Goal: Answer question/provide support: Share knowledge or assist other users

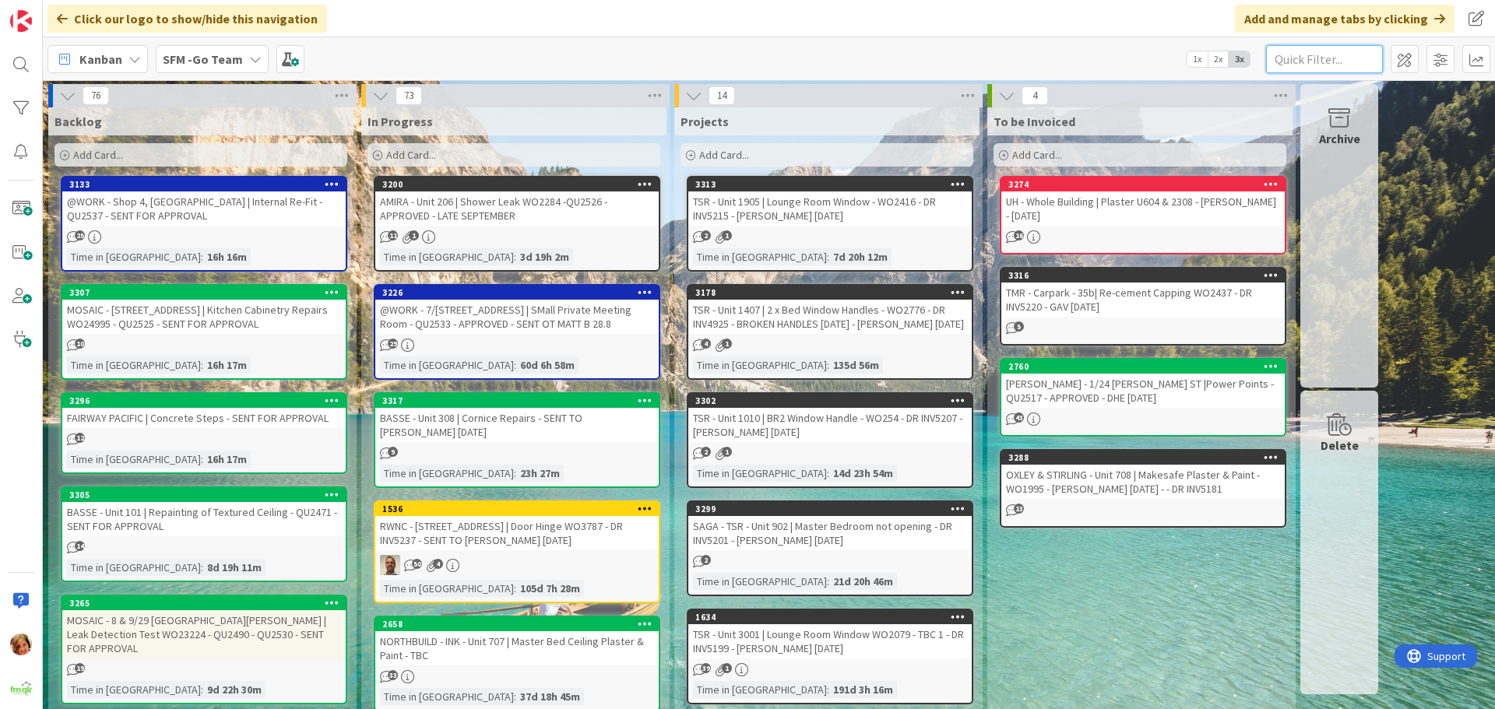
click at [1338, 58] on input "text" at bounding box center [1324, 59] width 117 height 28
type input "1273"
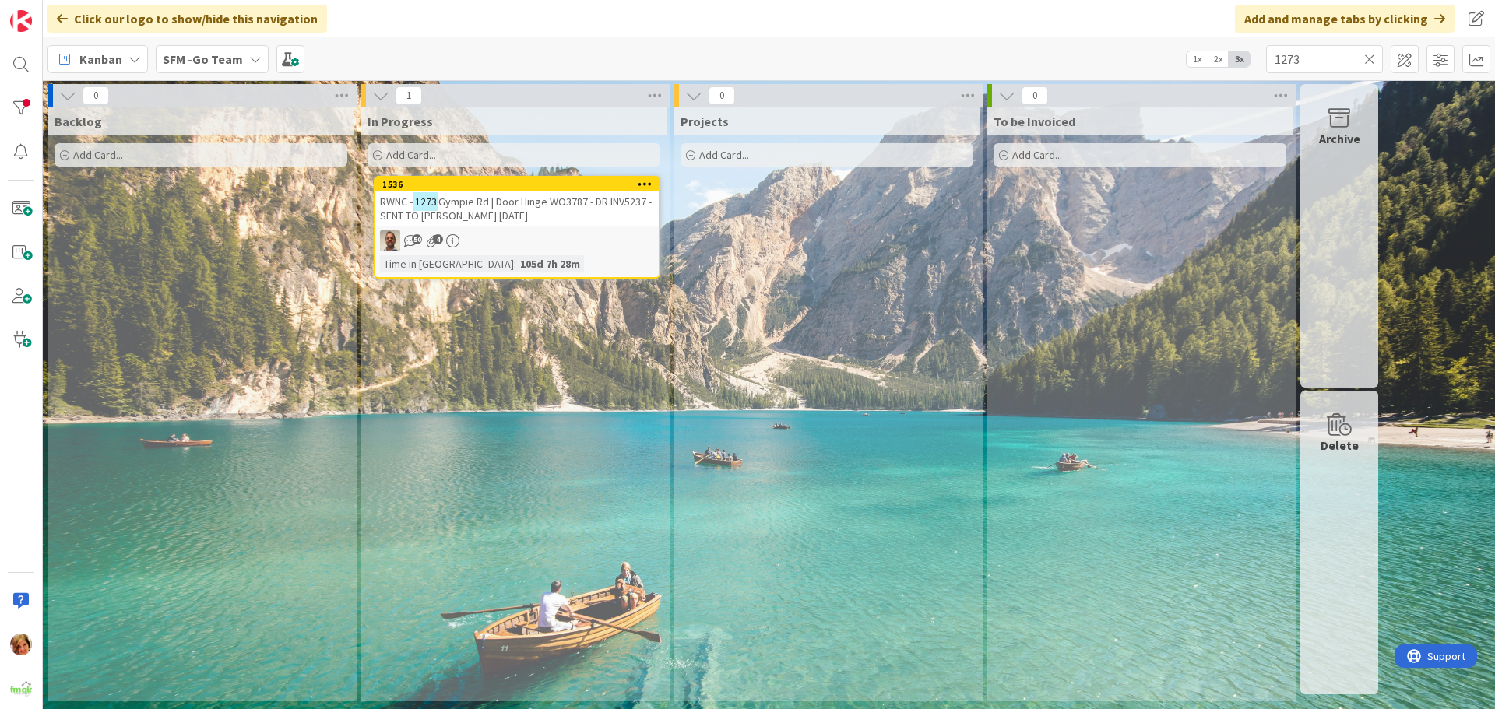
click at [540, 202] on span "Gympie Rd | Door Hinge WO3787 - DR INV5237 - SENT TO [PERSON_NAME] [DATE]" at bounding box center [516, 209] width 272 height 28
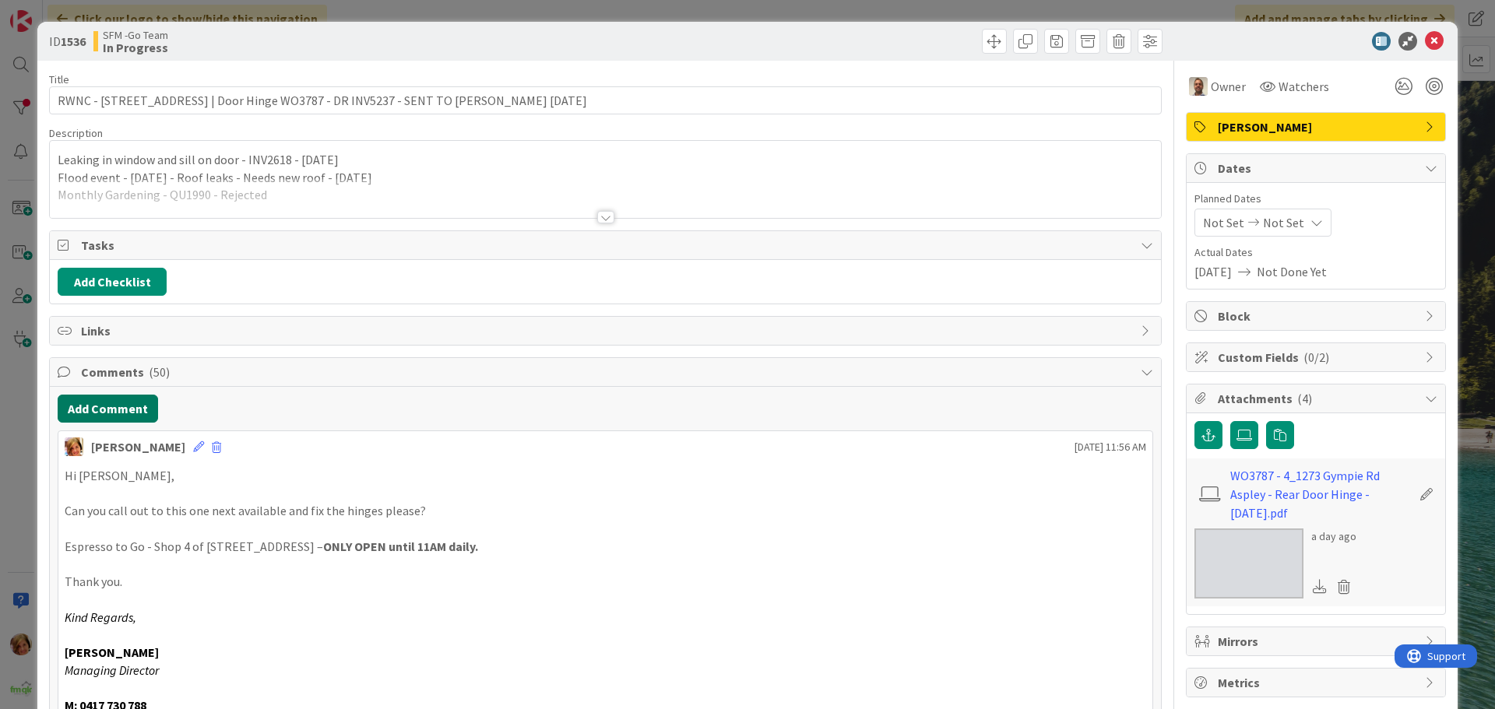
click at [114, 403] on button "Add Comment" at bounding box center [108, 409] width 100 height 28
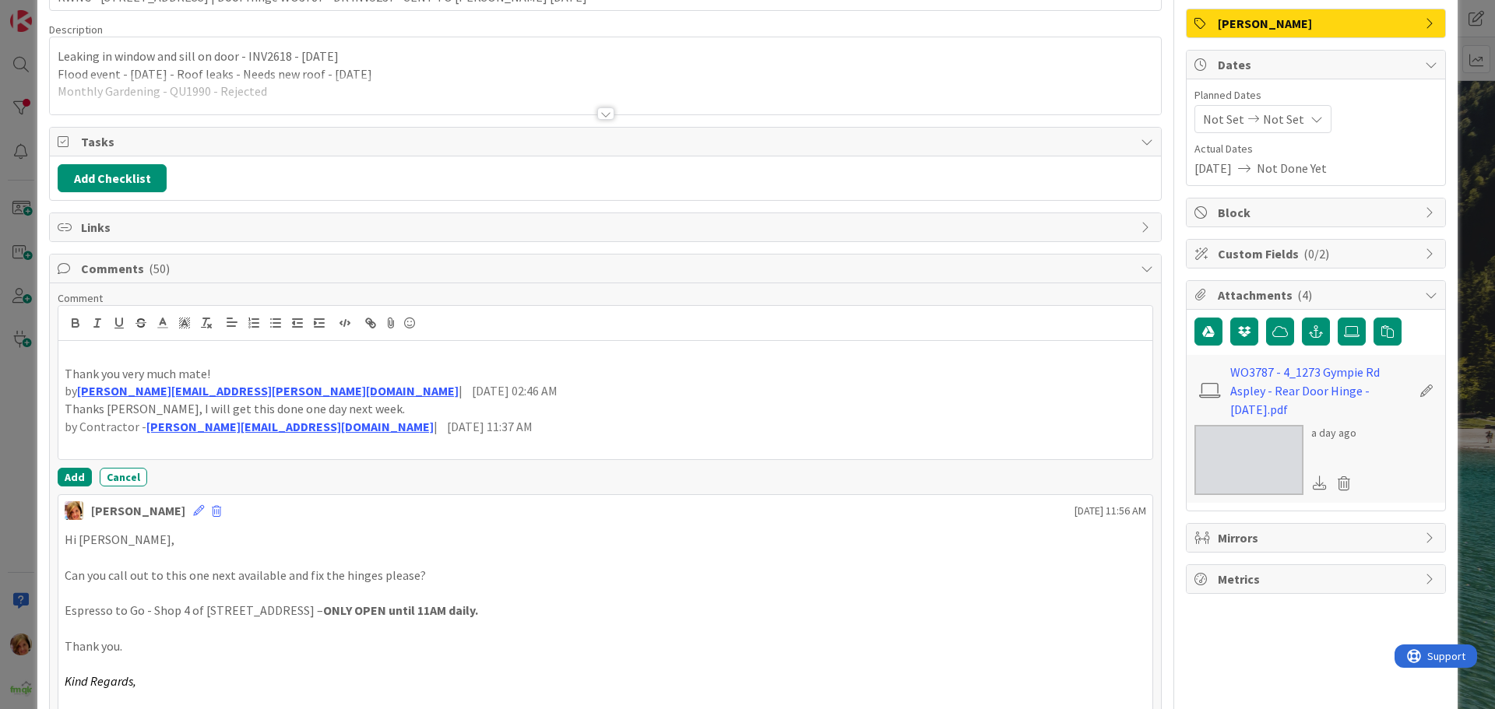
scroll to position [234, 0]
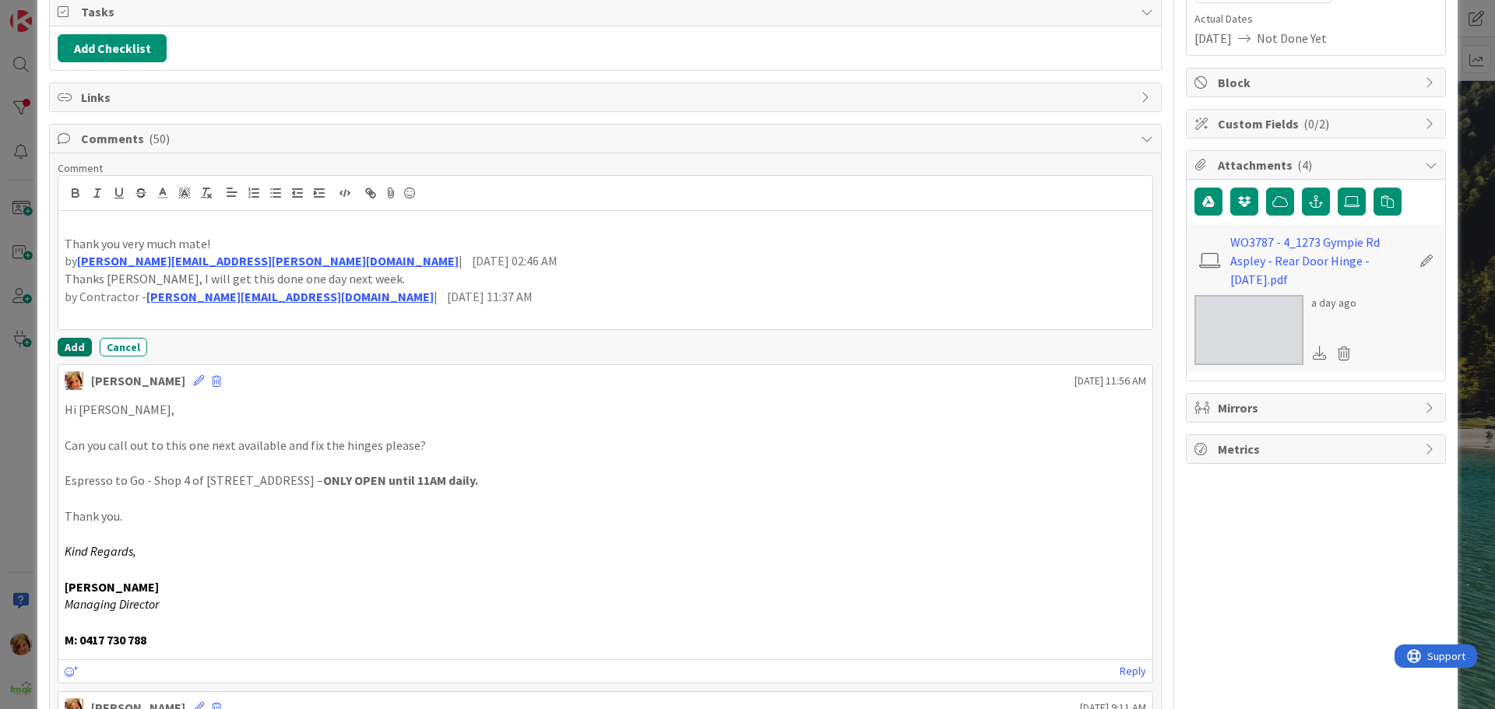
click at [76, 349] on button "Add" at bounding box center [75, 347] width 34 height 19
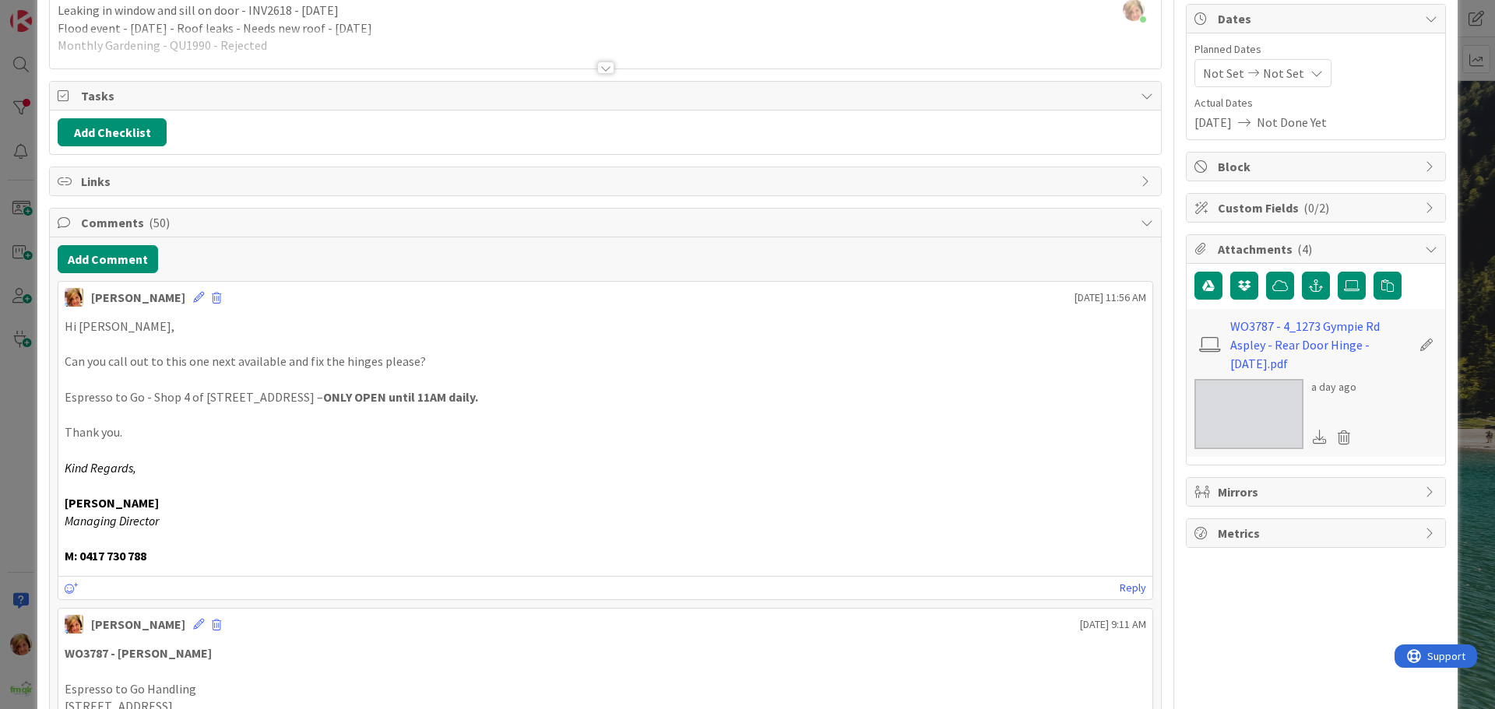
scroll to position [0, 0]
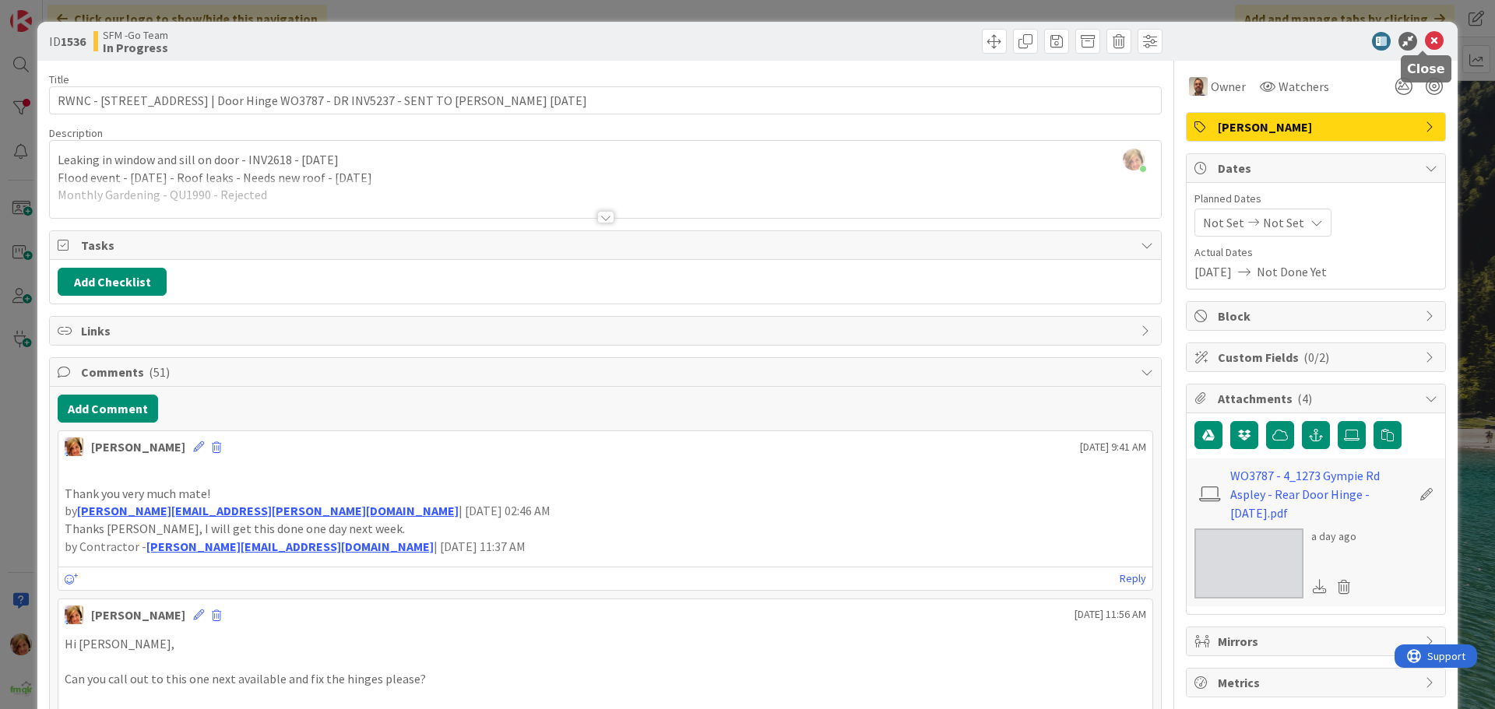
drag, startPoint x: 1420, startPoint y: 37, endPoint x: 1409, endPoint y: 69, distance: 33.3
click at [1425, 39] on icon at bounding box center [1434, 41] width 19 height 19
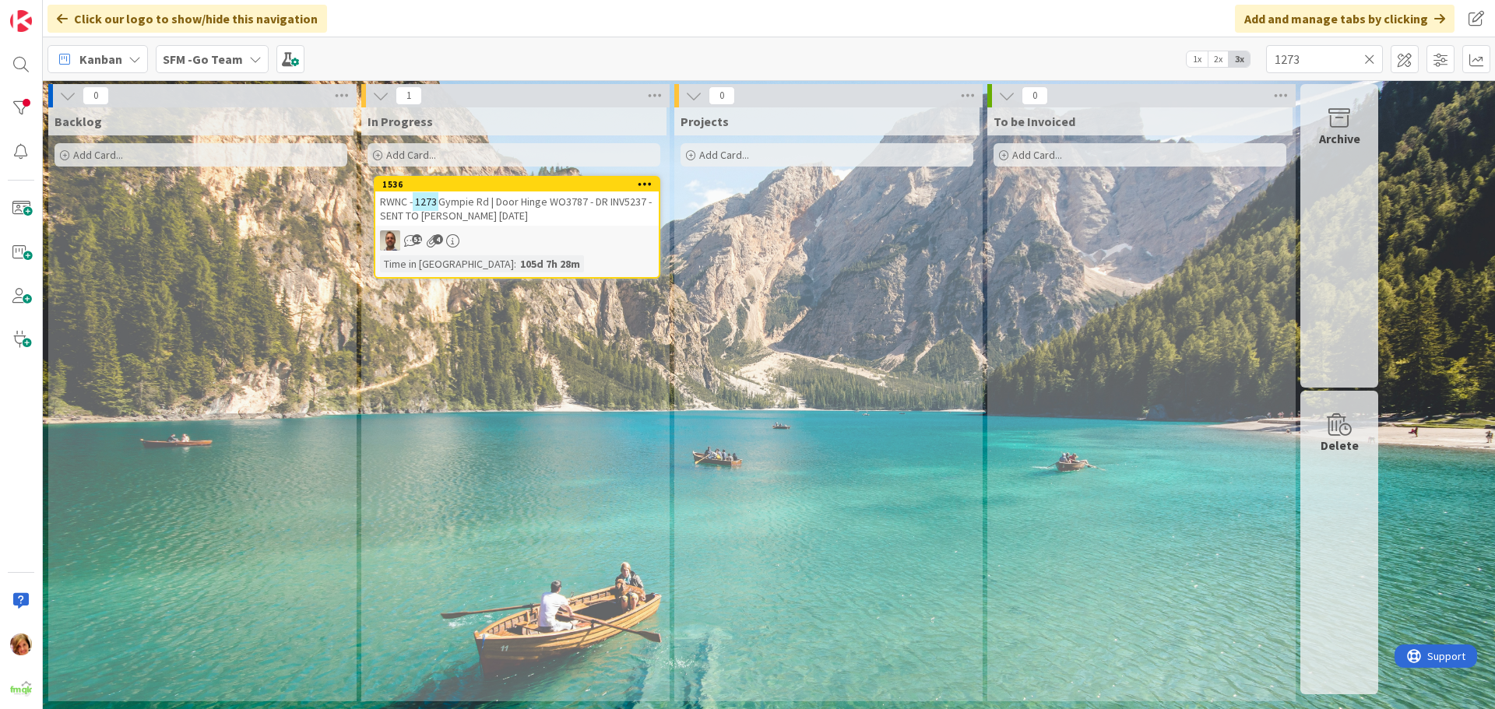
click at [1367, 55] on icon at bounding box center [1369, 59] width 11 height 14
click at [1367, 57] on input "text" at bounding box center [1324, 59] width 117 height 28
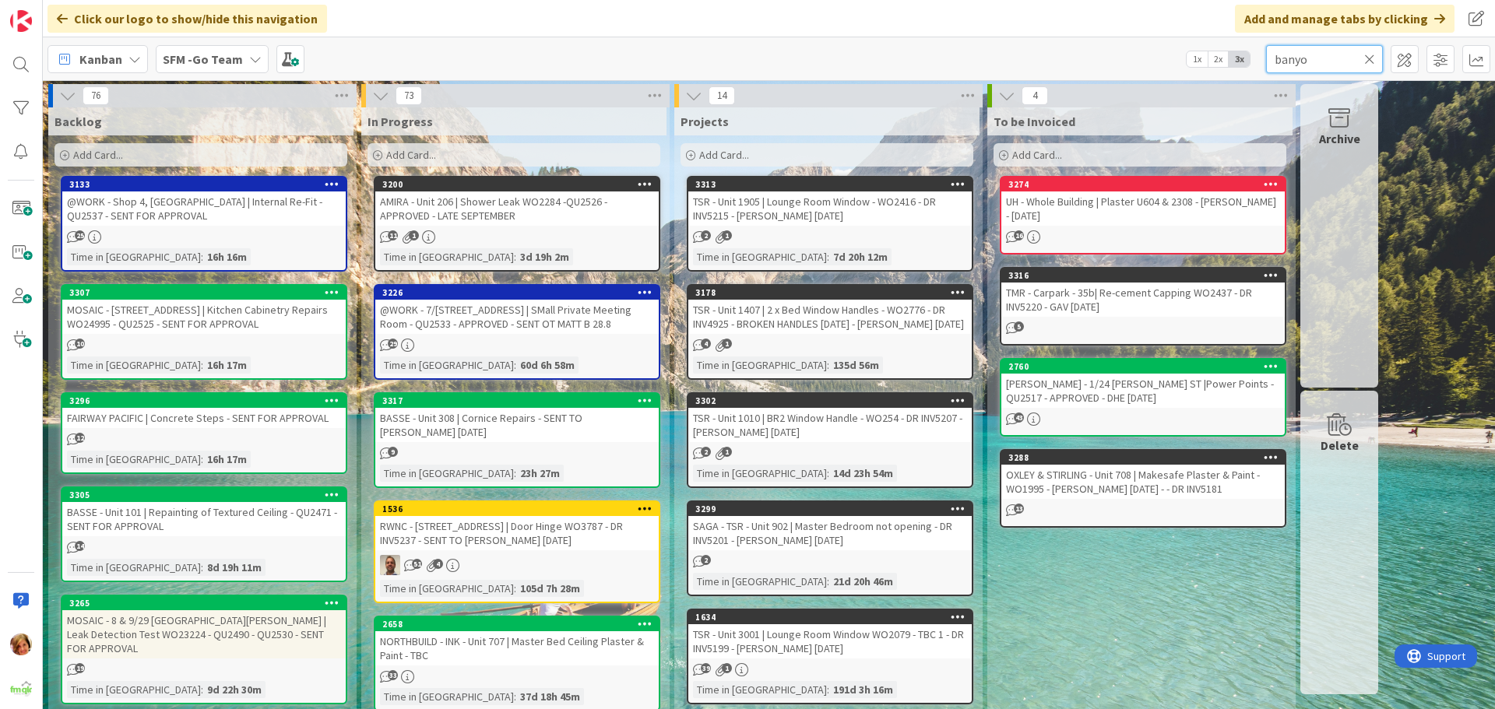
type input "banyo"
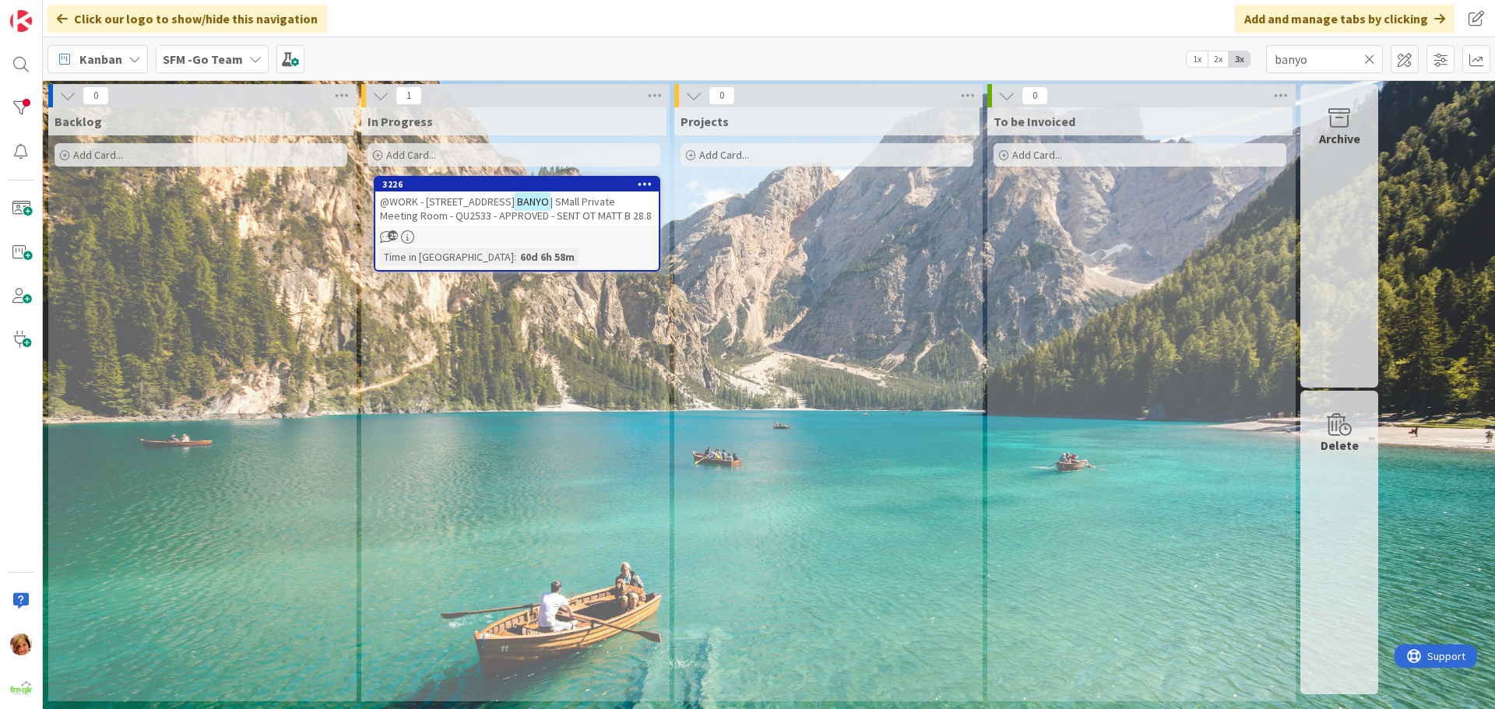
click at [491, 212] on span "| SMall Private Meeting Room - QU2533 - APPROVED - SENT OT MATT B 28.8" at bounding box center [516, 209] width 272 height 28
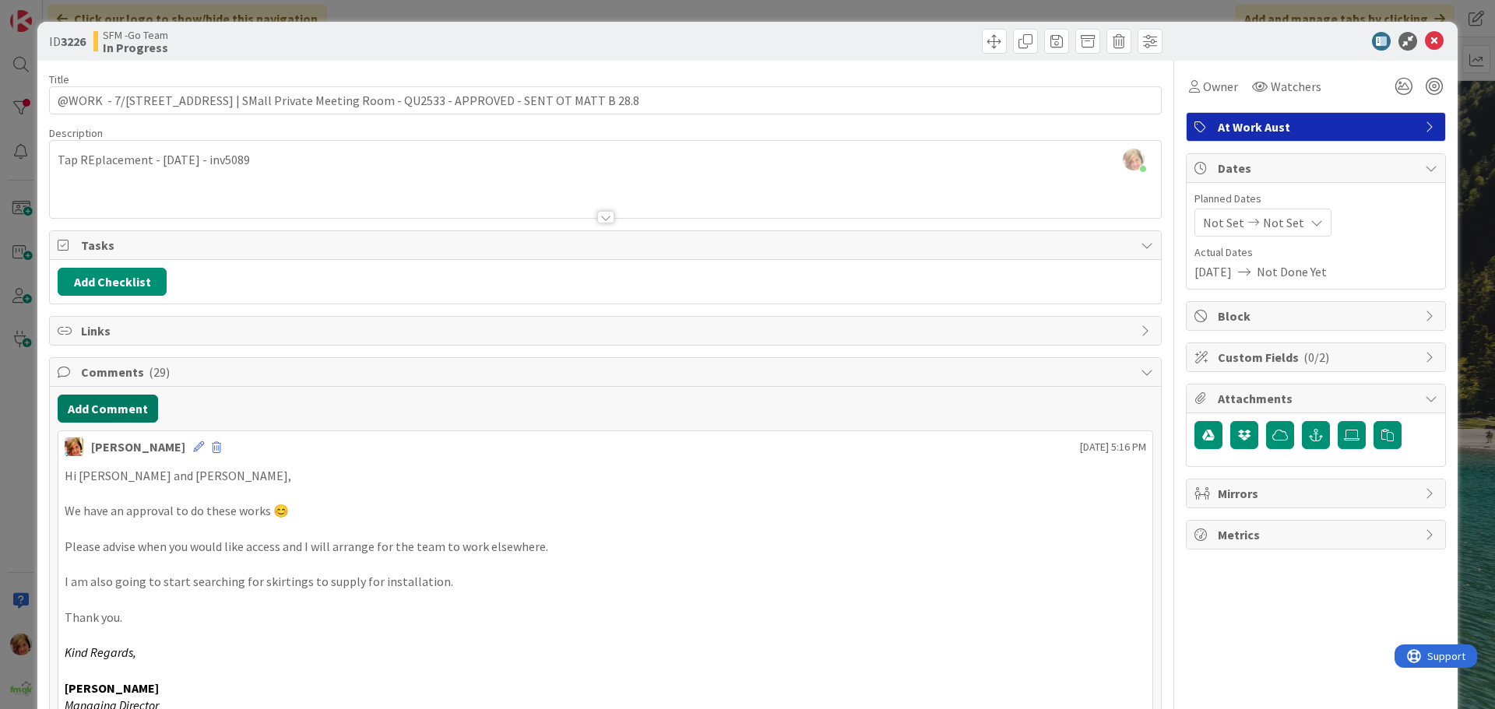
click at [91, 406] on button "Add Comment" at bounding box center [108, 409] width 100 height 28
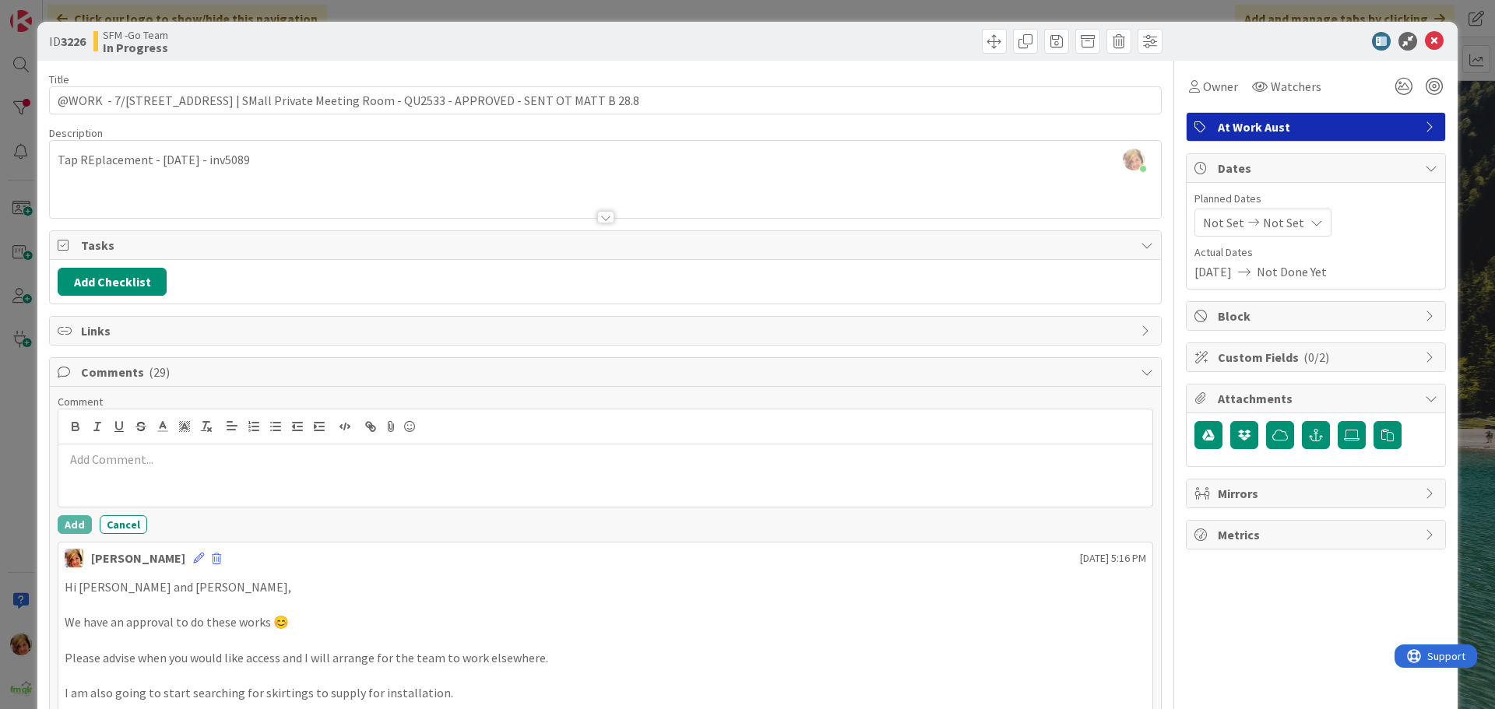
click at [220, 491] on div at bounding box center [605, 476] width 1094 height 62
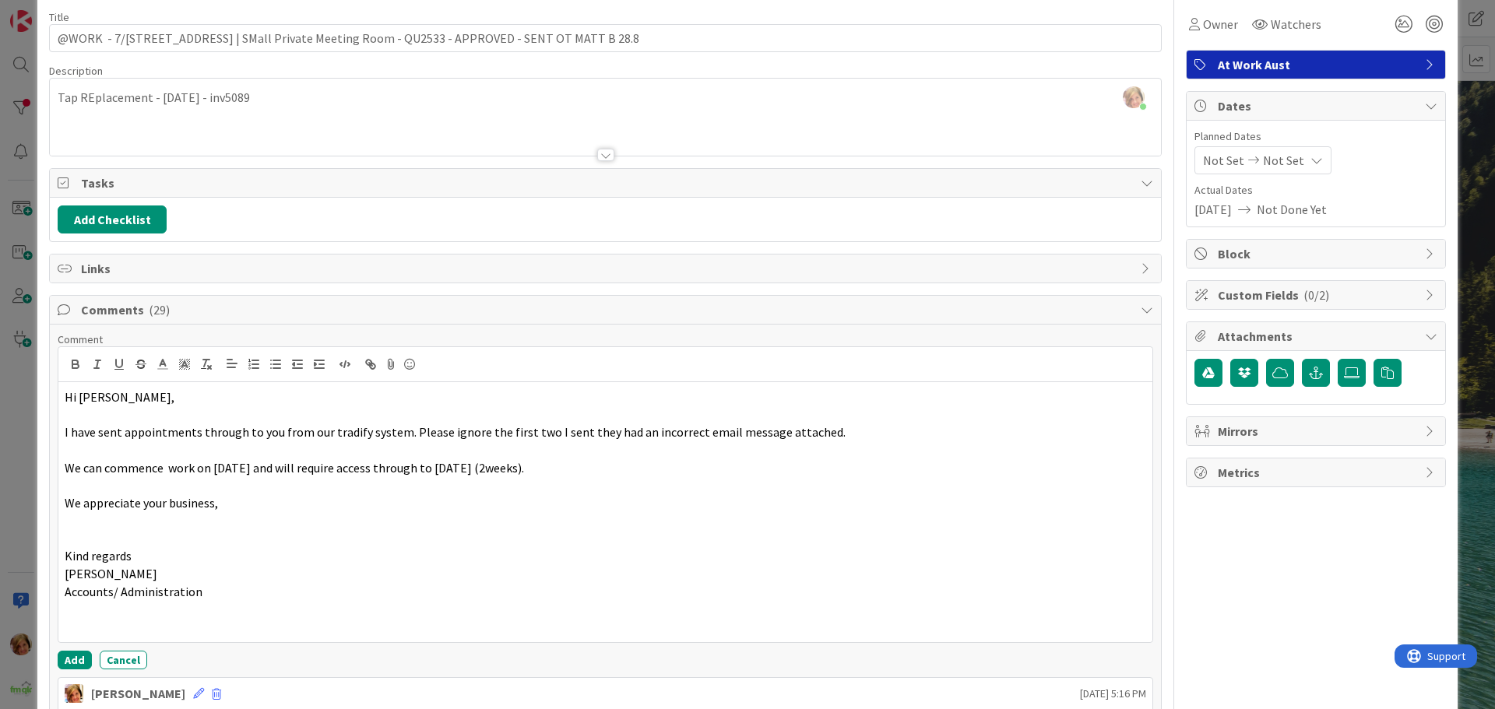
scroll to position [156, 0]
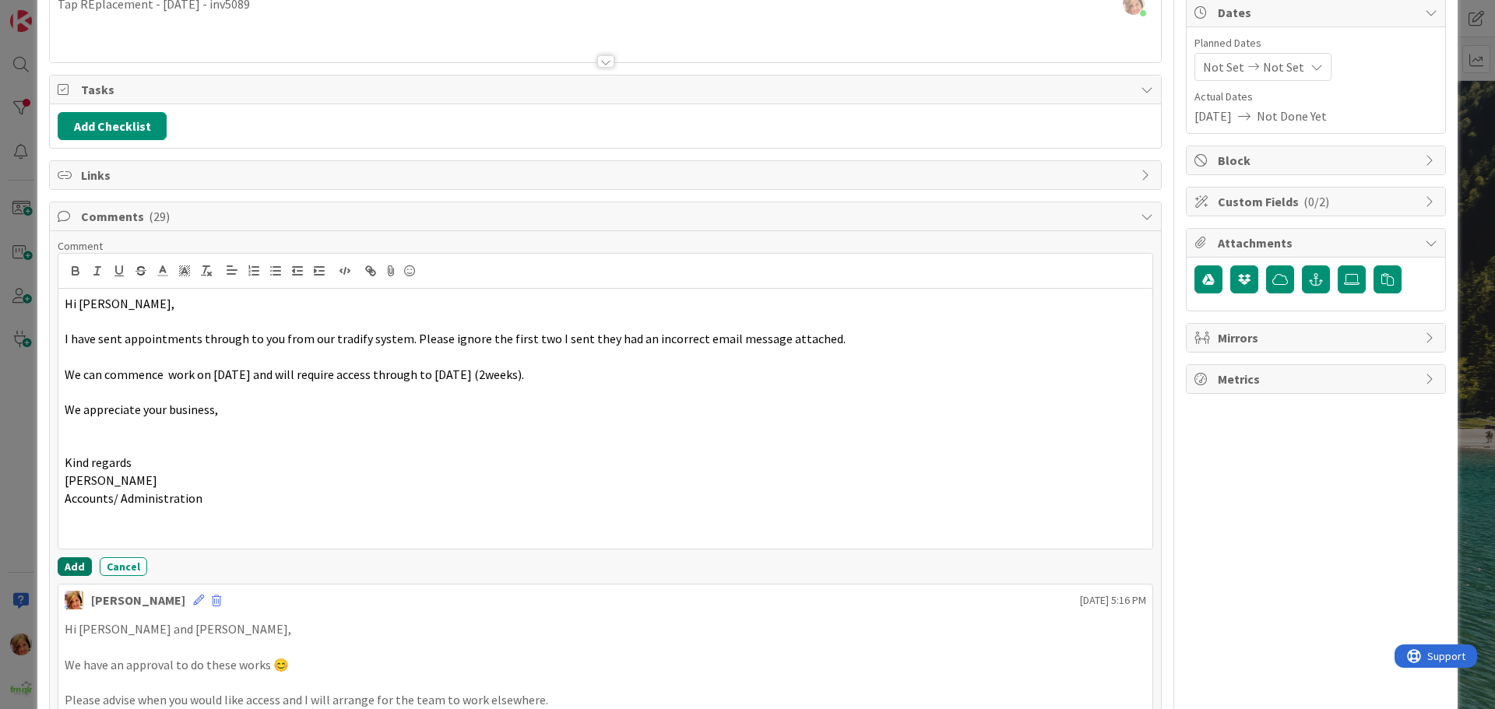
click at [65, 568] on button "Add" at bounding box center [75, 567] width 34 height 19
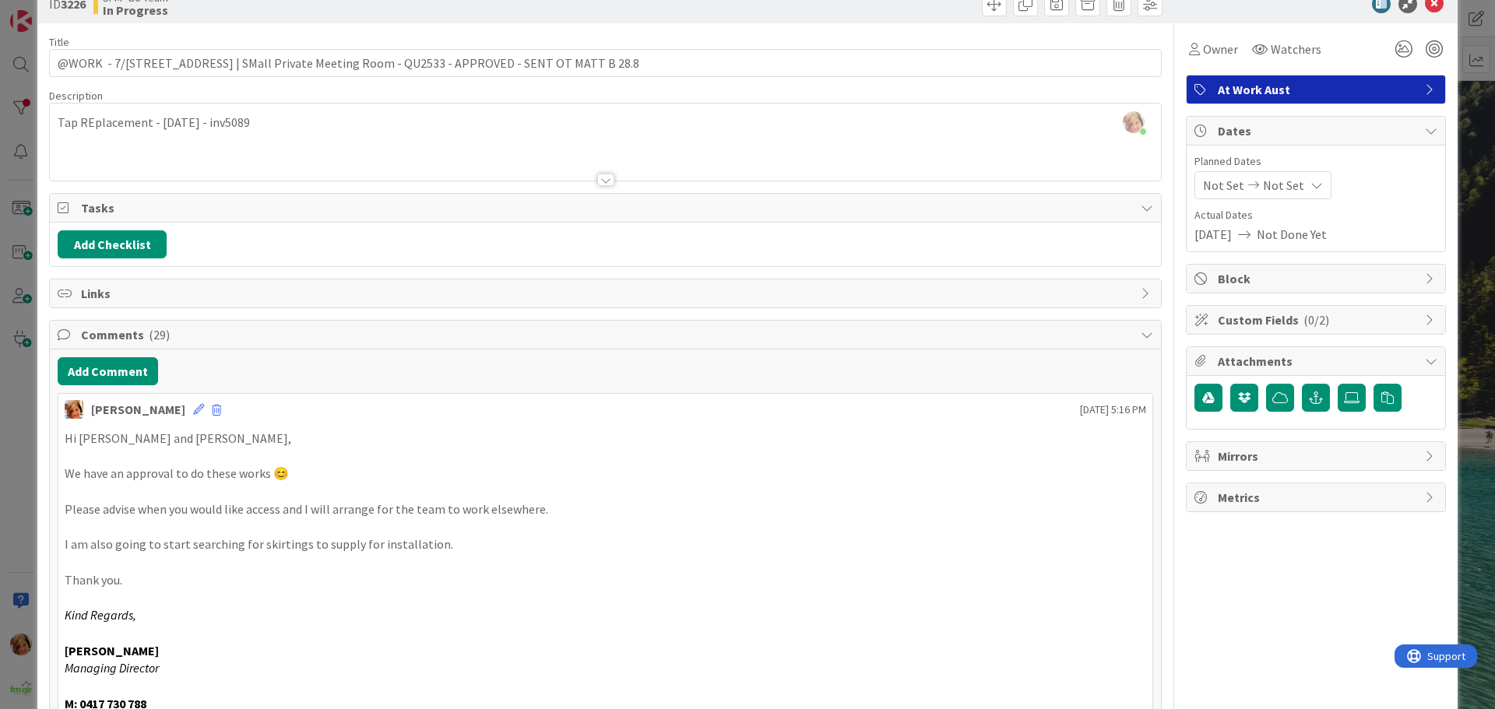
scroll to position [0, 0]
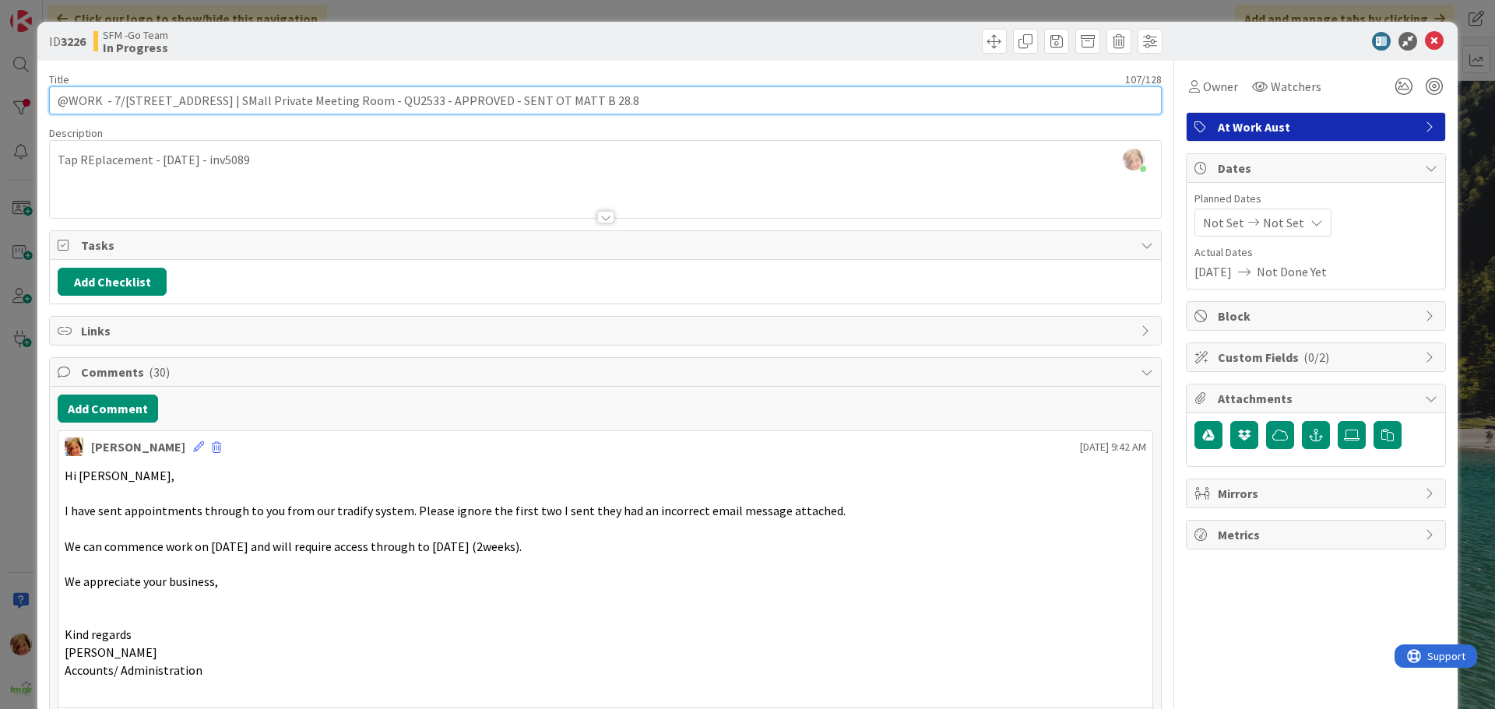
drag, startPoint x: 672, startPoint y: 100, endPoint x: 536, endPoint y: 96, distance: 135.6
click at [536, 96] on input "@WORK - 7/[STREET_ADDRESS] | SMall Private Meeting Room - QU2533 - APPROVED - S…" at bounding box center [605, 100] width 1113 height 28
type input "@WORK - 7/[STREET_ADDRESS] | SMall Private Meeting Room - QU2533 - APPROVED - M…"
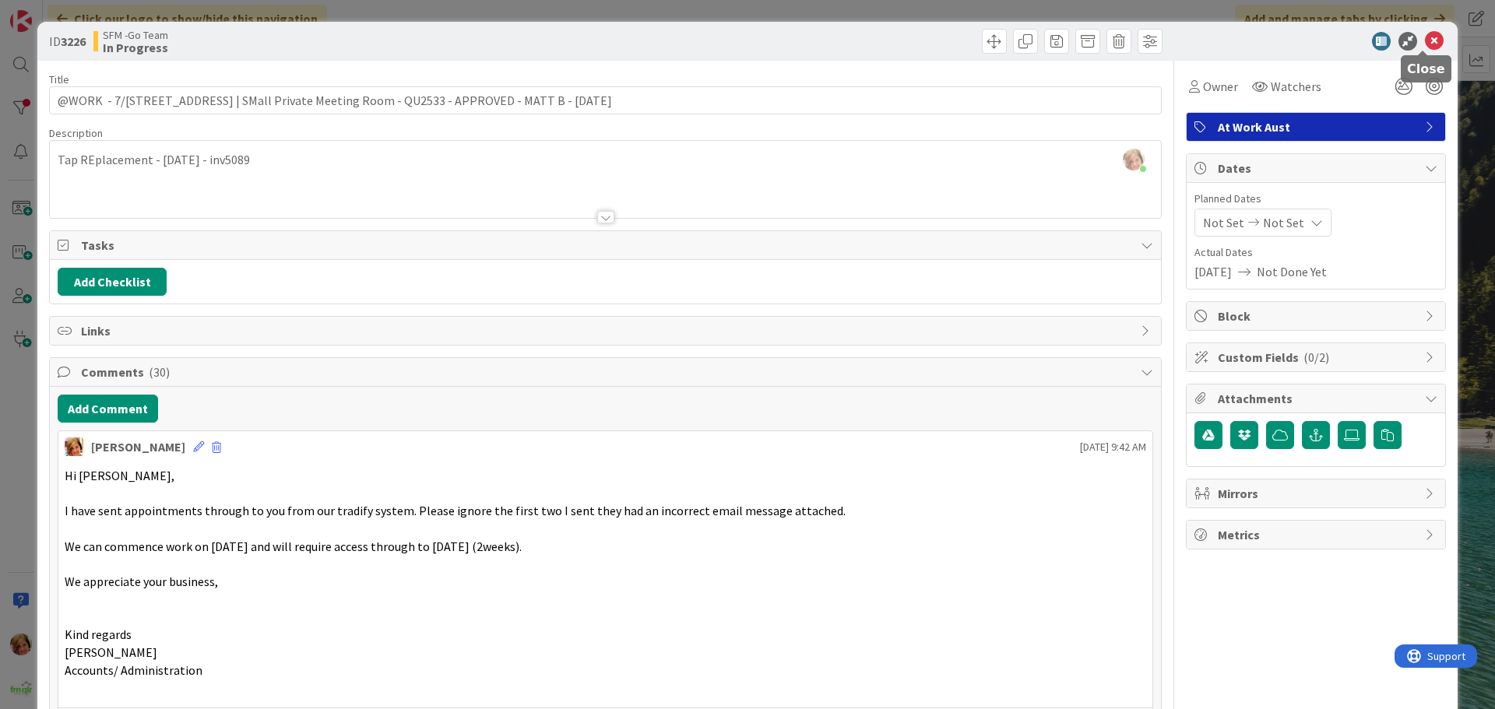
drag, startPoint x: 1425, startPoint y: 38, endPoint x: 1366, endPoint y: 42, distance: 59.3
click at [1425, 38] on icon at bounding box center [1434, 41] width 19 height 19
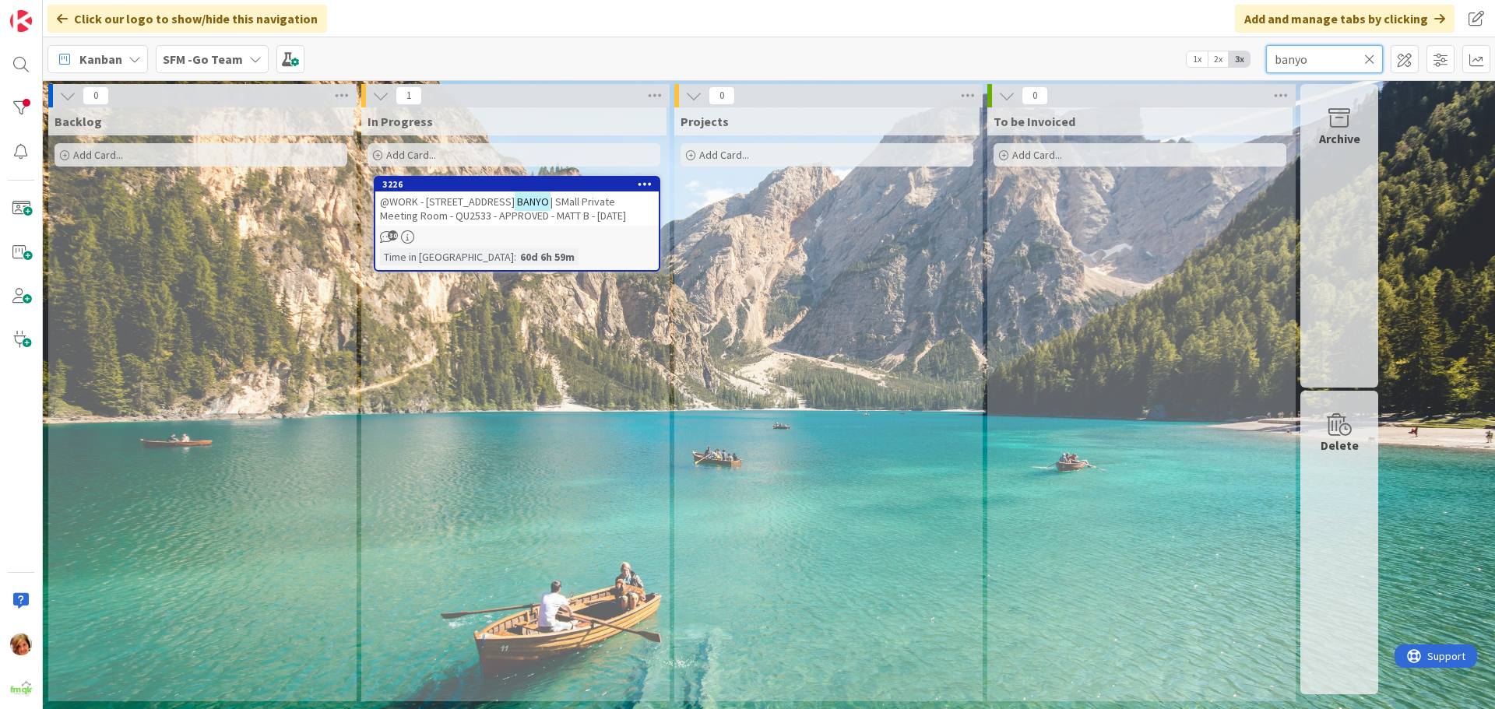
click at [1318, 60] on input "banyo" at bounding box center [1324, 59] width 117 height 28
type input "b"
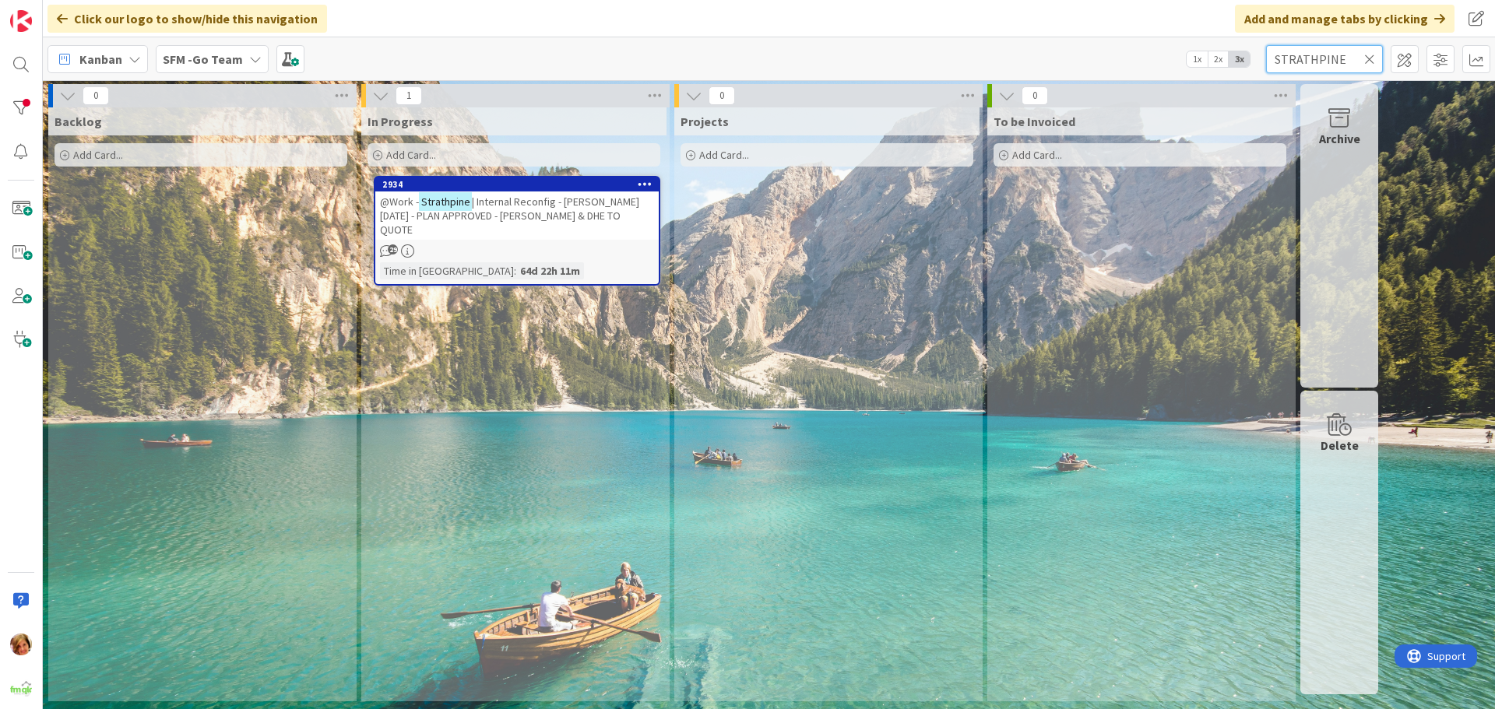
type input "STRATHPINE"
click at [596, 207] on span "| Internal Reconfig - [PERSON_NAME] [DATE] - PLAN APPROVED - [PERSON_NAME] & DH…" at bounding box center [509, 216] width 259 height 42
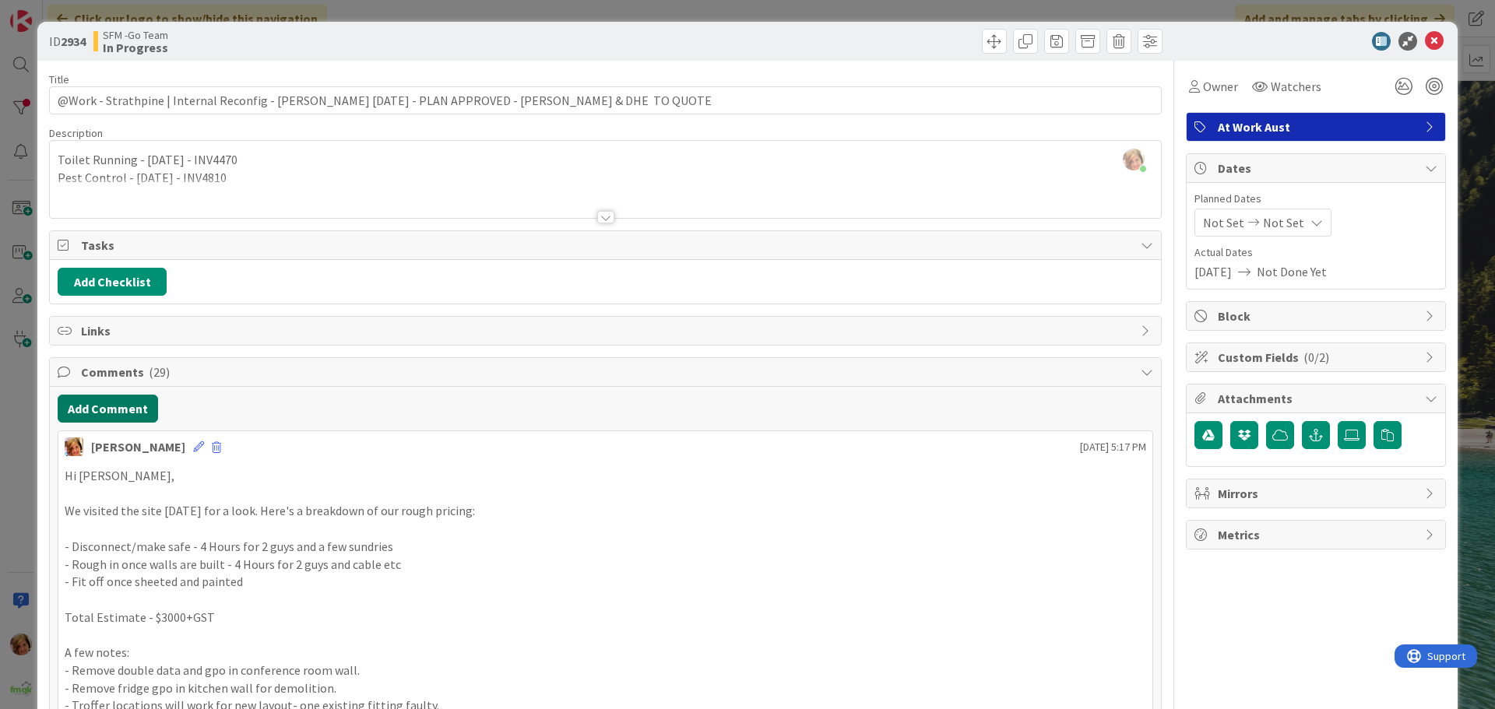
click at [113, 412] on button "Add Comment" at bounding box center [108, 409] width 100 height 28
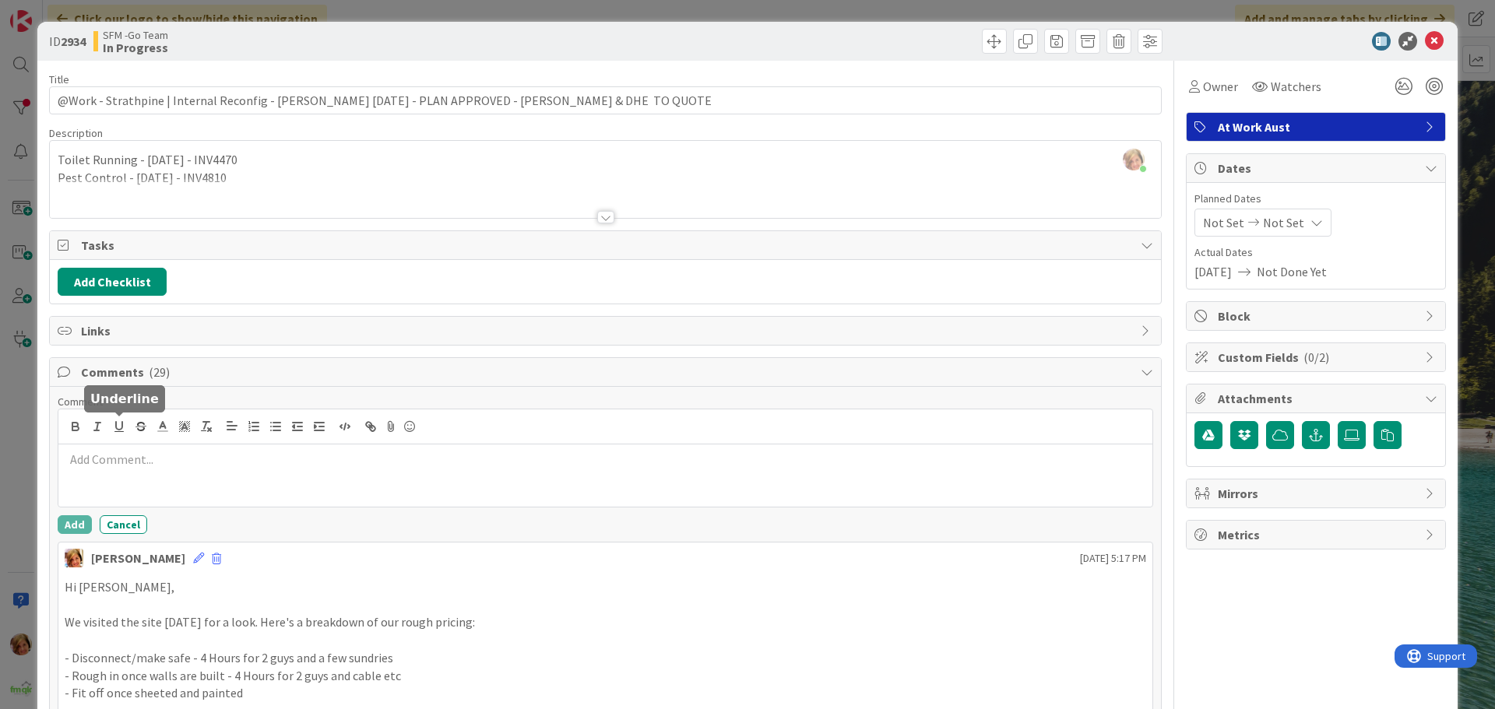
click at [126, 449] on div at bounding box center [605, 476] width 1094 height 62
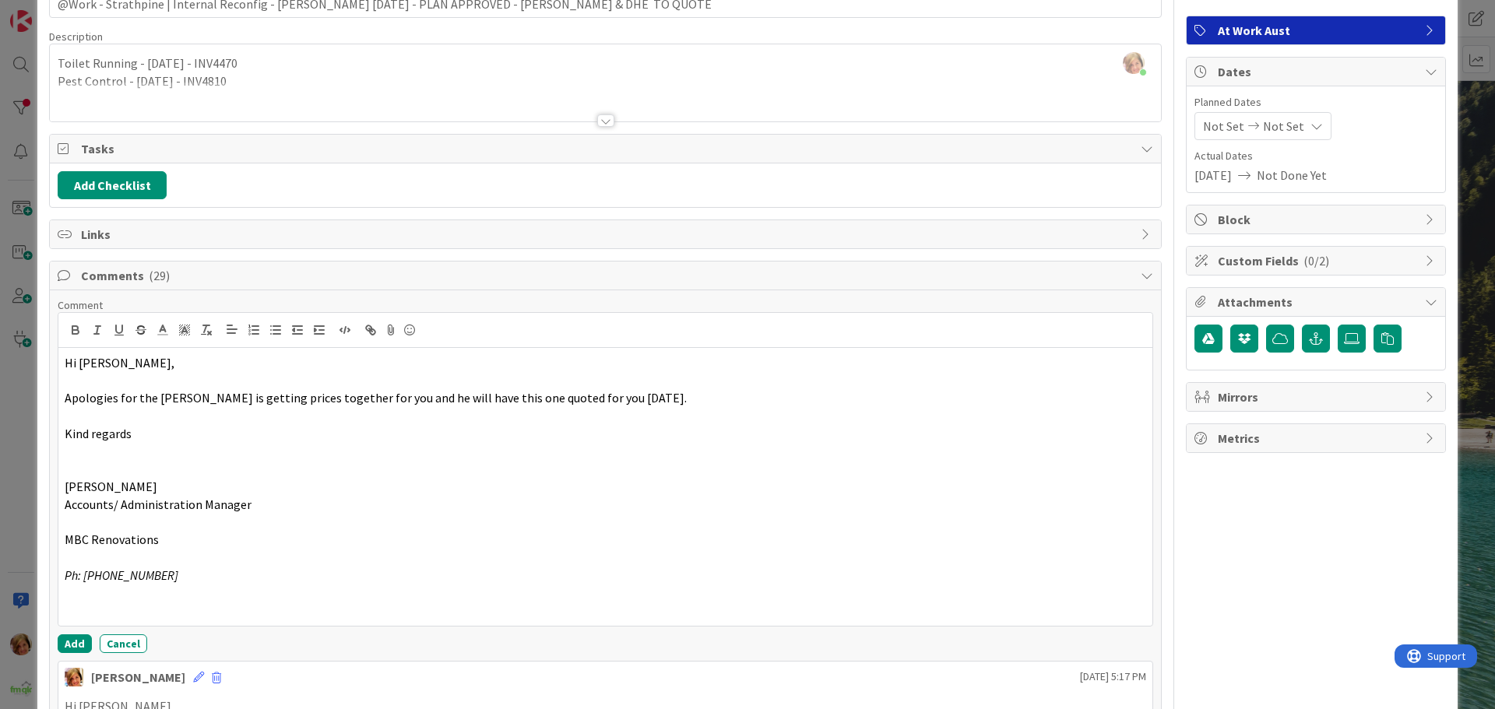
scroll to position [239, 0]
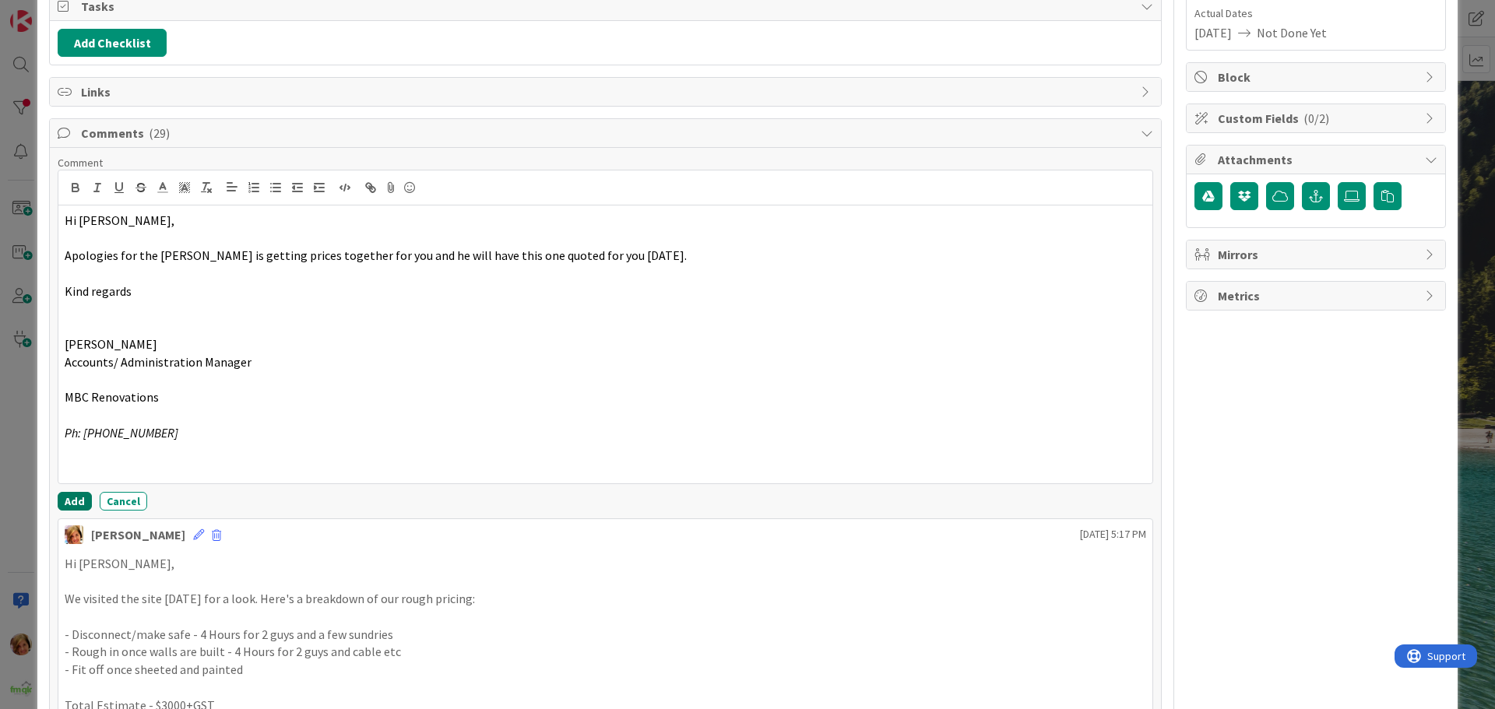
click at [79, 498] on button "Add" at bounding box center [75, 501] width 34 height 19
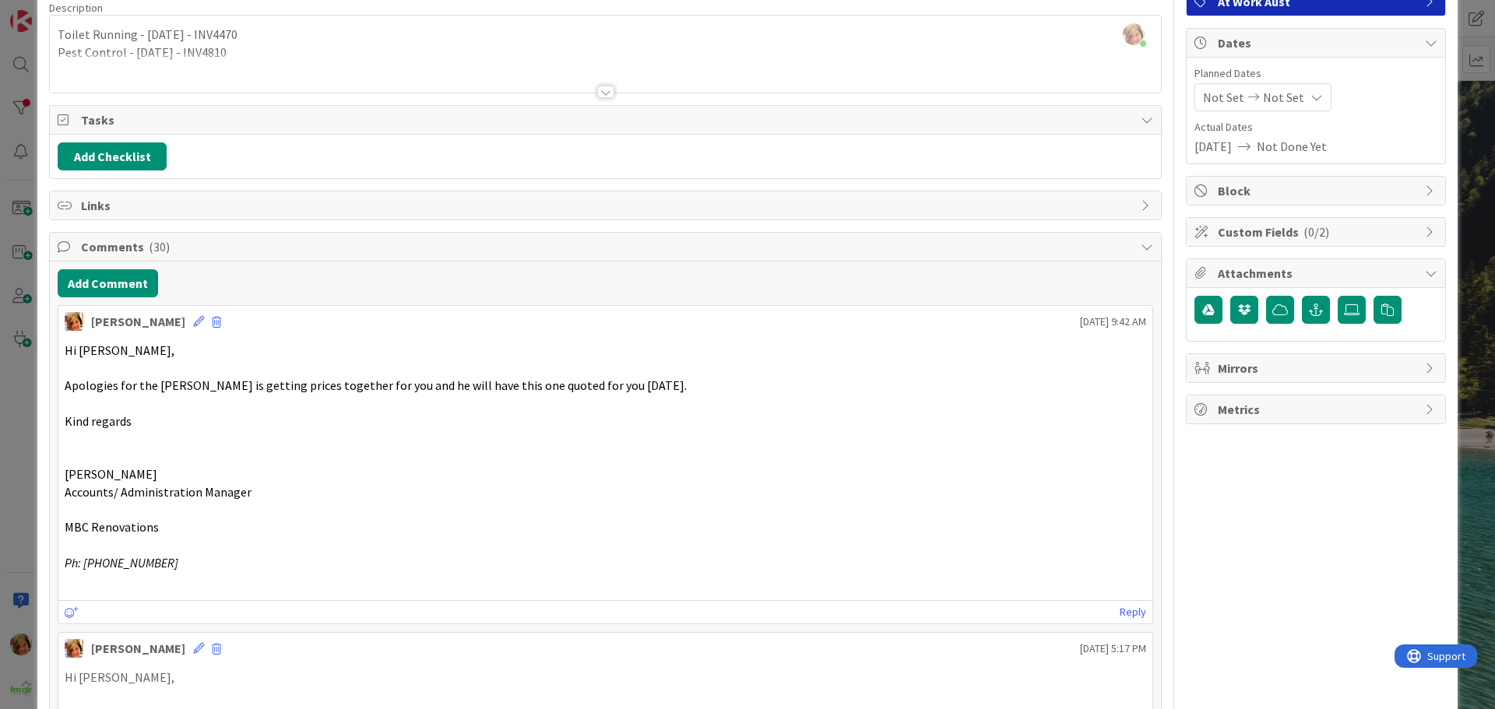
scroll to position [0, 0]
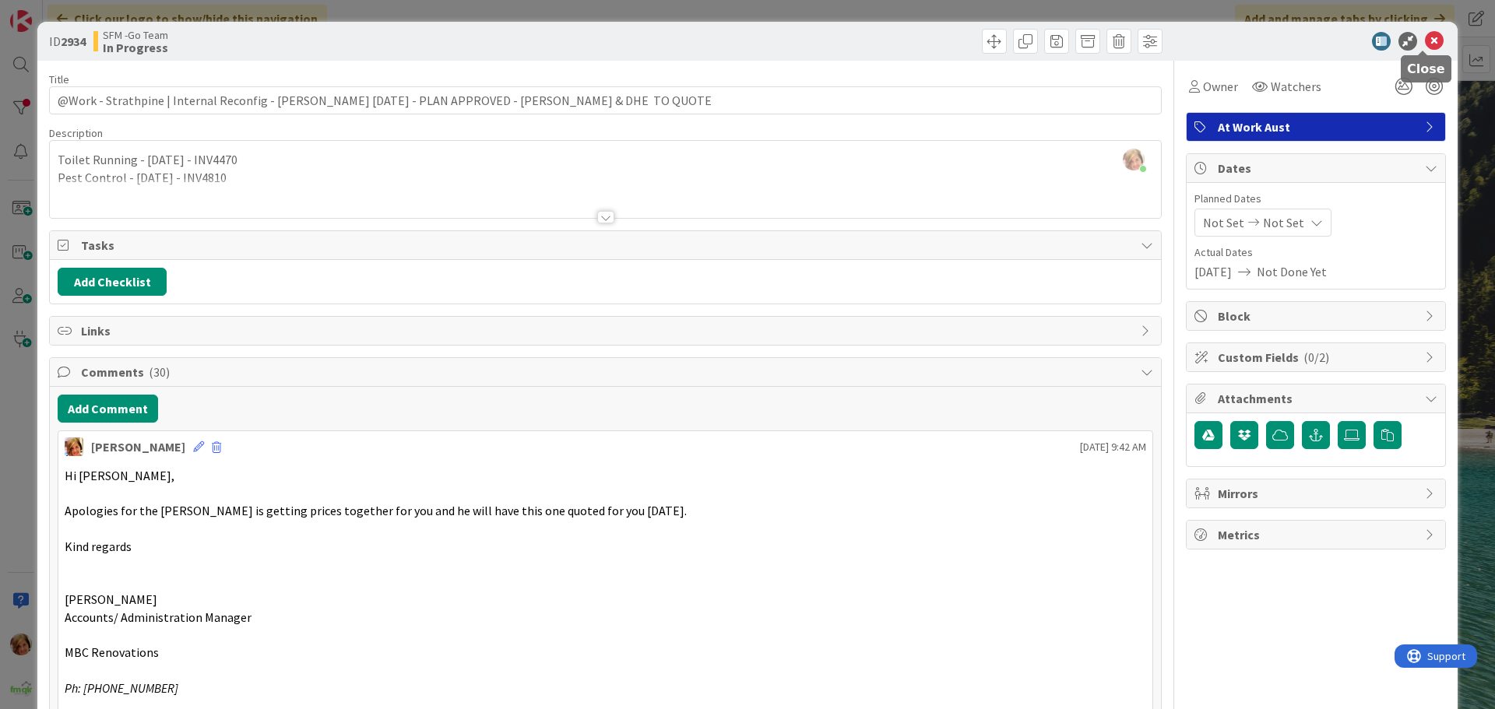
click at [1427, 37] on icon at bounding box center [1434, 41] width 19 height 19
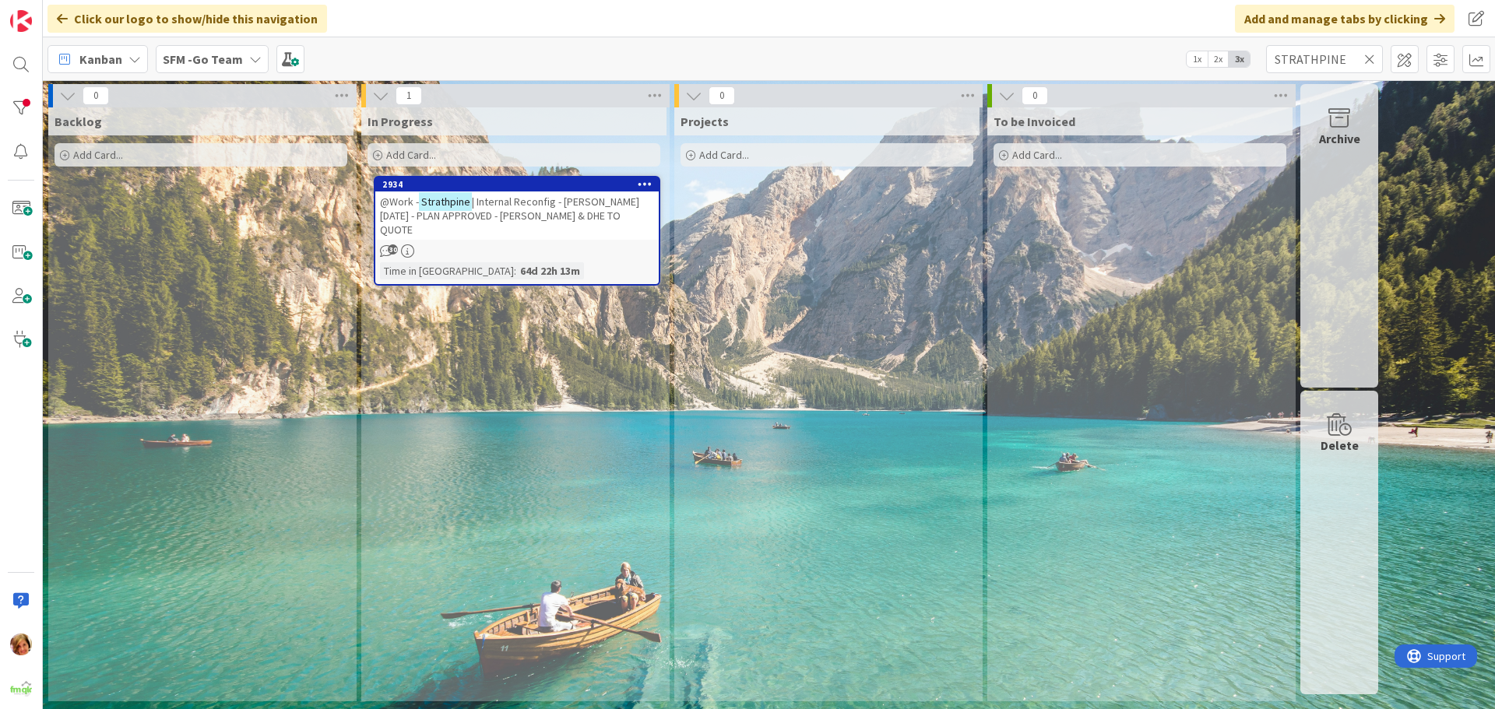
click at [1369, 60] on icon at bounding box center [1369, 59] width 11 height 14
click at [1369, 60] on input "text" at bounding box center [1324, 59] width 117 height 28
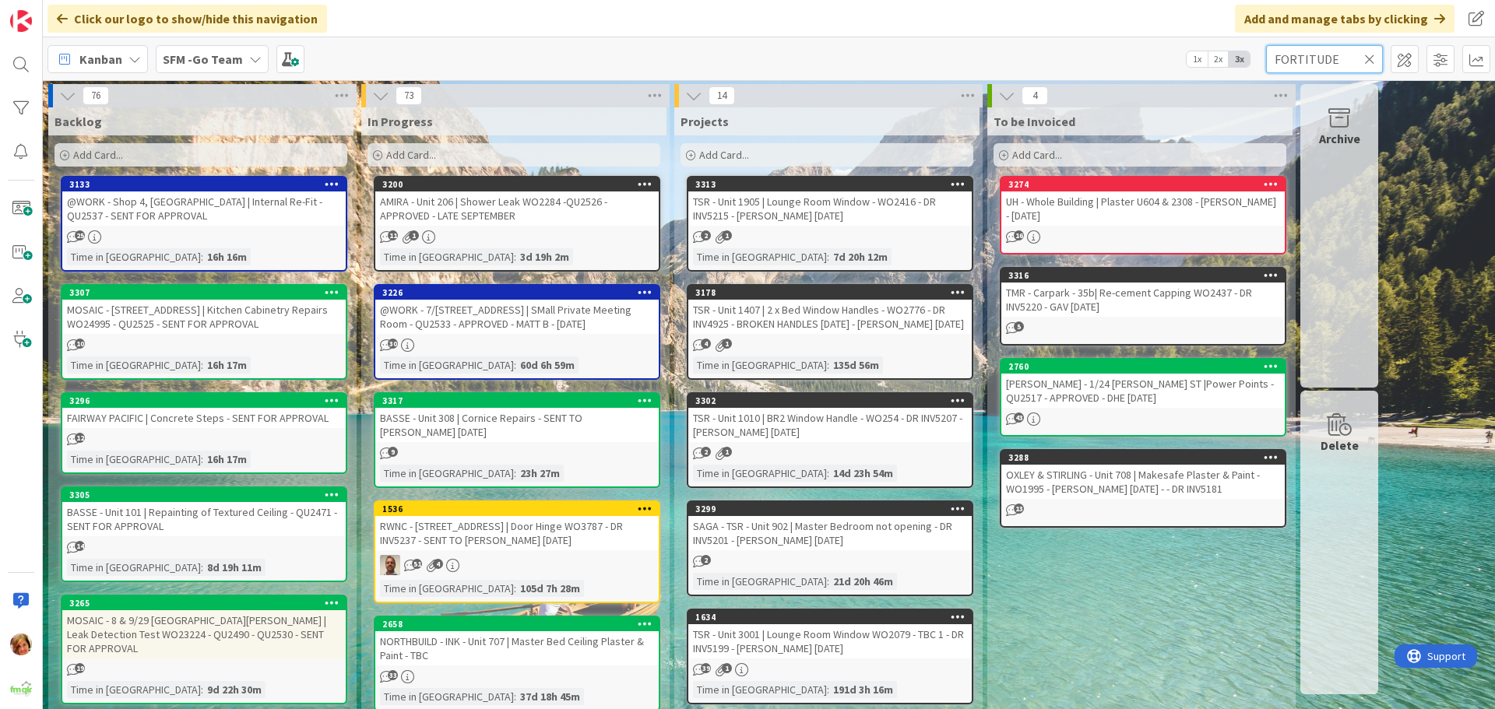
type input "FORTITUDE"
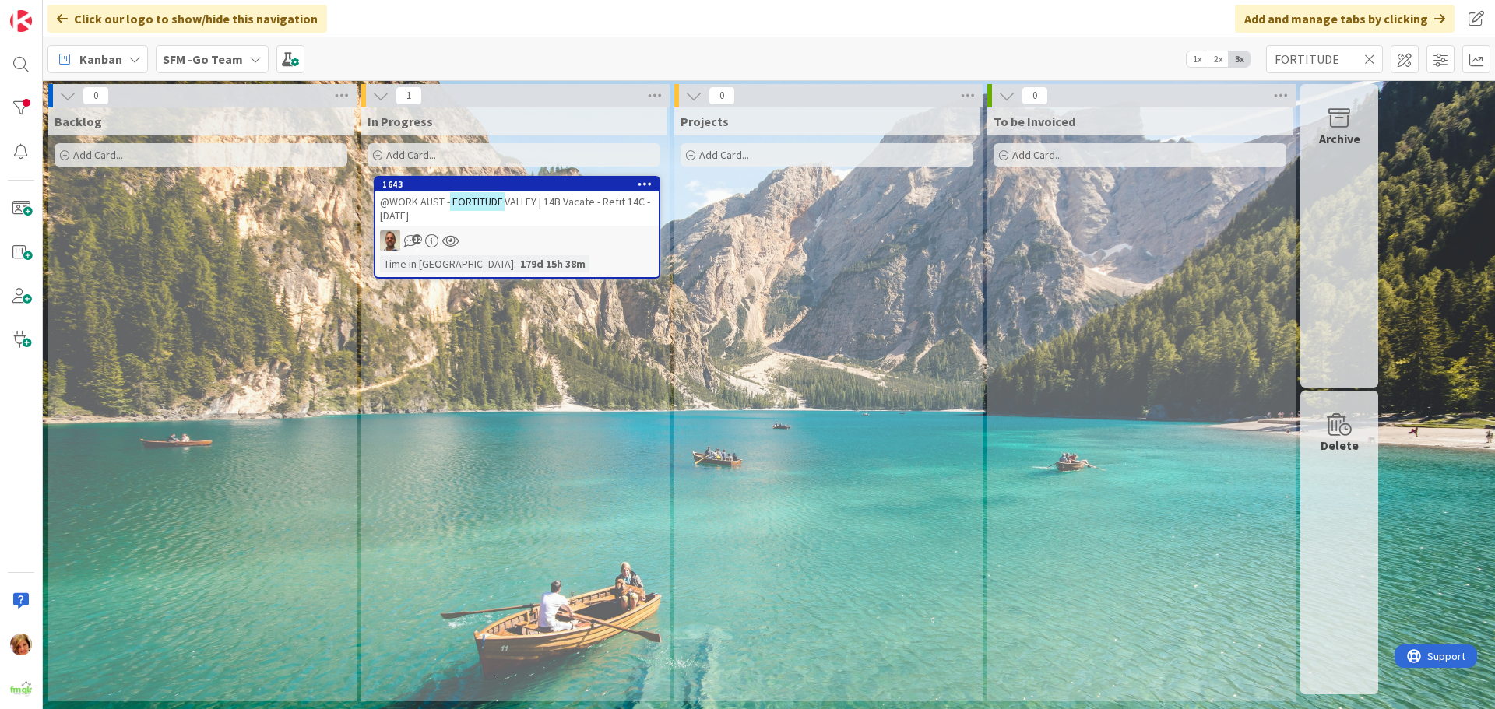
click at [599, 199] on span "VALLEY | 14B Vacate - Refit 14C - [DATE]" at bounding box center [515, 209] width 270 height 28
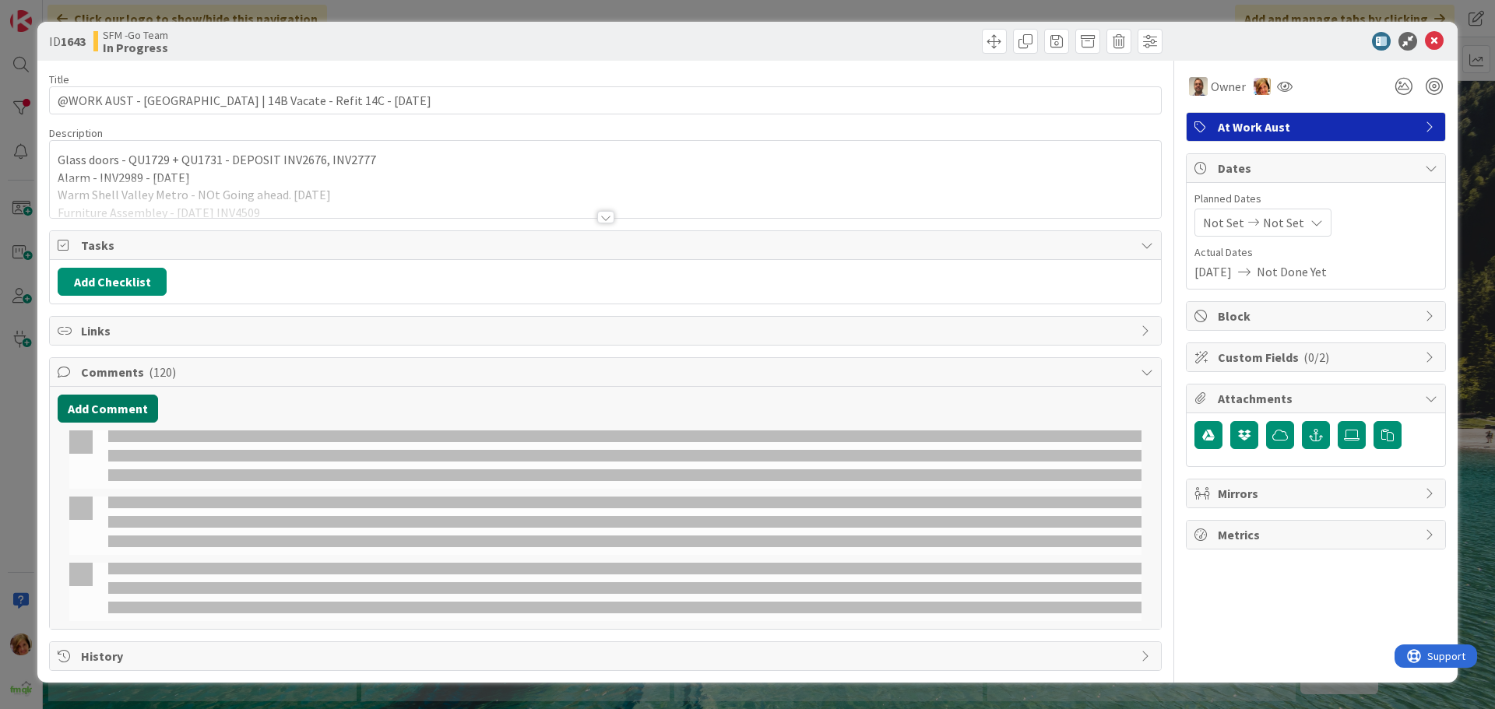
click at [101, 413] on button "Add Comment" at bounding box center [108, 409] width 100 height 28
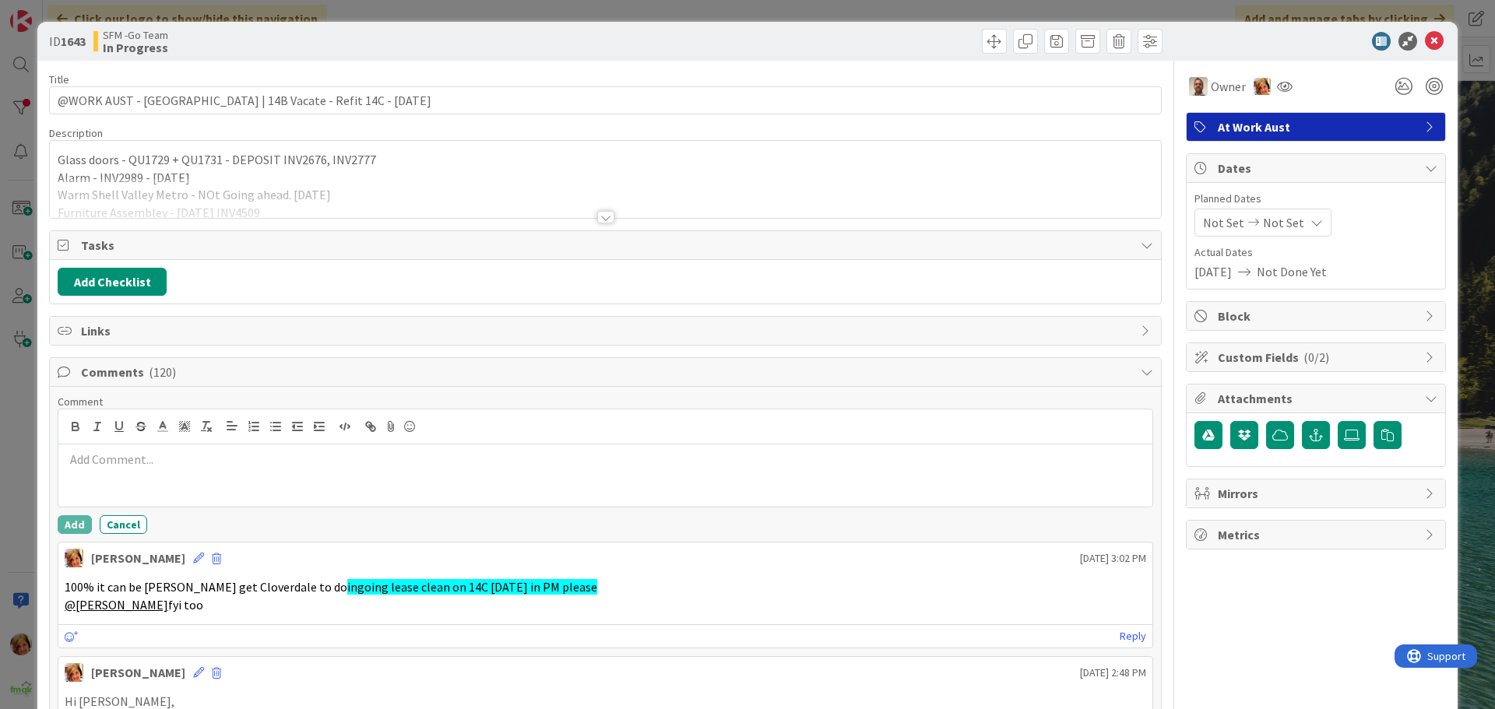
click at [126, 459] on p at bounding box center [606, 460] width 1082 height 18
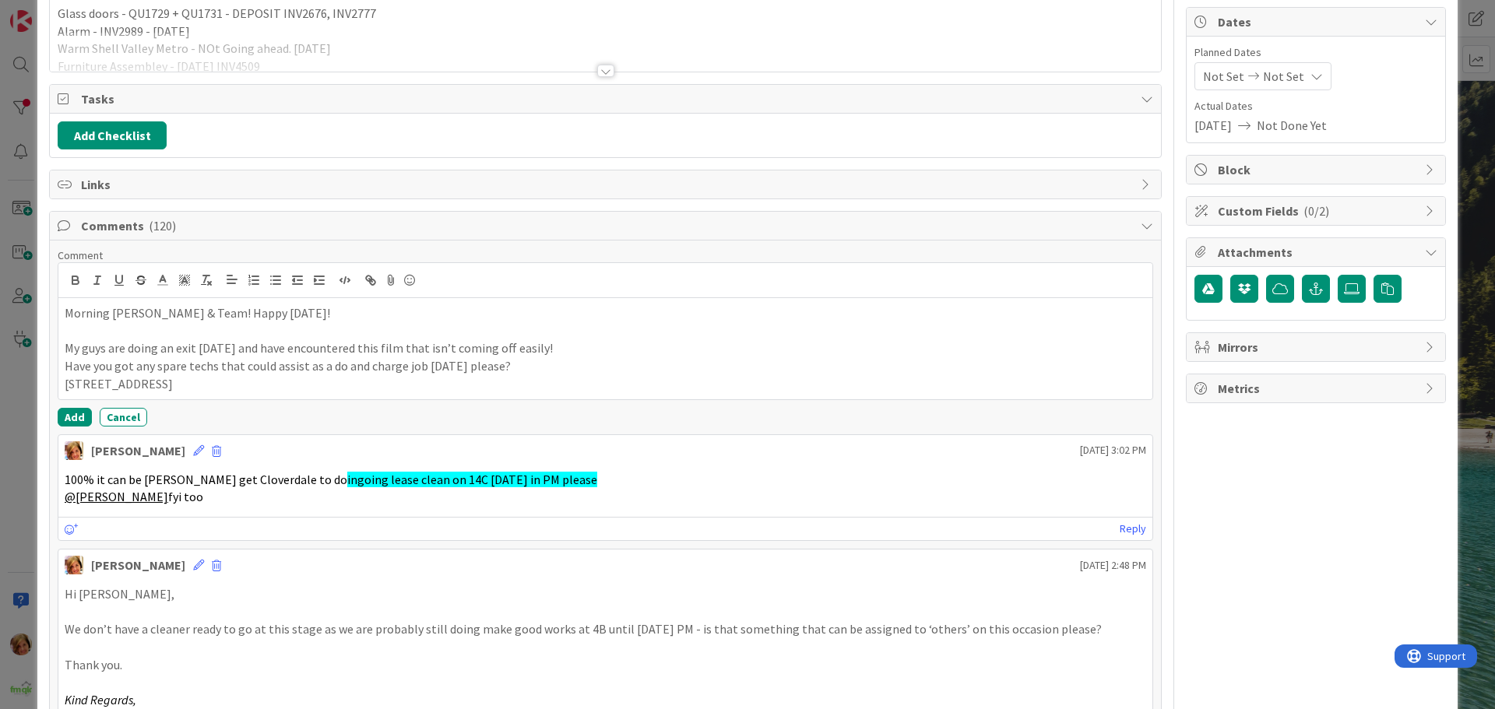
scroll to position [156, 0]
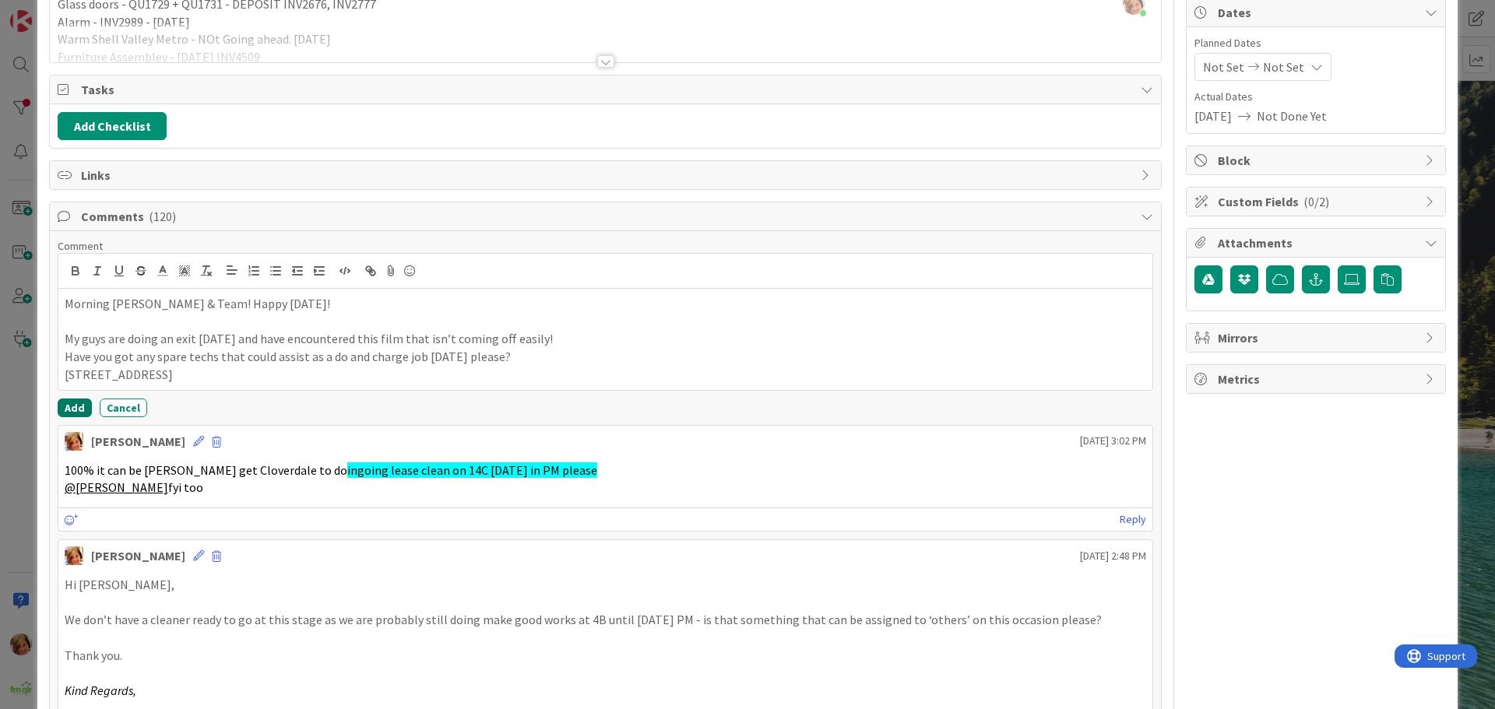
click at [77, 404] on button "Add" at bounding box center [75, 408] width 34 height 19
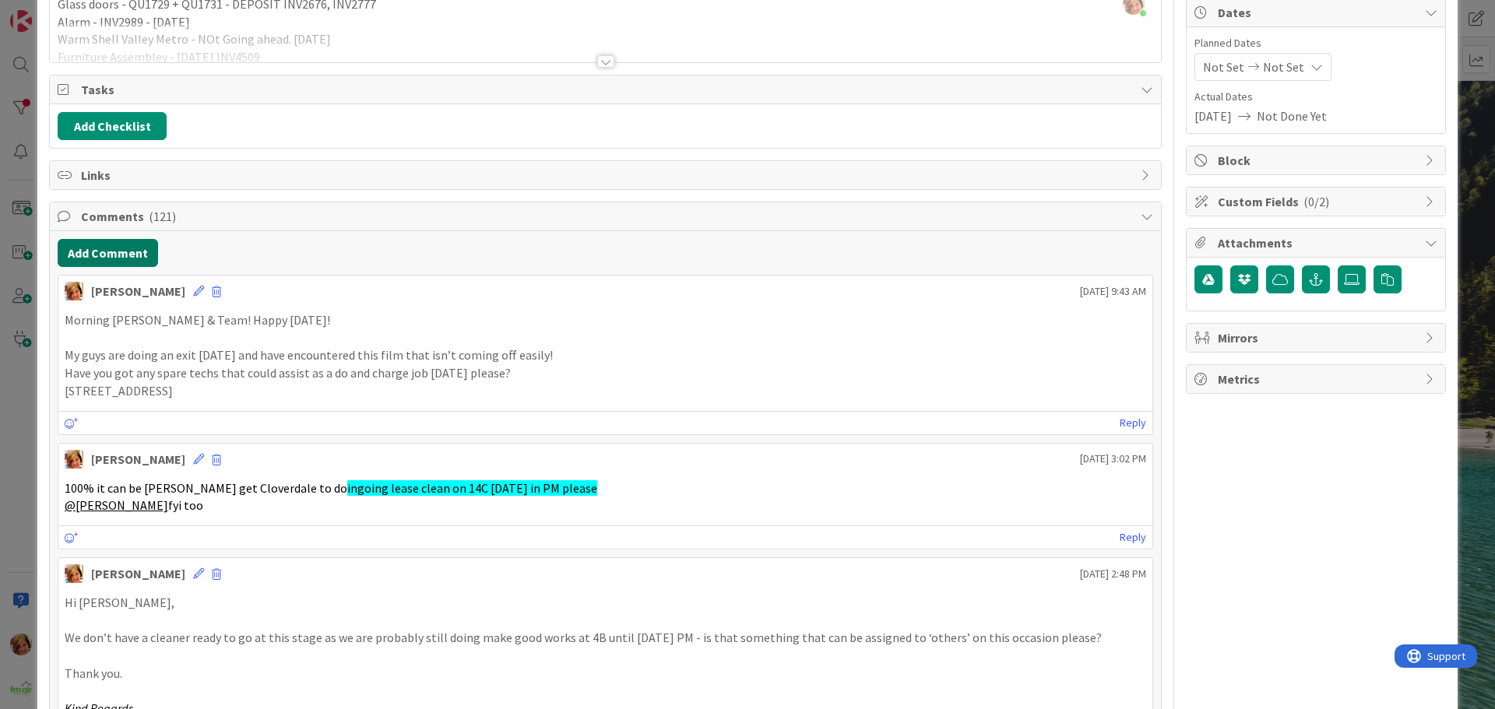
click at [106, 250] on button "Add Comment" at bounding box center [108, 253] width 100 height 28
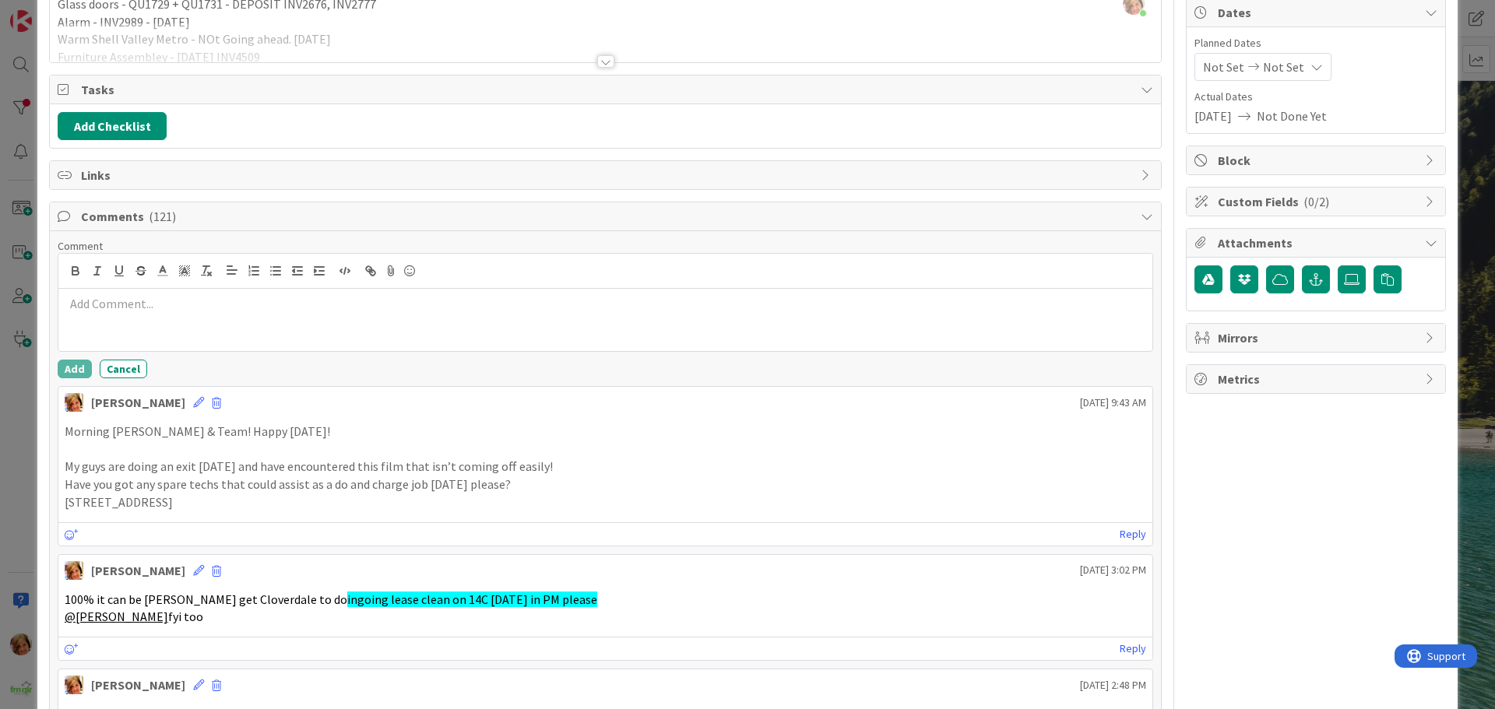
click at [145, 292] on div at bounding box center [605, 320] width 1094 height 62
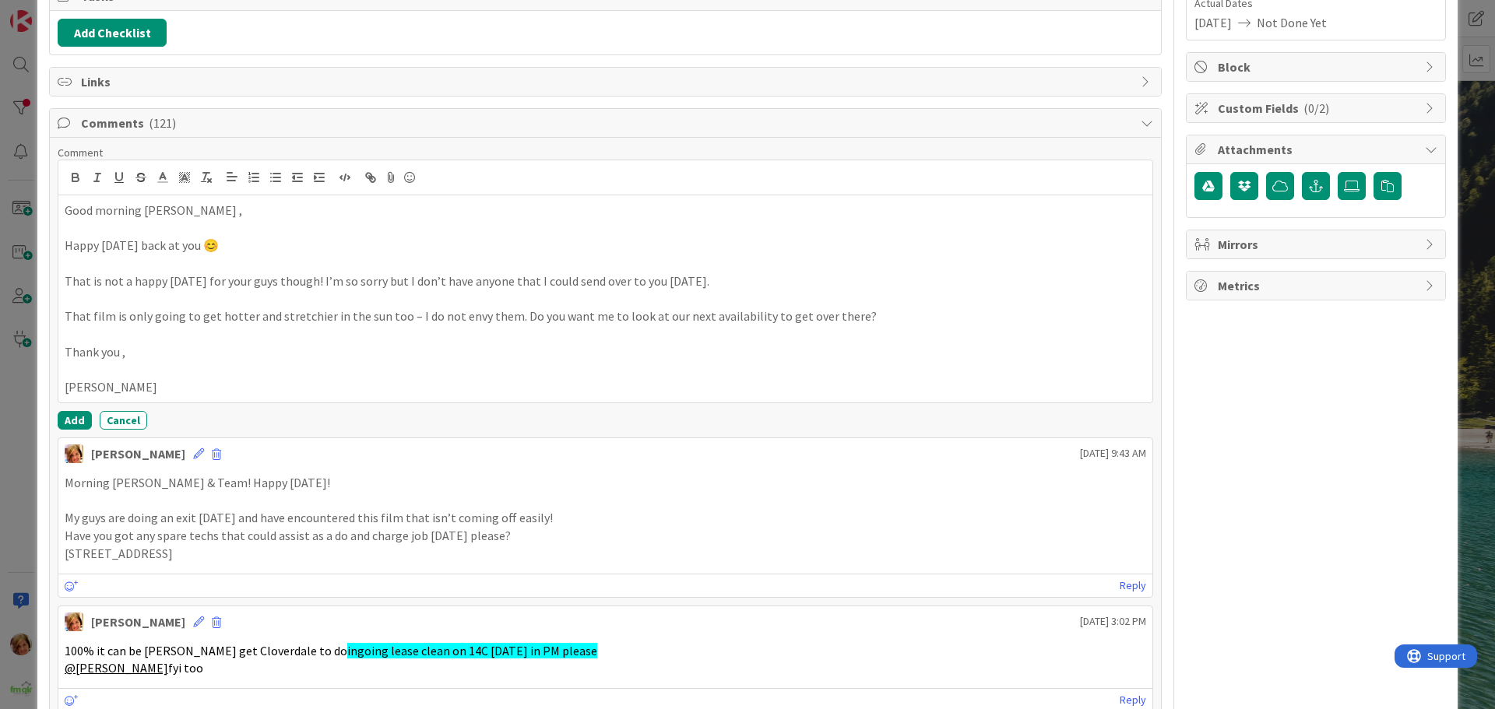
scroll to position [389, 0]
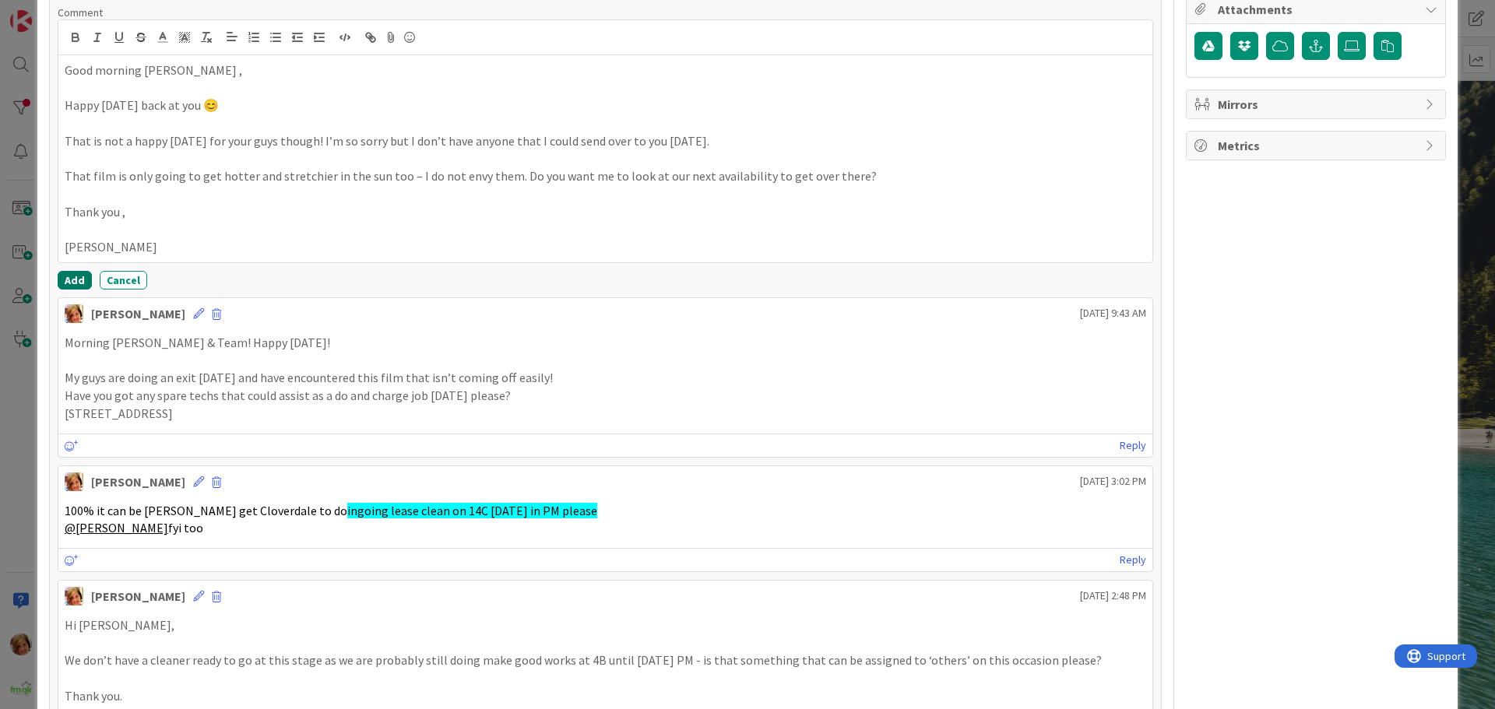
click at [58, 279] on button "Add" at bounding box center [75, 280] width 34 height 19
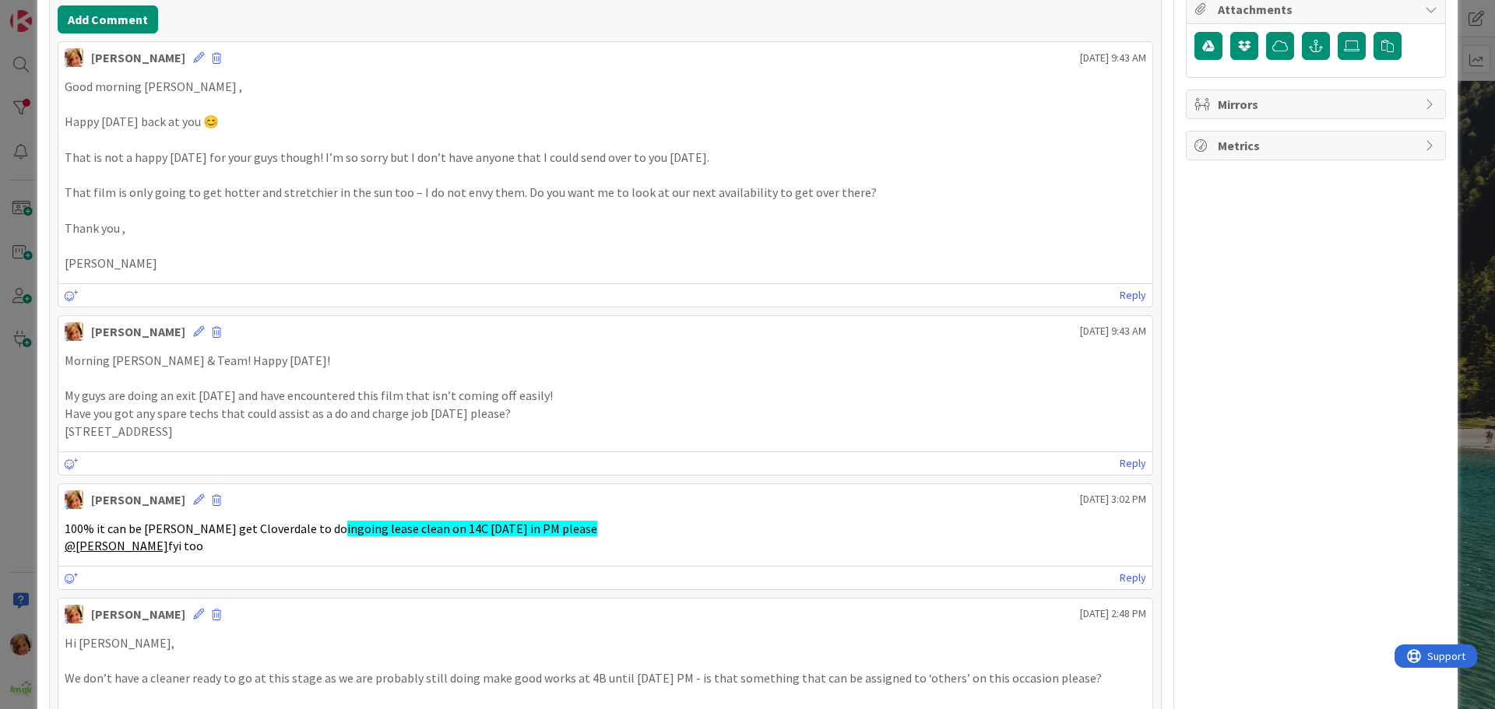
scroll to position [0, 0]
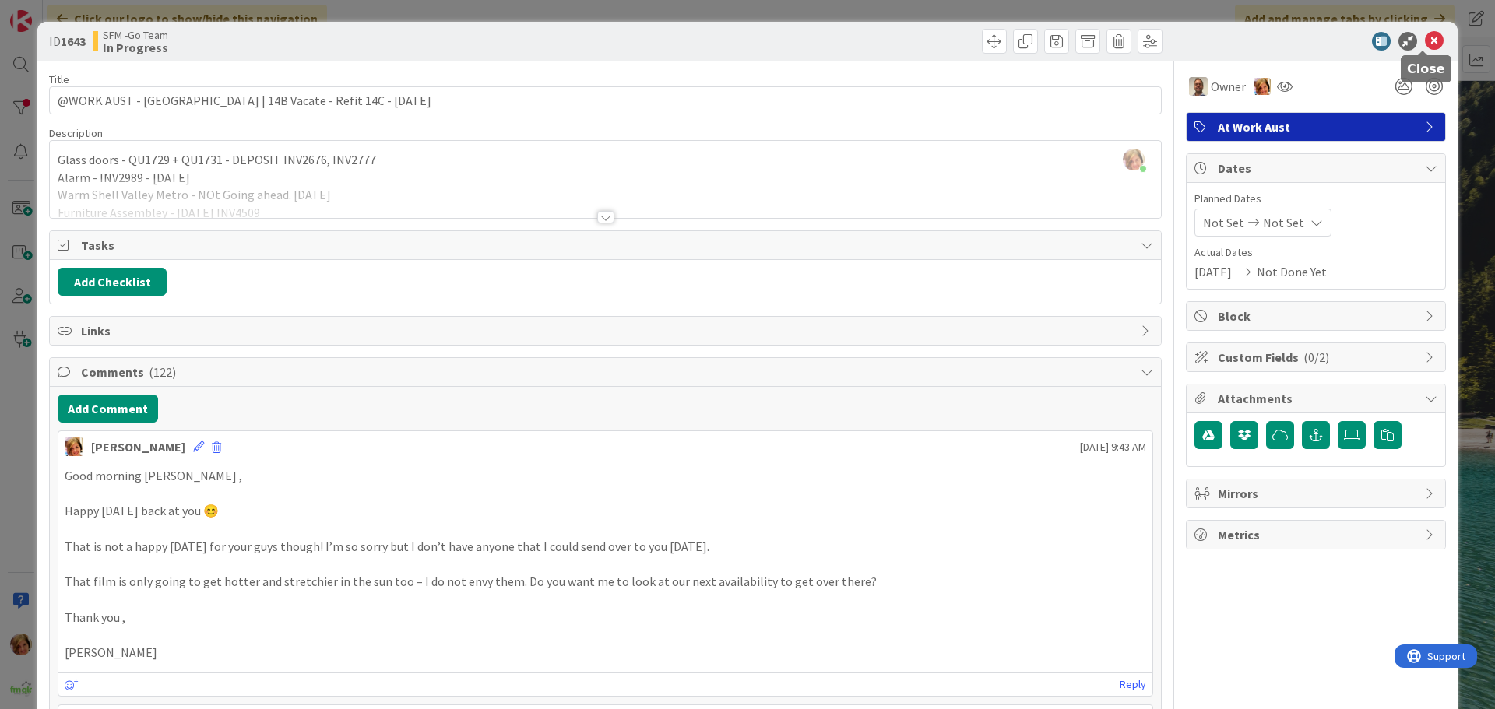
click at [1426, 40] on icon at bounding box center [1434, 41] width 19 height 19
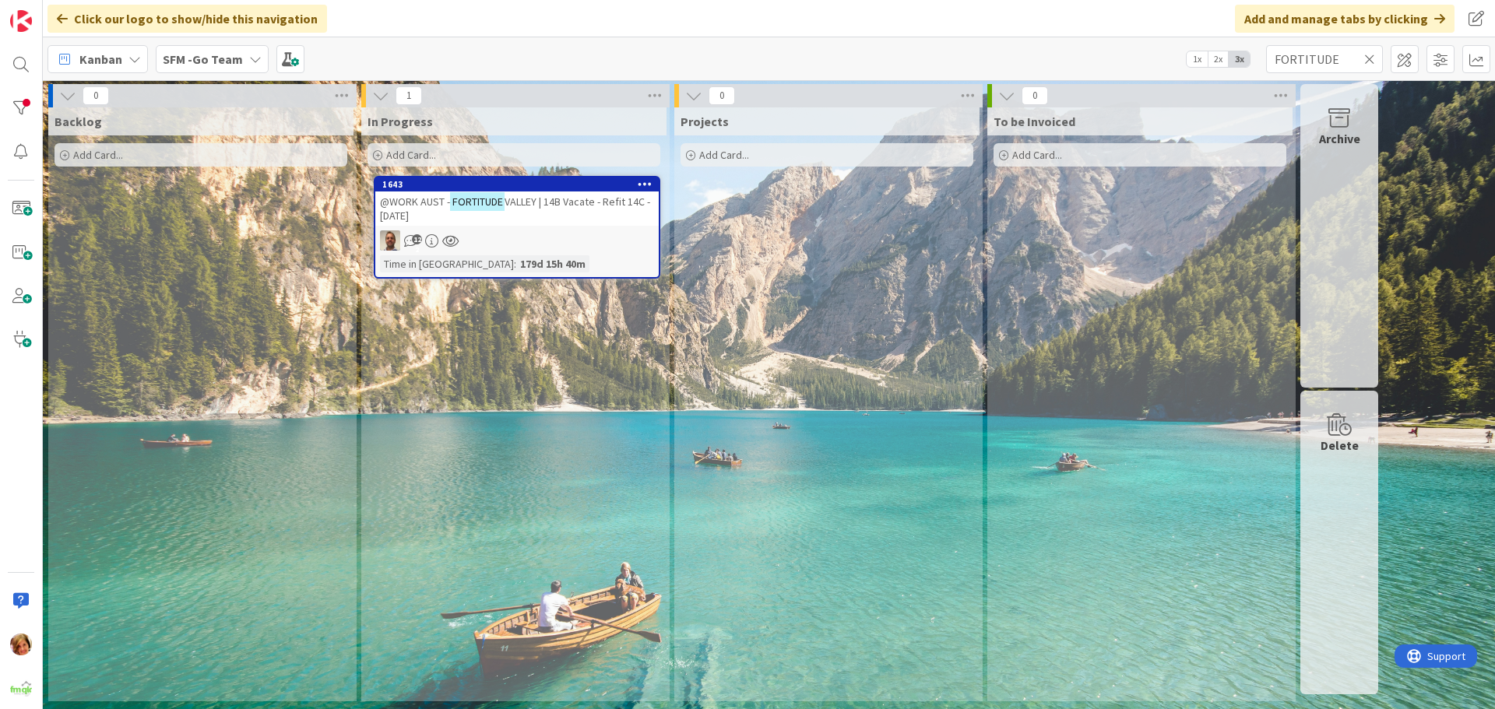
click at [1368, 58] on icon at bounding box center [1369, 59] width 11 height 14
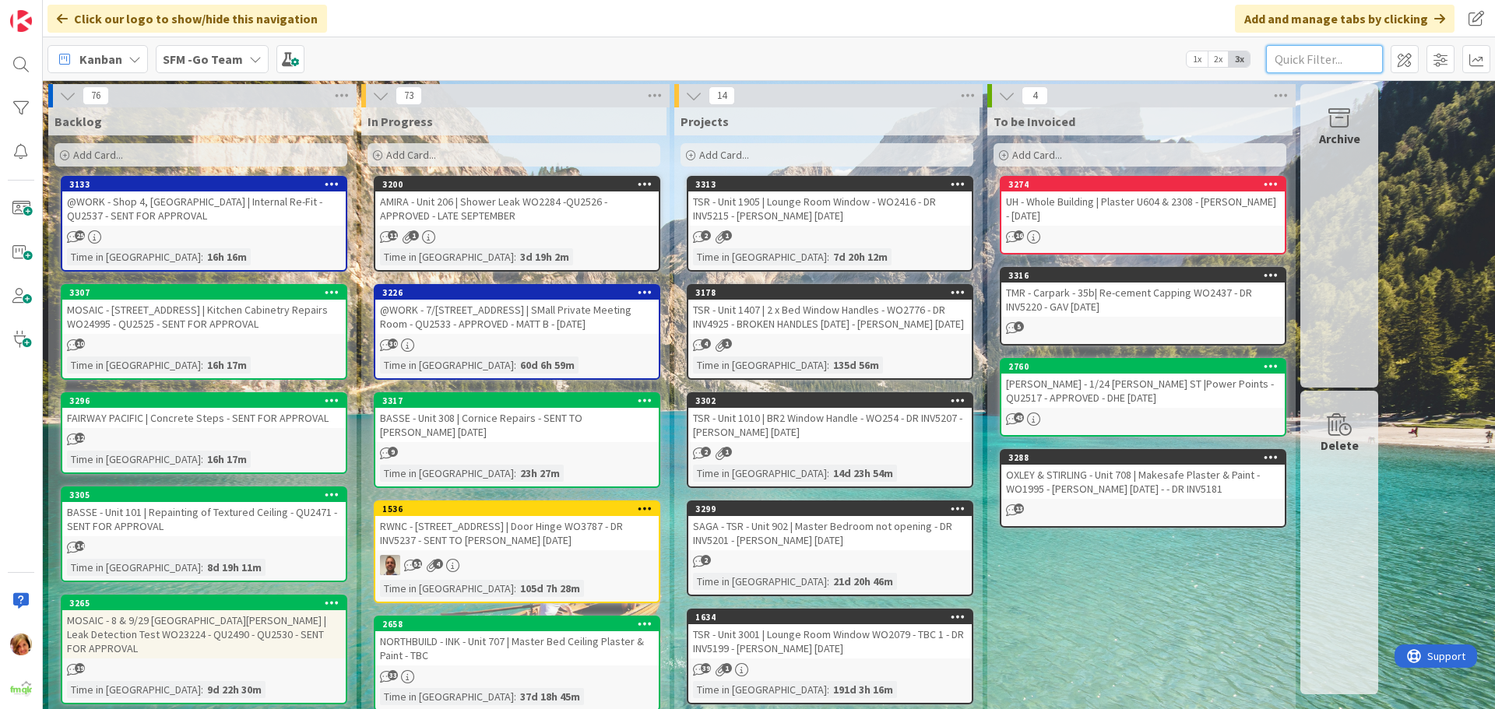
click at [1324, 55] on input "text" at bounding box center [1324, 59] width 117 height 28
click at [514, 314] on div "@WORK - 7/[STREET_ADDRESS] | SMall Private Meeting Room - QU2533 - APPROVED - M…" at bounding box center [516, 317] width 283 height 34
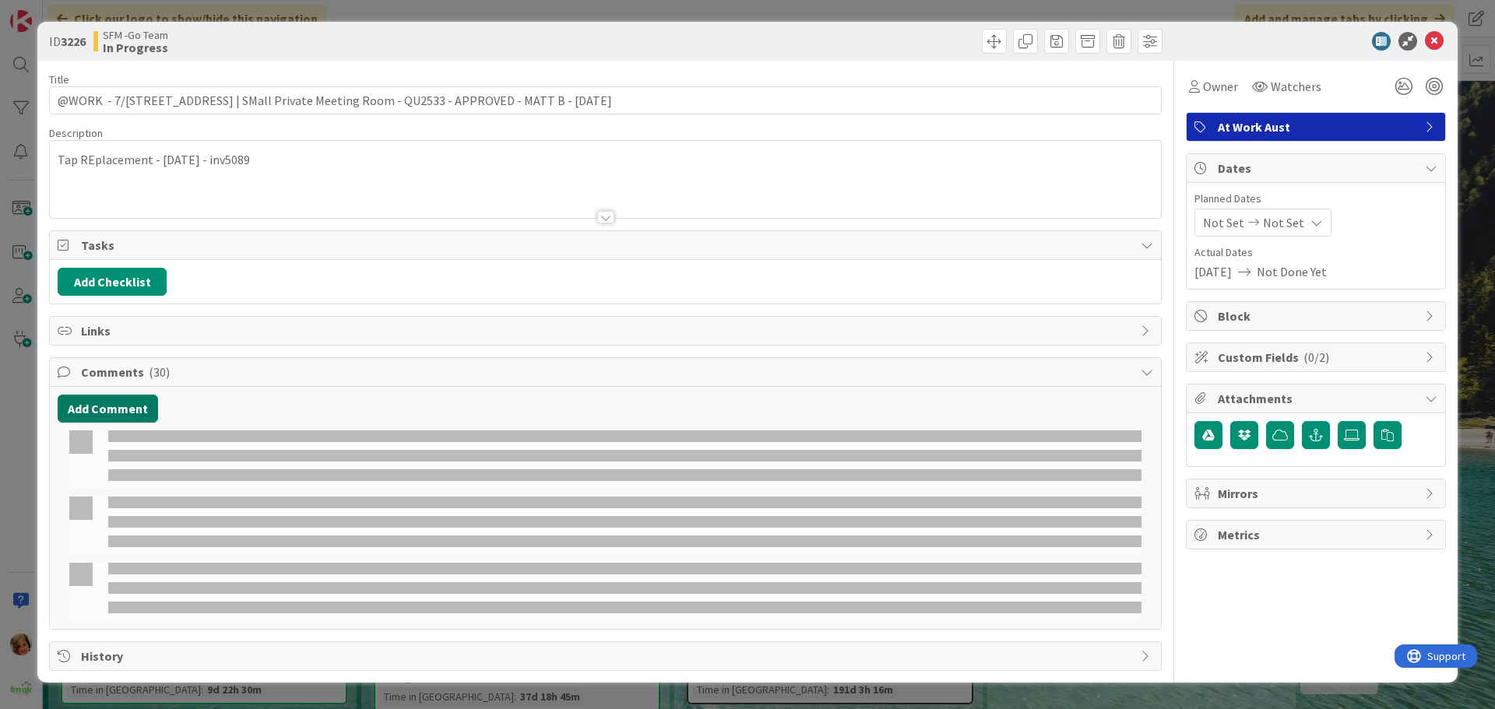
click at [112, 402] on button "Add Comment" at bounding box center [108, 409] width 100 height 28
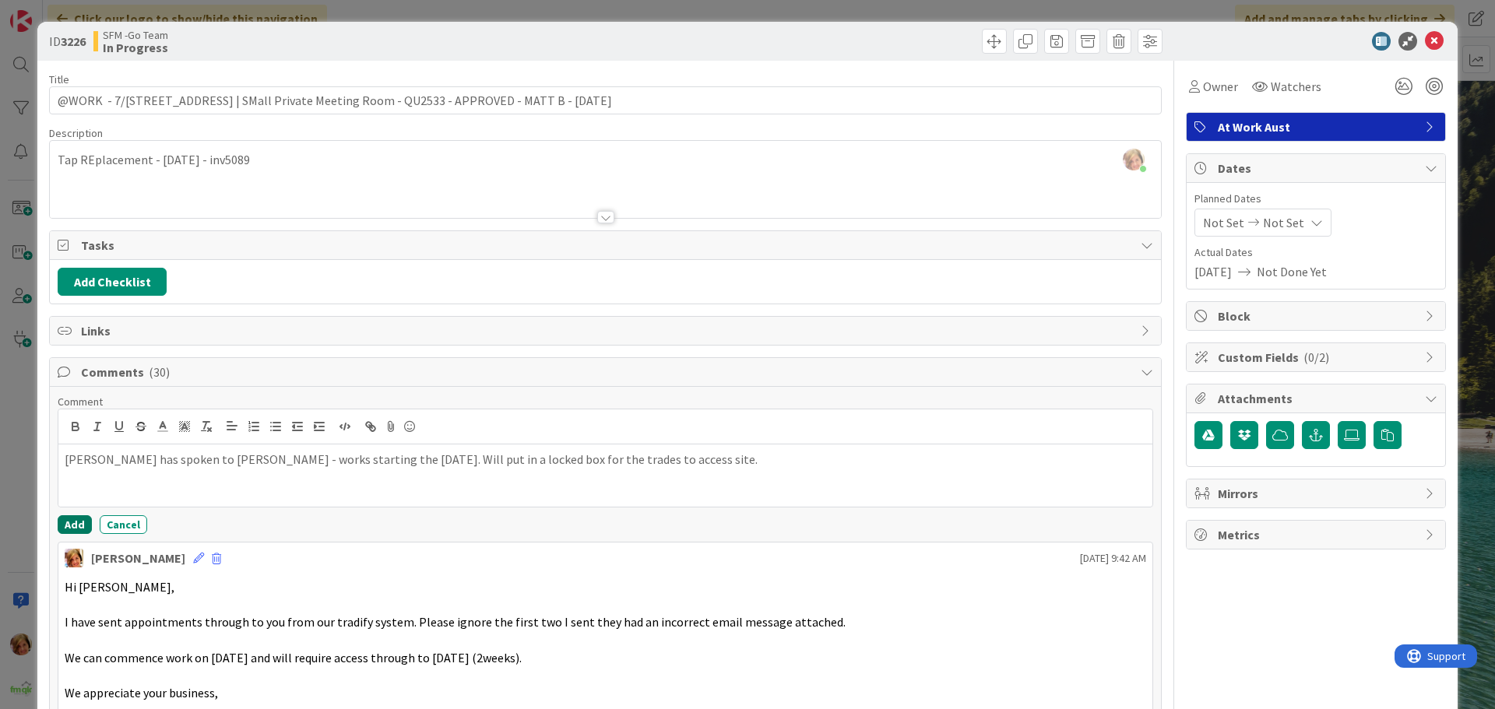
click at [79, 519] on button "Add" at bounding box center [75, 524] width 34 height 19
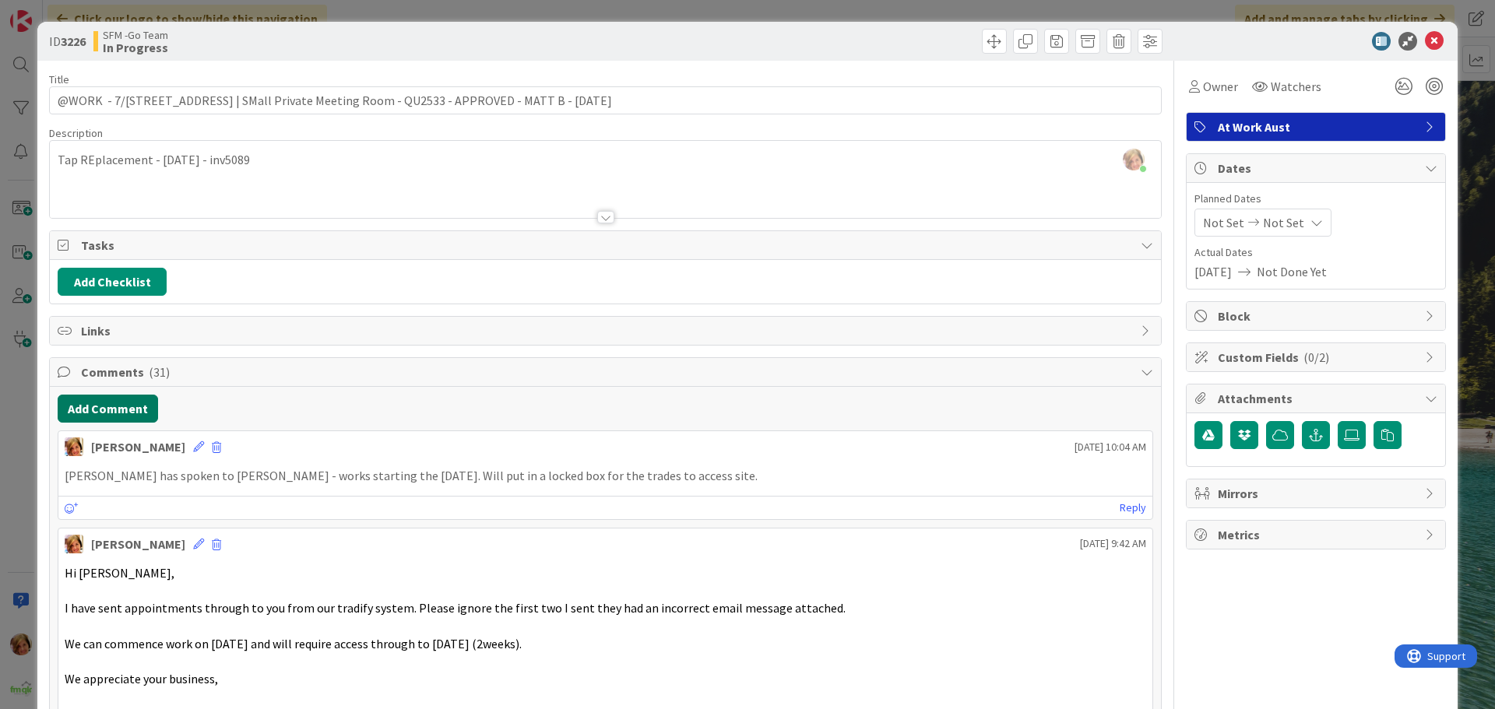
click at [128, 411] on button "Add Comment" at bounding box center [108, 409] width 100 height 28
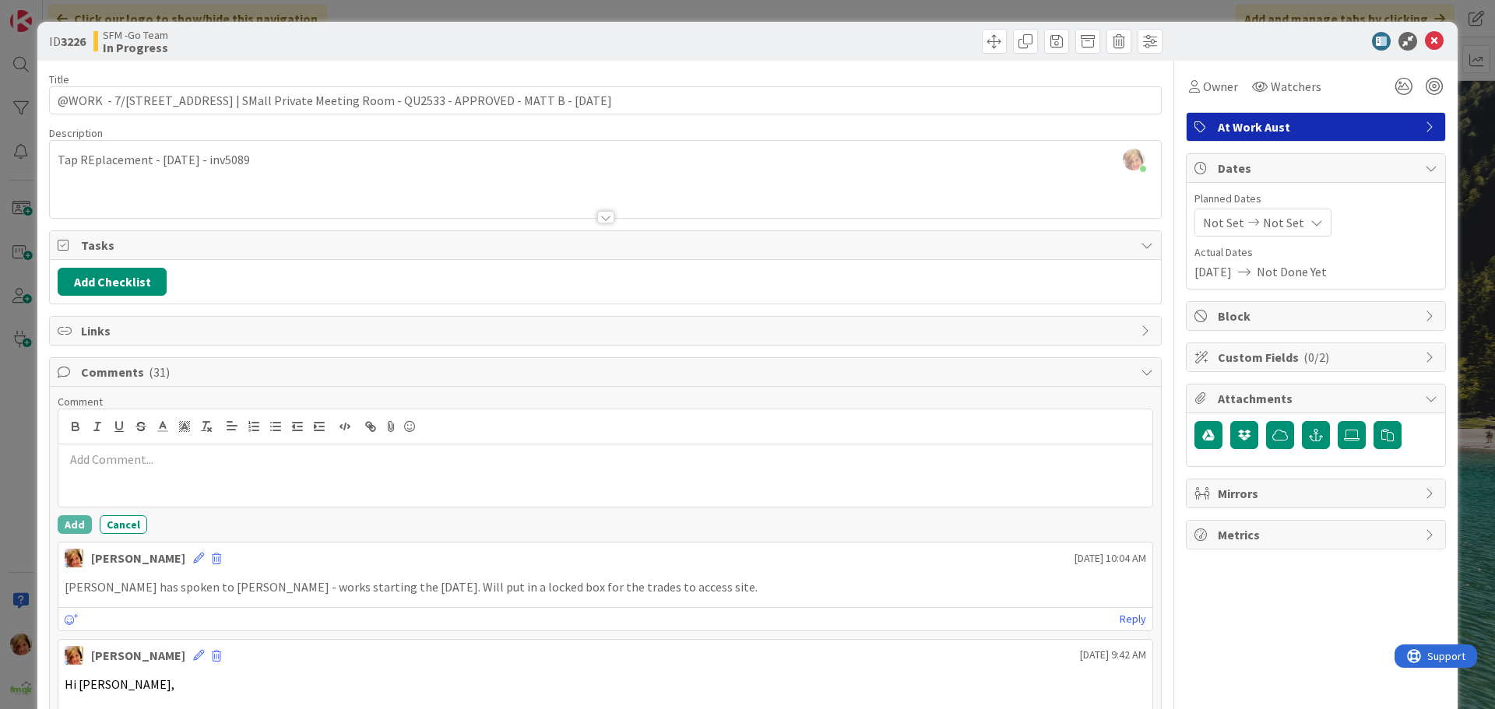
click at [152, 449] on div at bounding box center [605, 476] width 1094 height 62
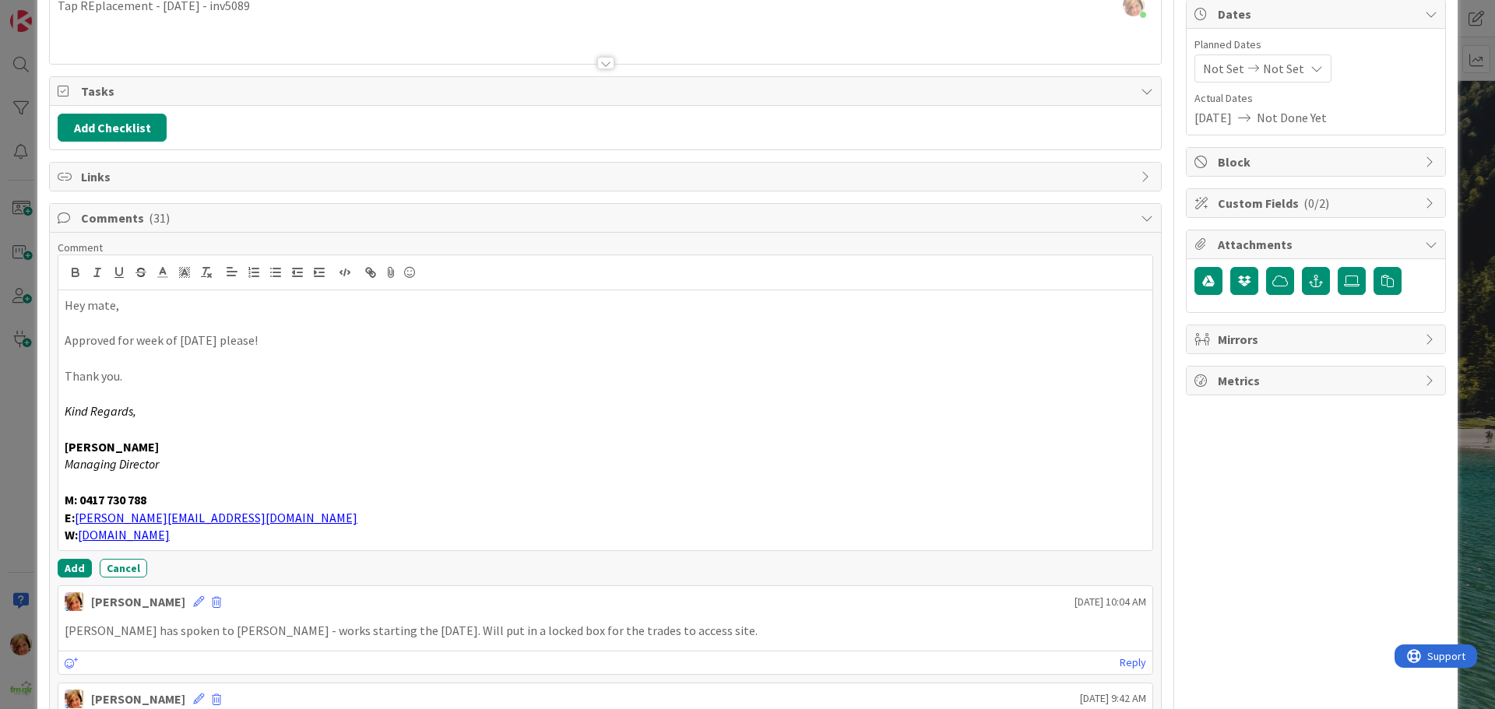
scroll to position [156, 0]
click at [73, 568] on button "Add" at bounding box center [75, 567] width 34 height 19
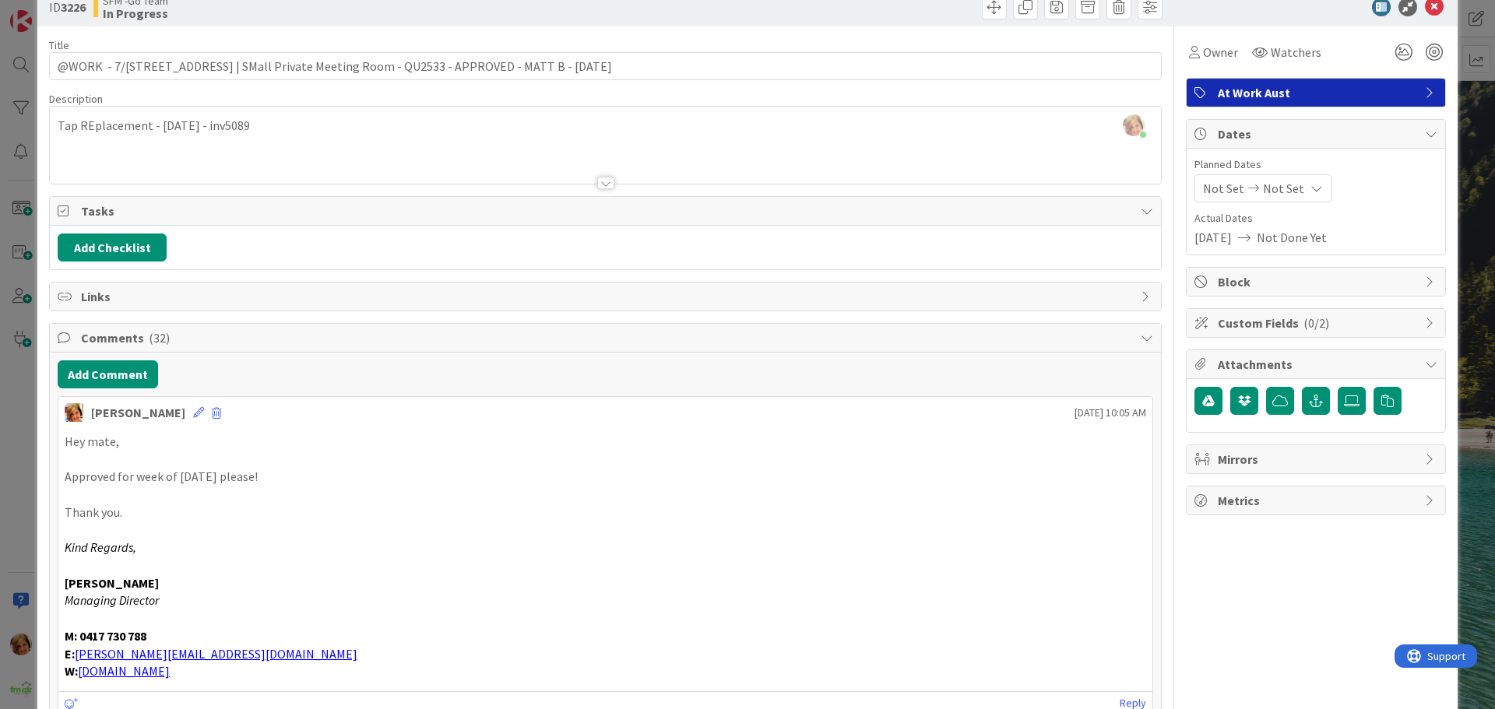
scroll to position [0, 0]
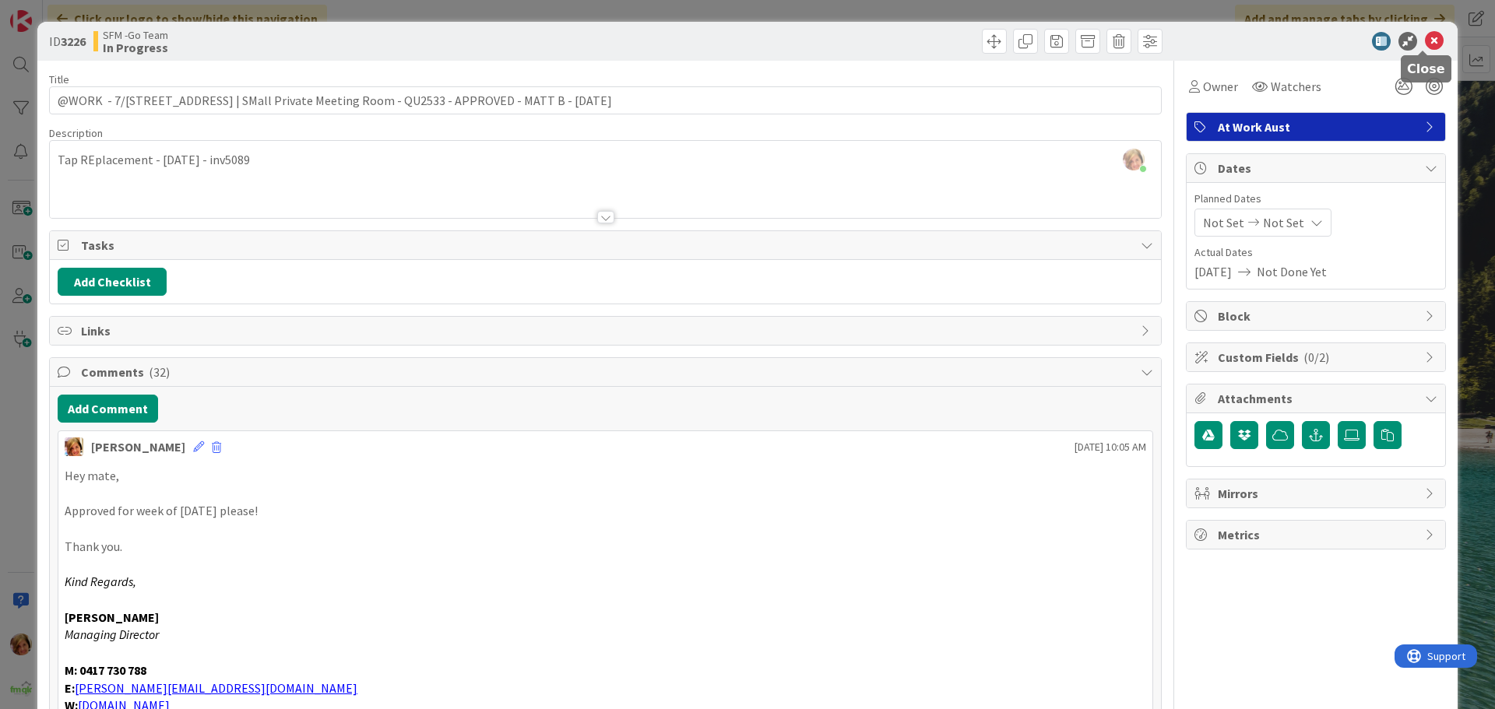
click at [1425, 37] on icon at bounding box center [1434, 41] width 19 height 19
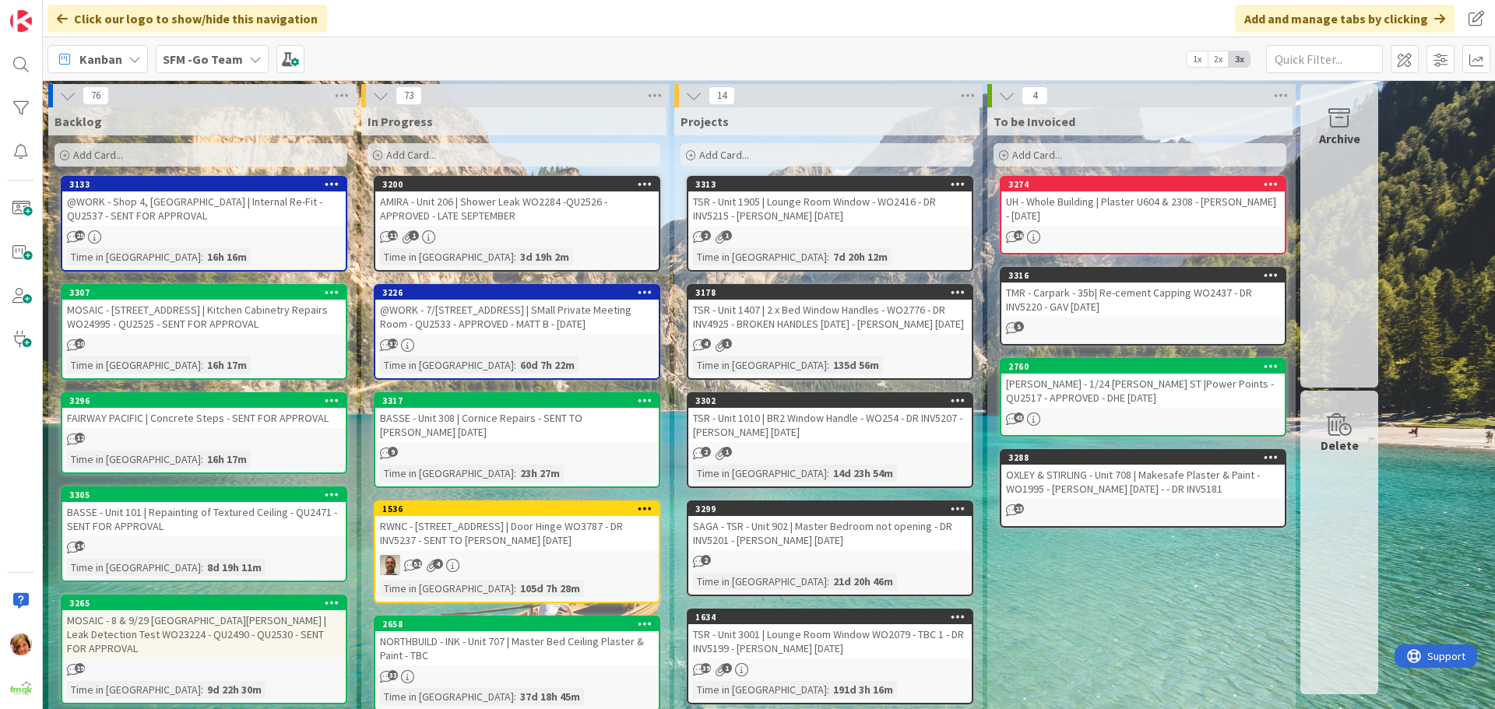
click at [487, 311] on div "@WORK - 7/[STREET_ADDRESS] | SMall Private Meeting Room - QU2533 - APPROVED - M…" at bounding box center [516, 317] width 283 height 34
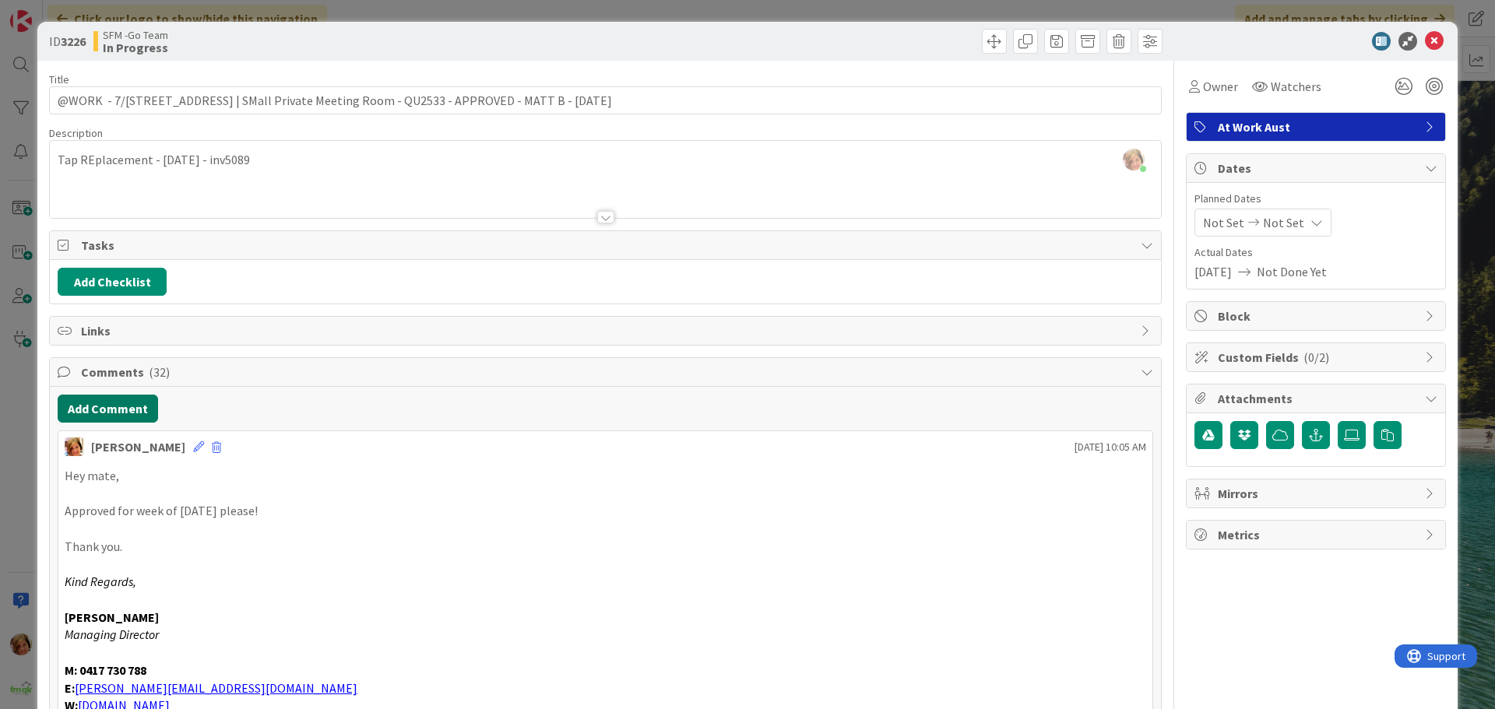
click at [107, 410] on button "Add Comment" at bounding box center [108, 409] width 100 height 28
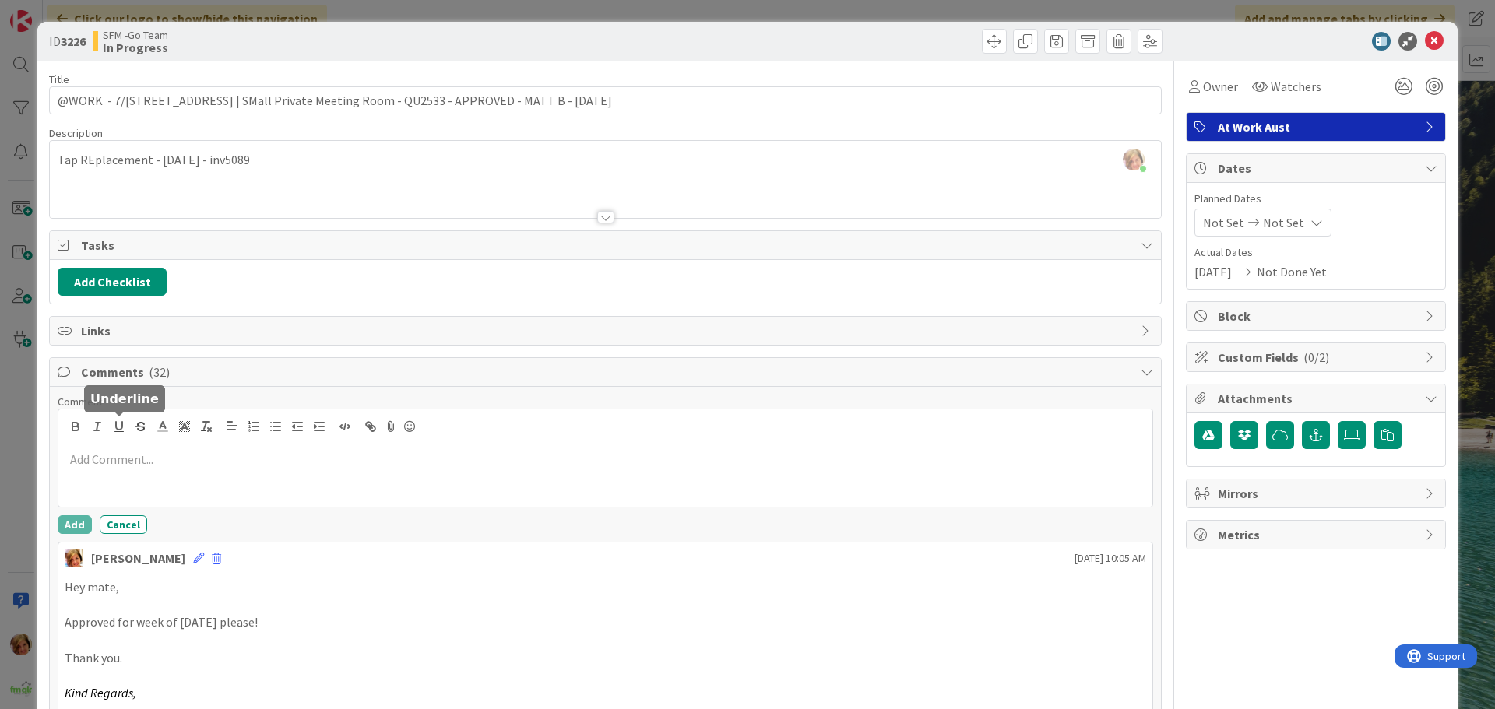
click at [123, 448] on div at bounding box center [605, 476] width 1094 height 62
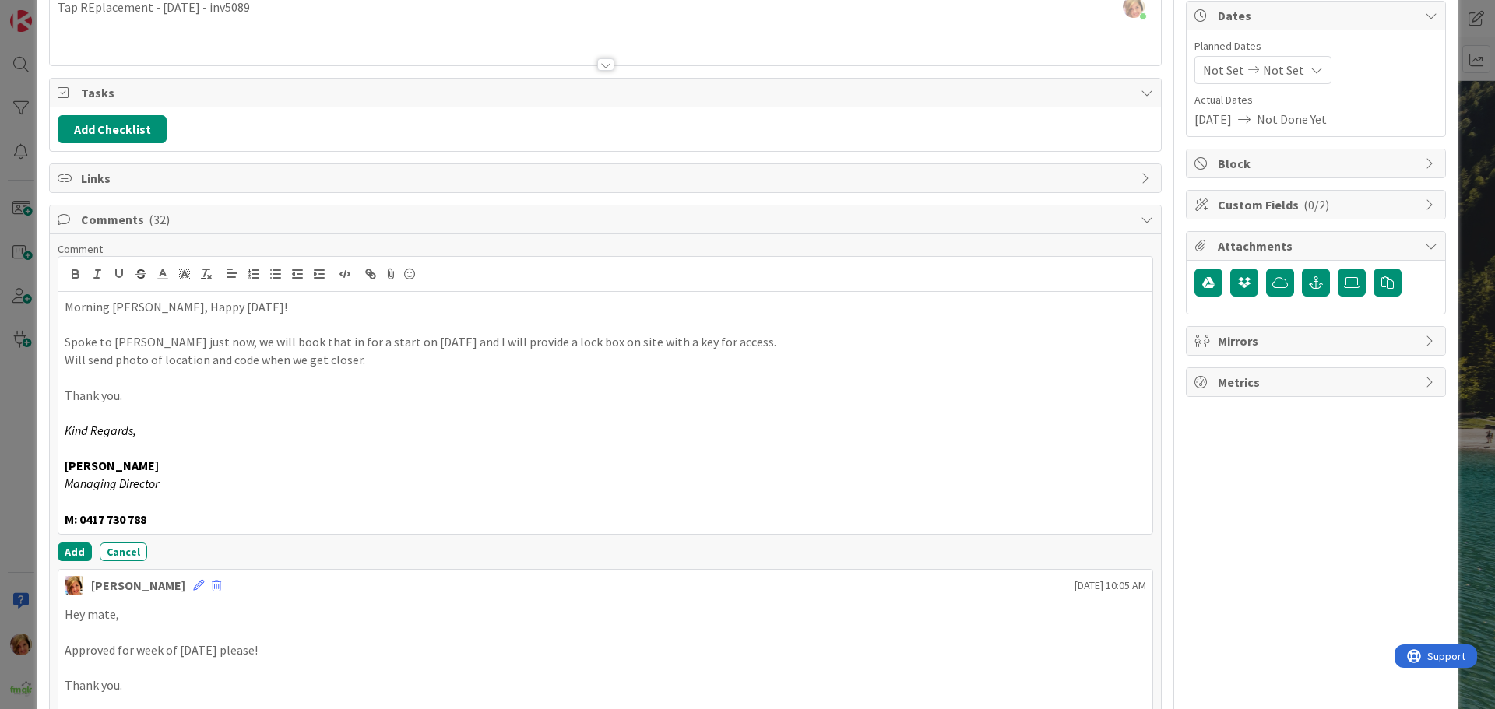
scroll to position [156, 0]
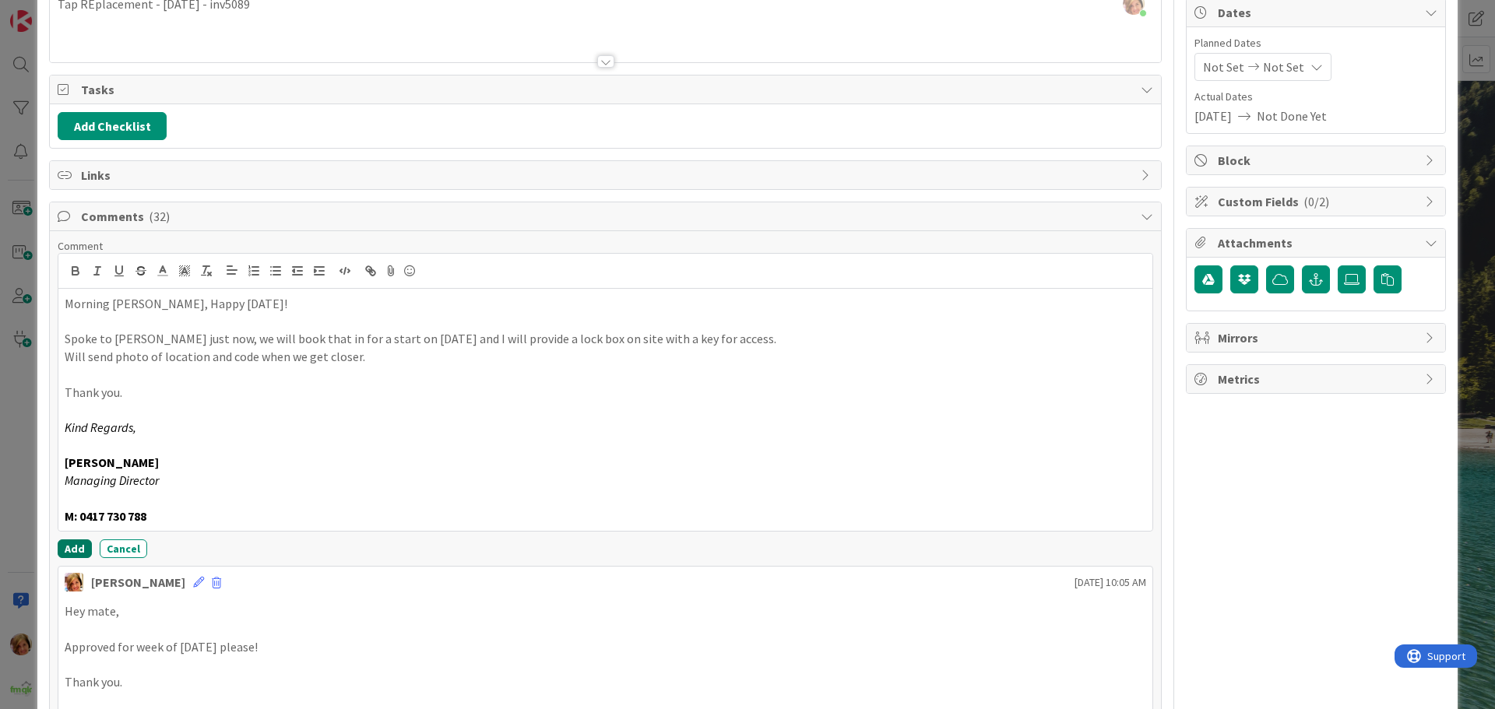
click at [74, 544] on button "Add" at bounding box center [75, 549] width 34 height 19
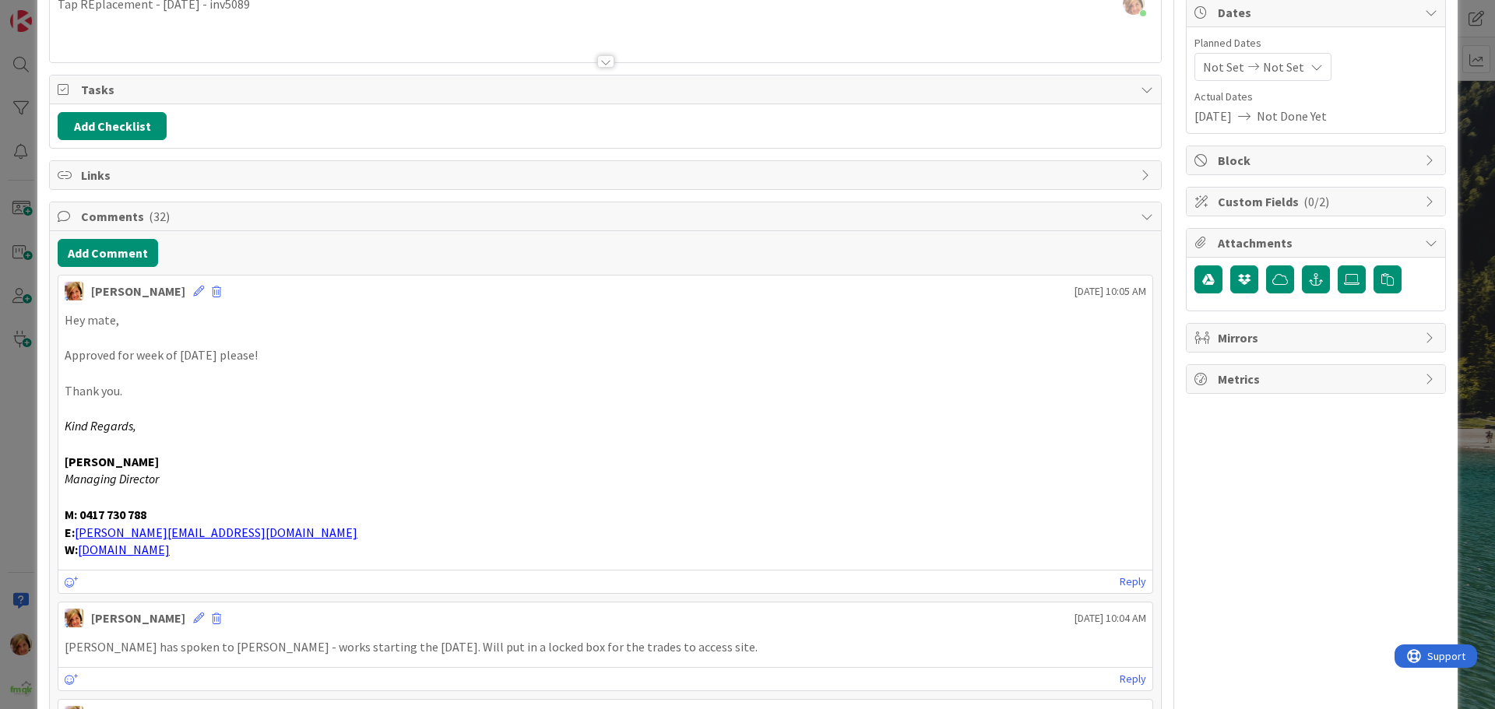
scroll to position [0, 0]
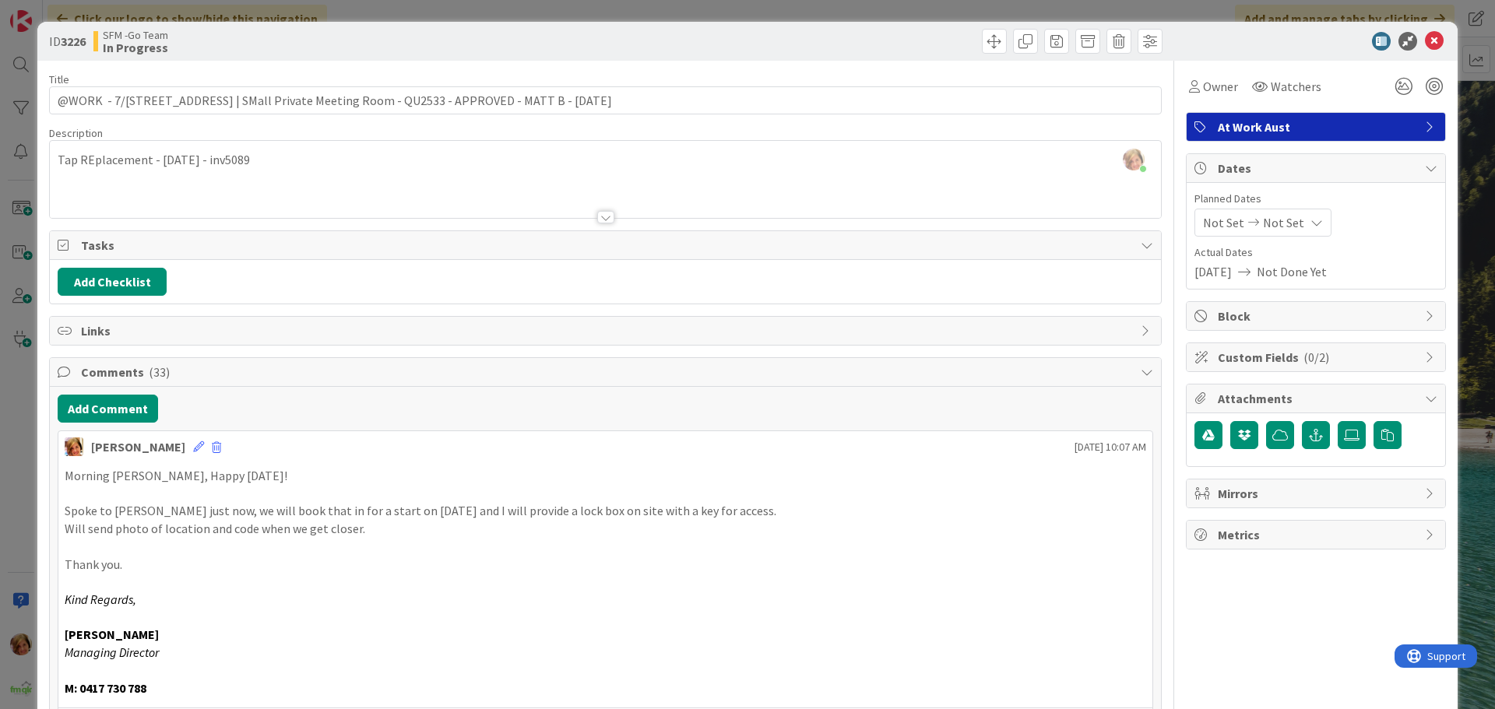
click at [739, 47] on div at bounding box center [886, 41] width 553 height 25
click at [1425, 44] on icon at bounding box center [1434, 41] width 19 height 19
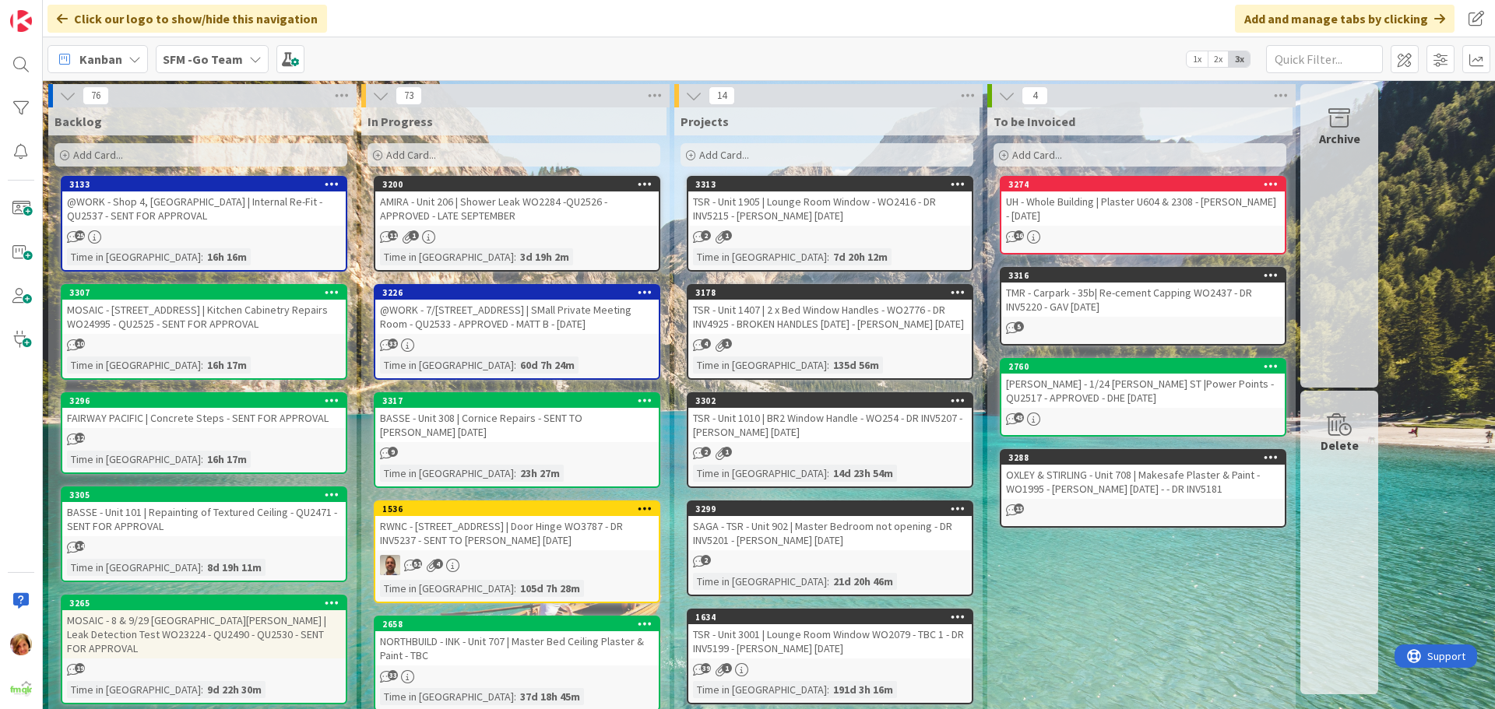
click at [464, 318] on div "@WORK - 7/[STREET_ADDRESS] | SMall Private Meeting Room - QU2533 - APPROVED - M…" at bounding box center [516, 317] width 283 height 34
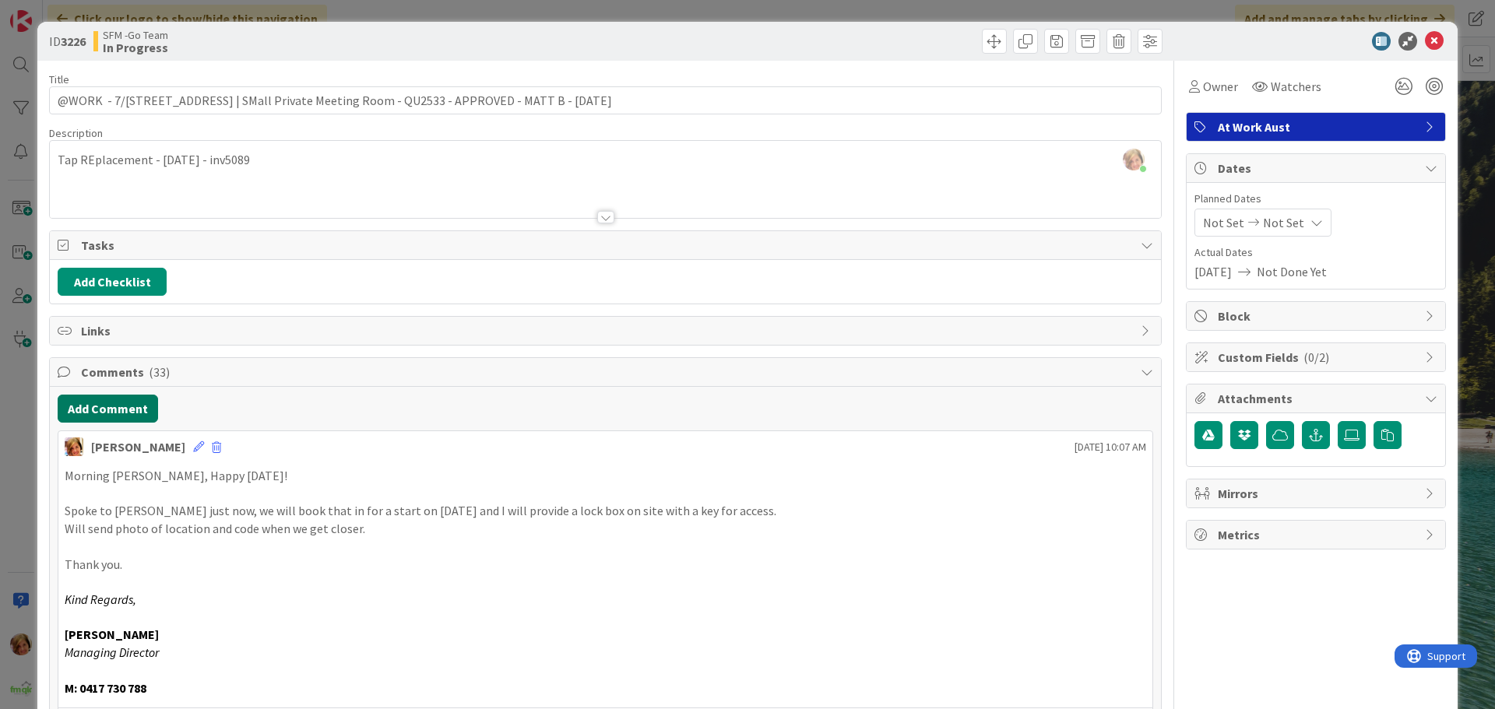
click at [125, 409] on button "Add Comment" at bounding box center [108, 409] width 100 height 28
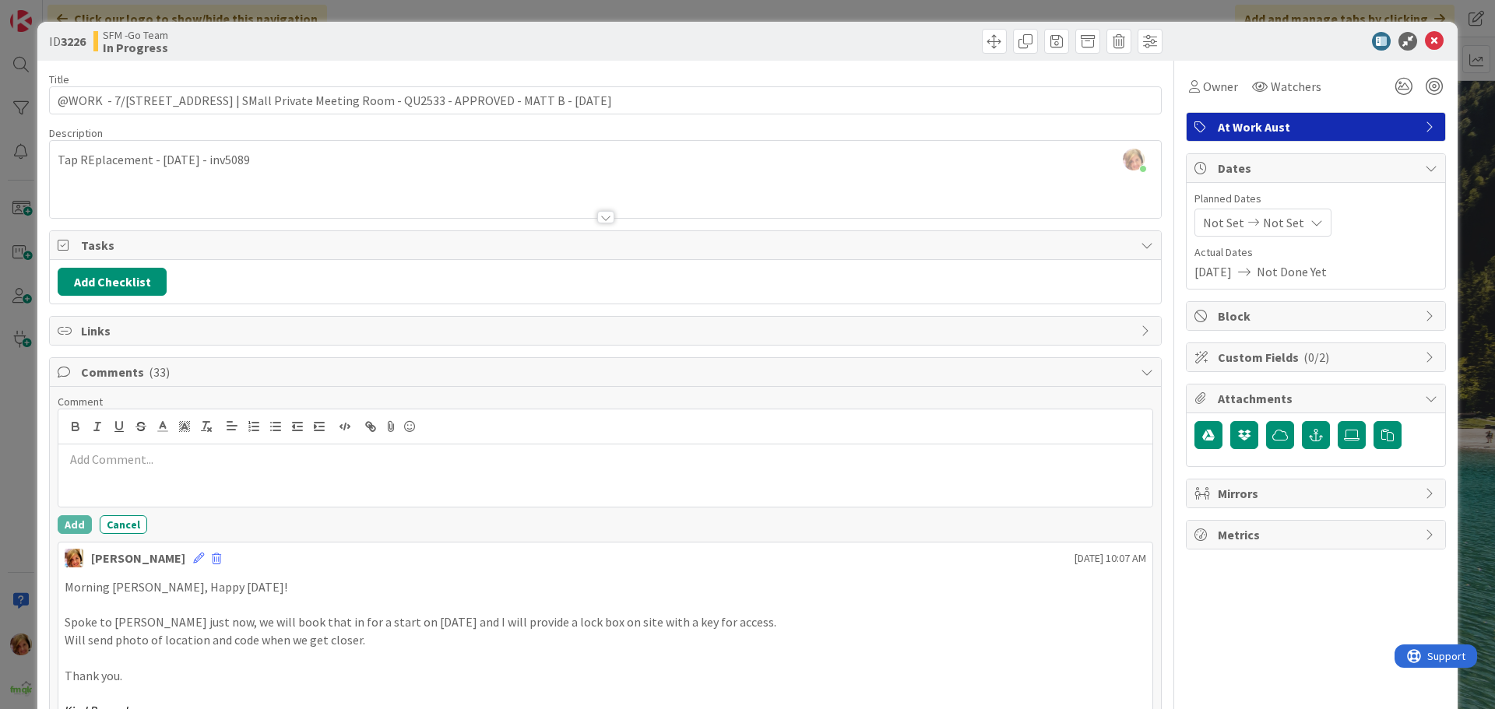
click at [154, 465] on p at bounding box center [606, 460] width 1082 height 18
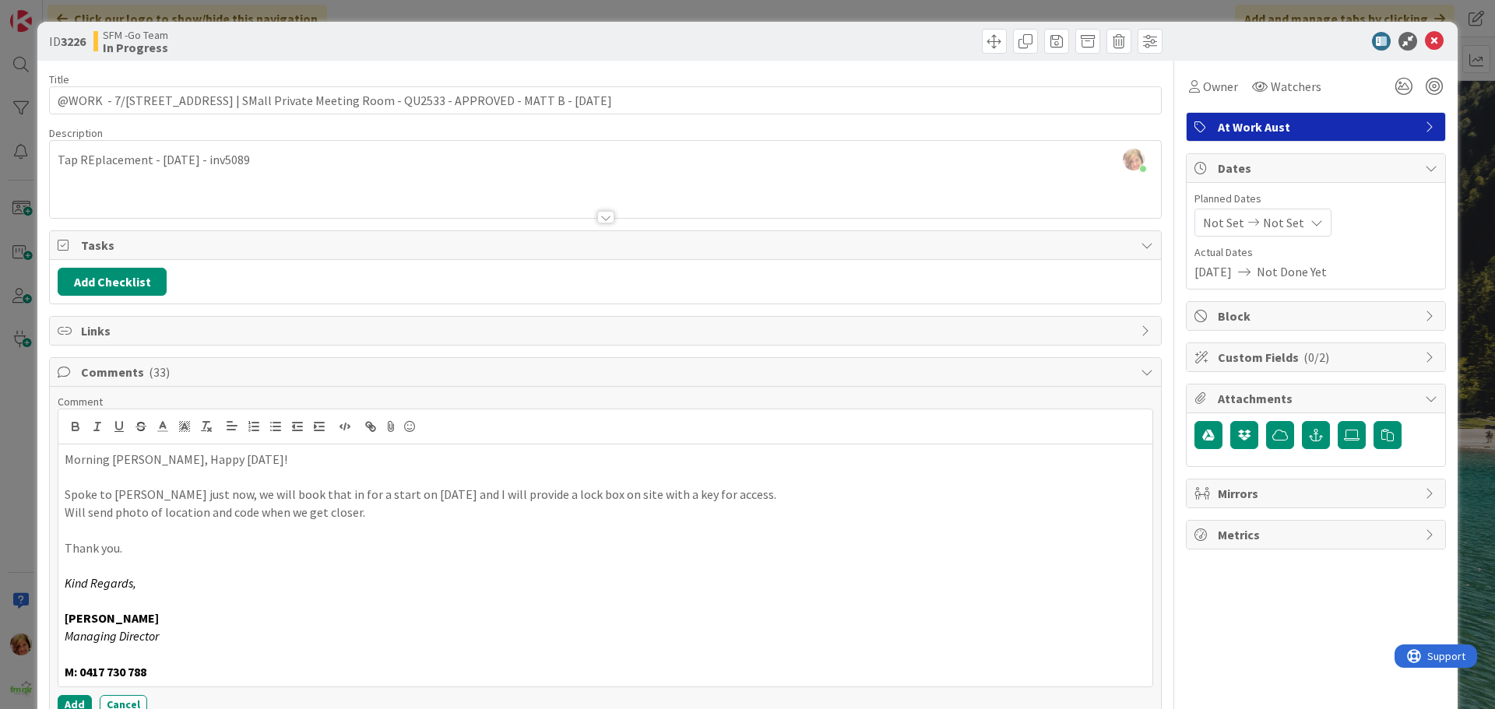
scroll to position [234, 0]
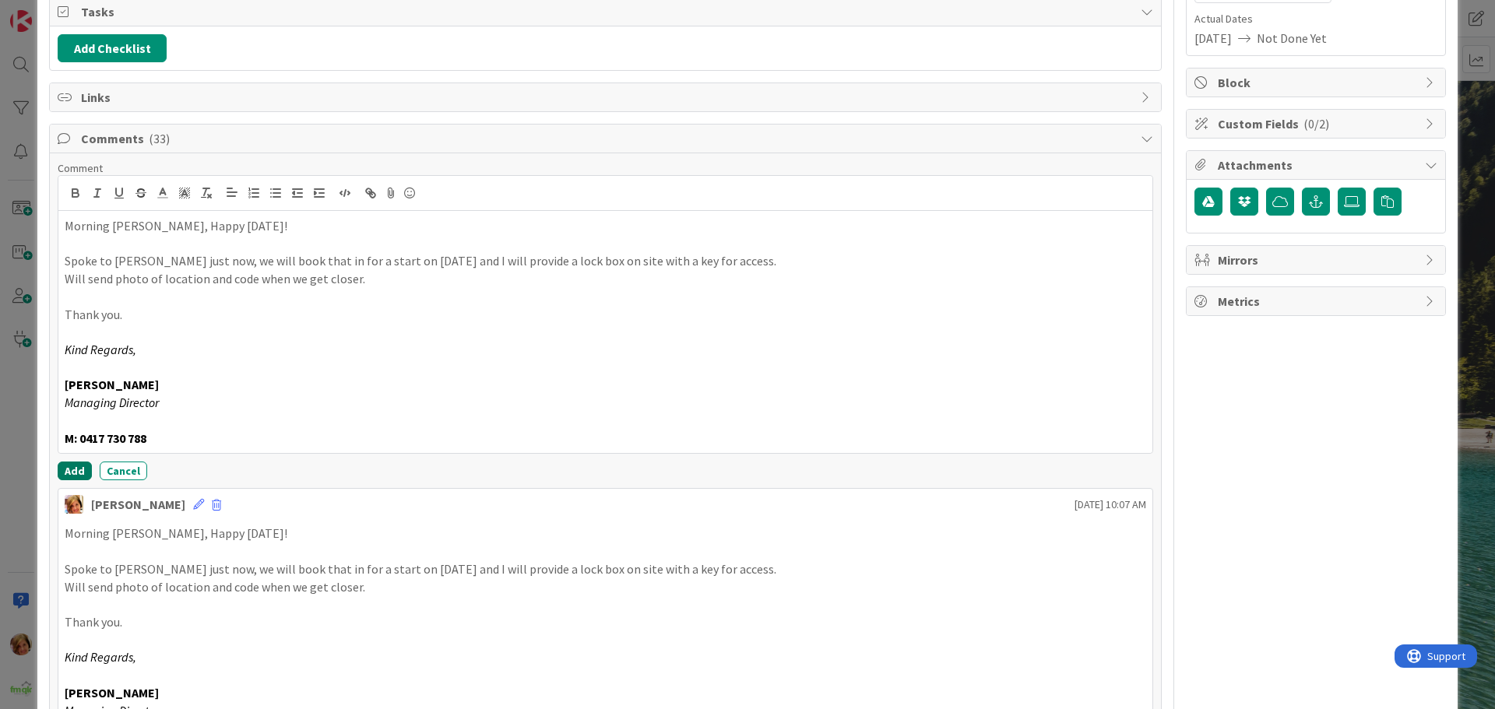
click at [76, 470] on button "Add" at bounding box center [75, 471] width 34 height 19
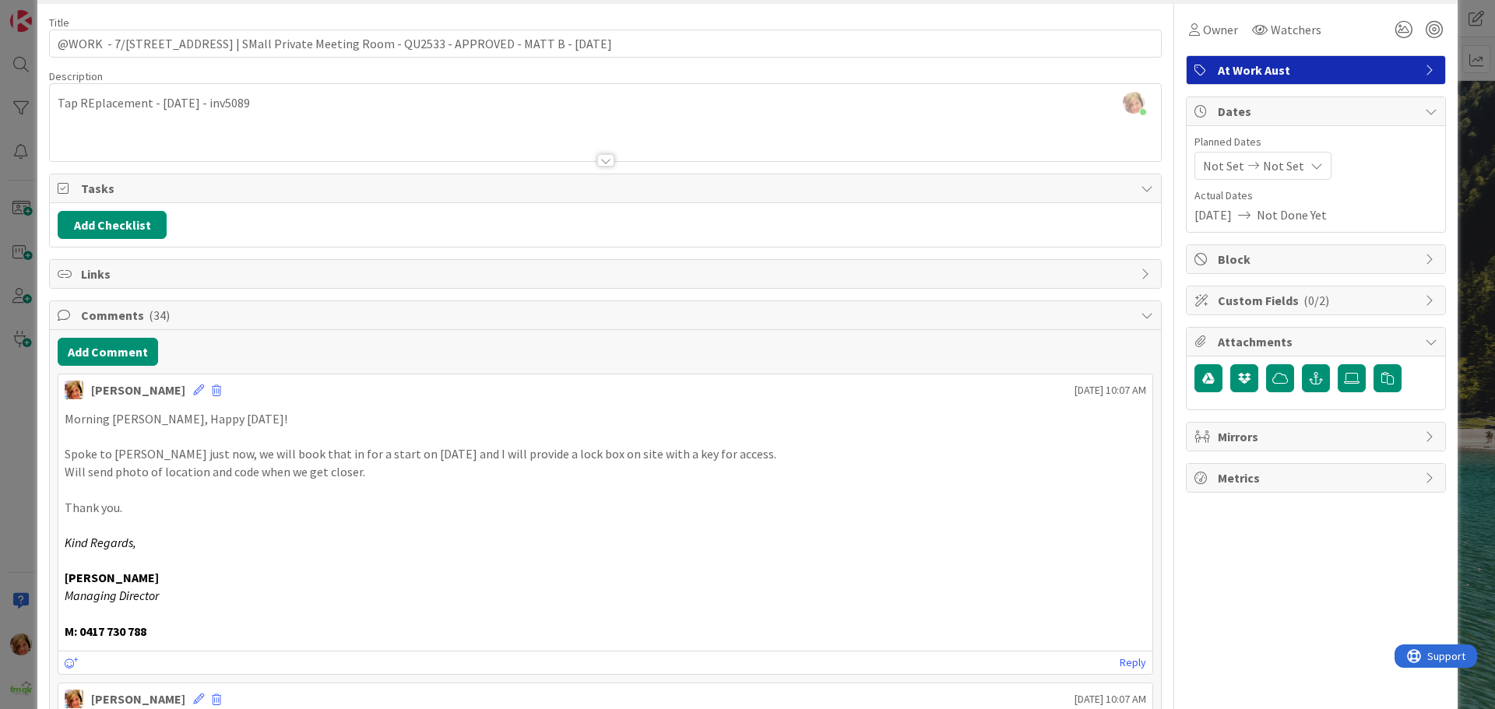
scroll to position [0, 0]
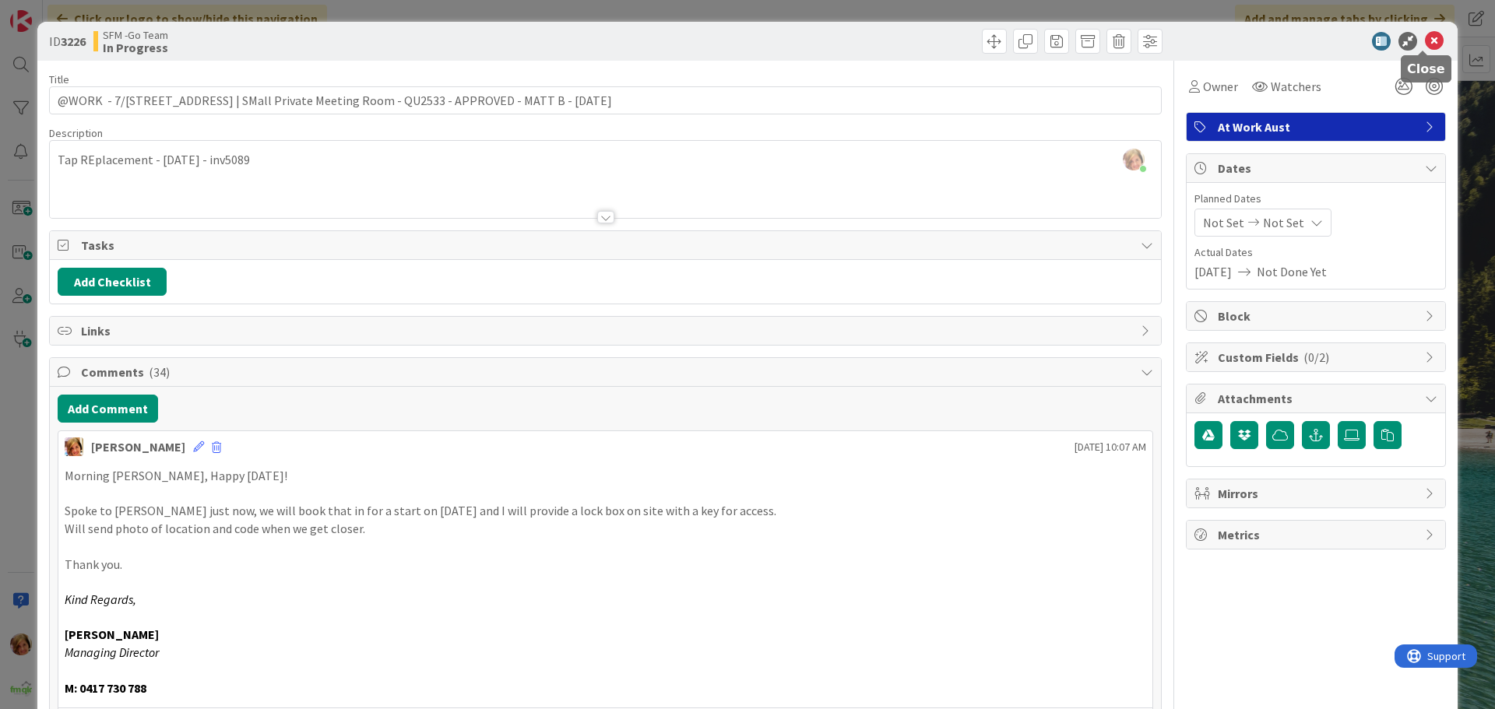
drag, startPoint x: 1426, startPoint y: 43, endPoint x: 1399, endPoint y: 47, distance: 27.7
click at [1426, 43] on icon at bounding box center [1434, 41] width 19 height 19
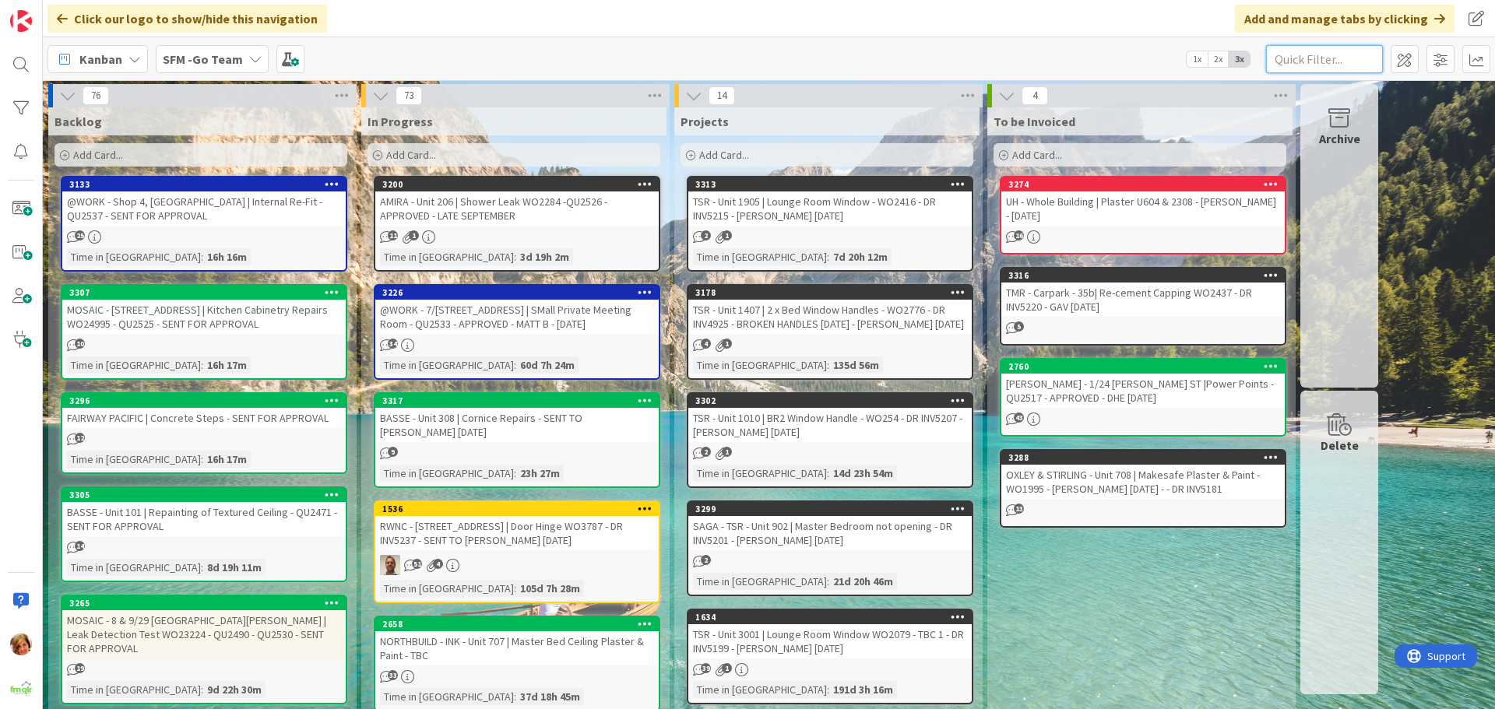
click at [1300, 58] on input "text" at bounding box center [1324, 59] width 117 height 28
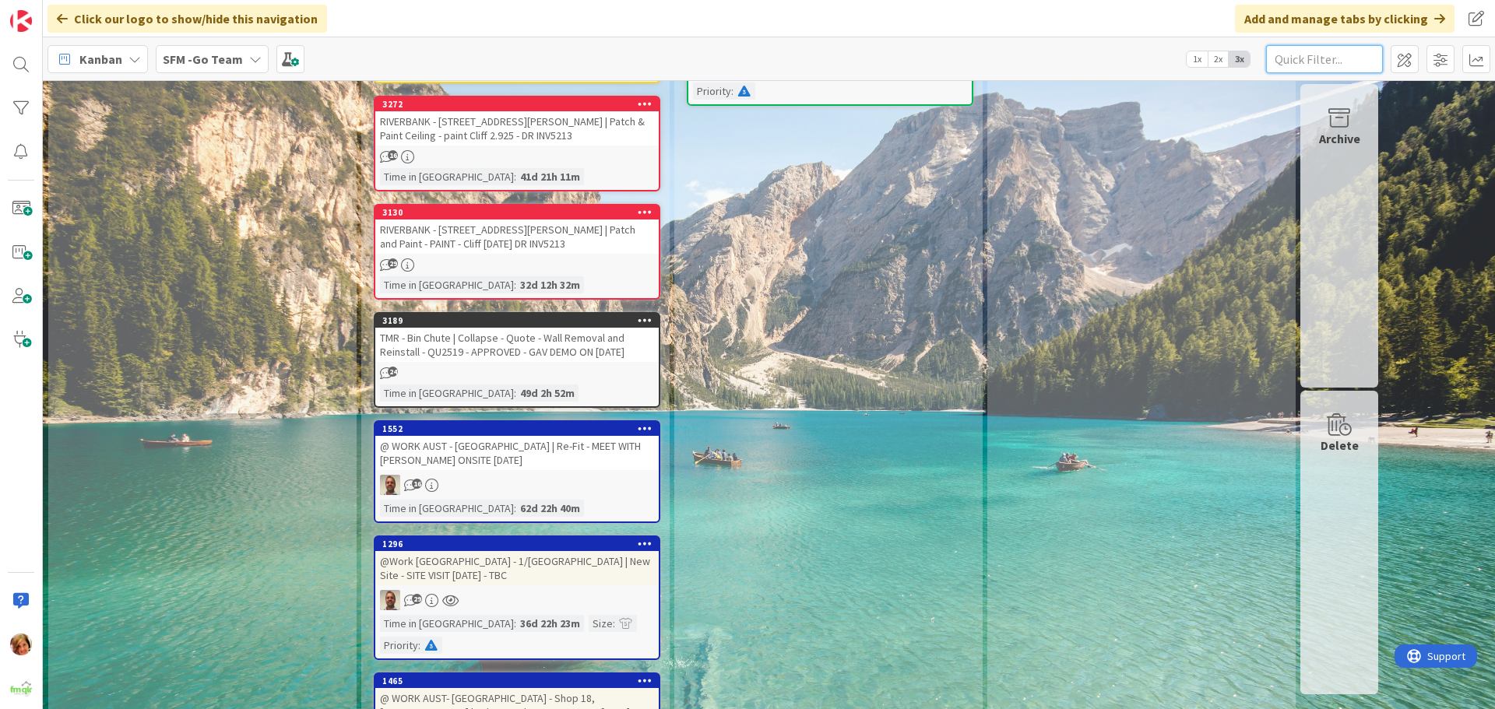
scroll to position [1635, 0]
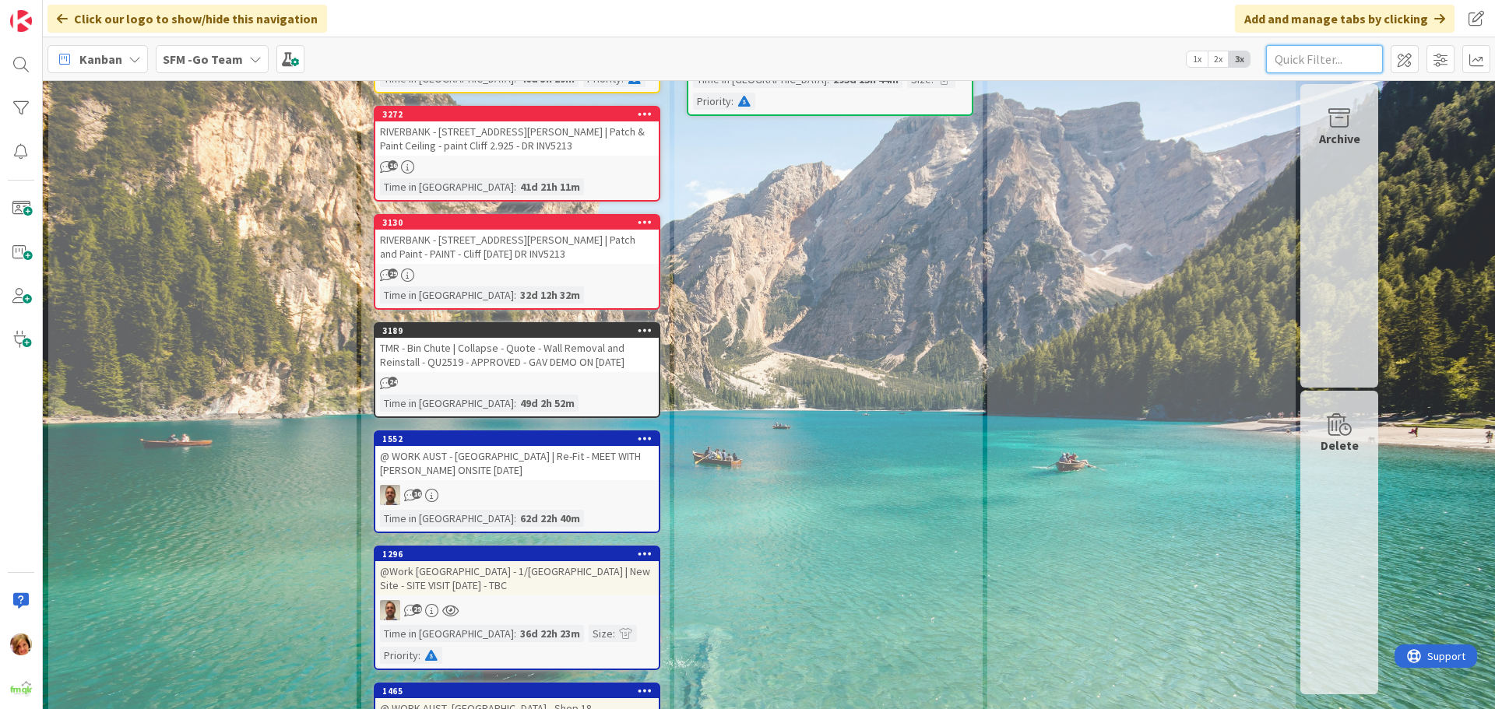
click at [1322, 60] on input "text" at bounding box center [1324, 59] width 117 height 28
type input "valley"
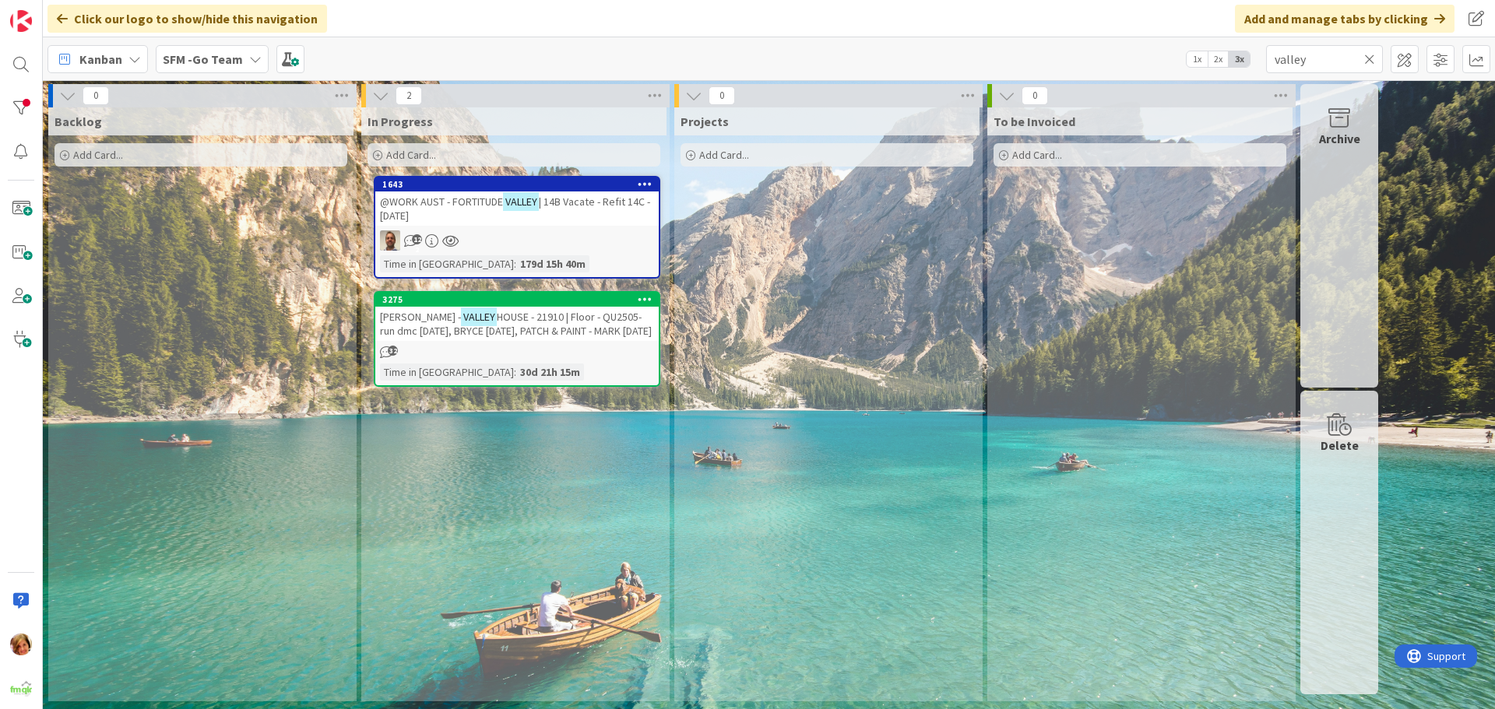
click at [484, 214] on div "@WORK AUST - [GEOGRAPHIC_DATA] | 14B Vacate - Refit 14C - [DATE]" at bounding box center [516, 209] width 283 height 34
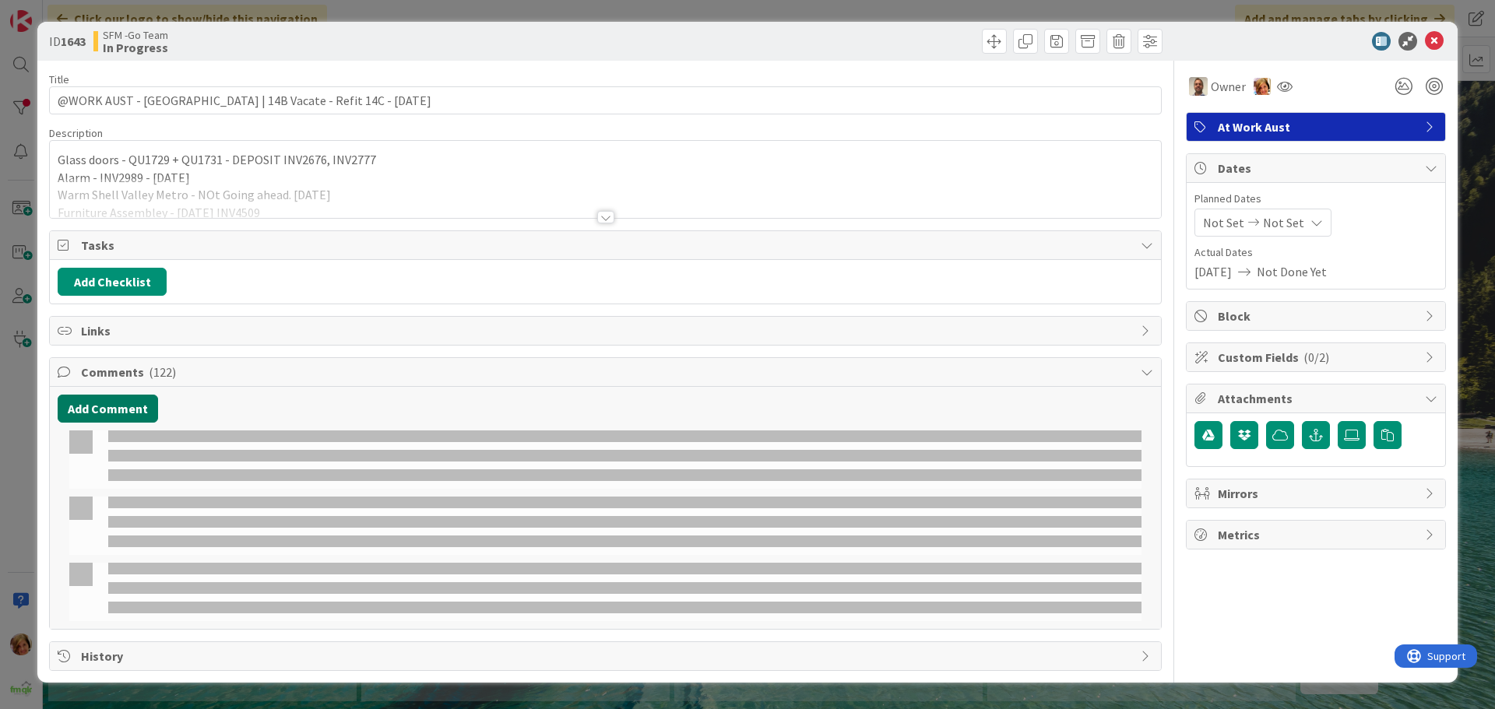
click at [107, 417] on button "Add Comment" at bounding box center [108, 409] width 100 height 28
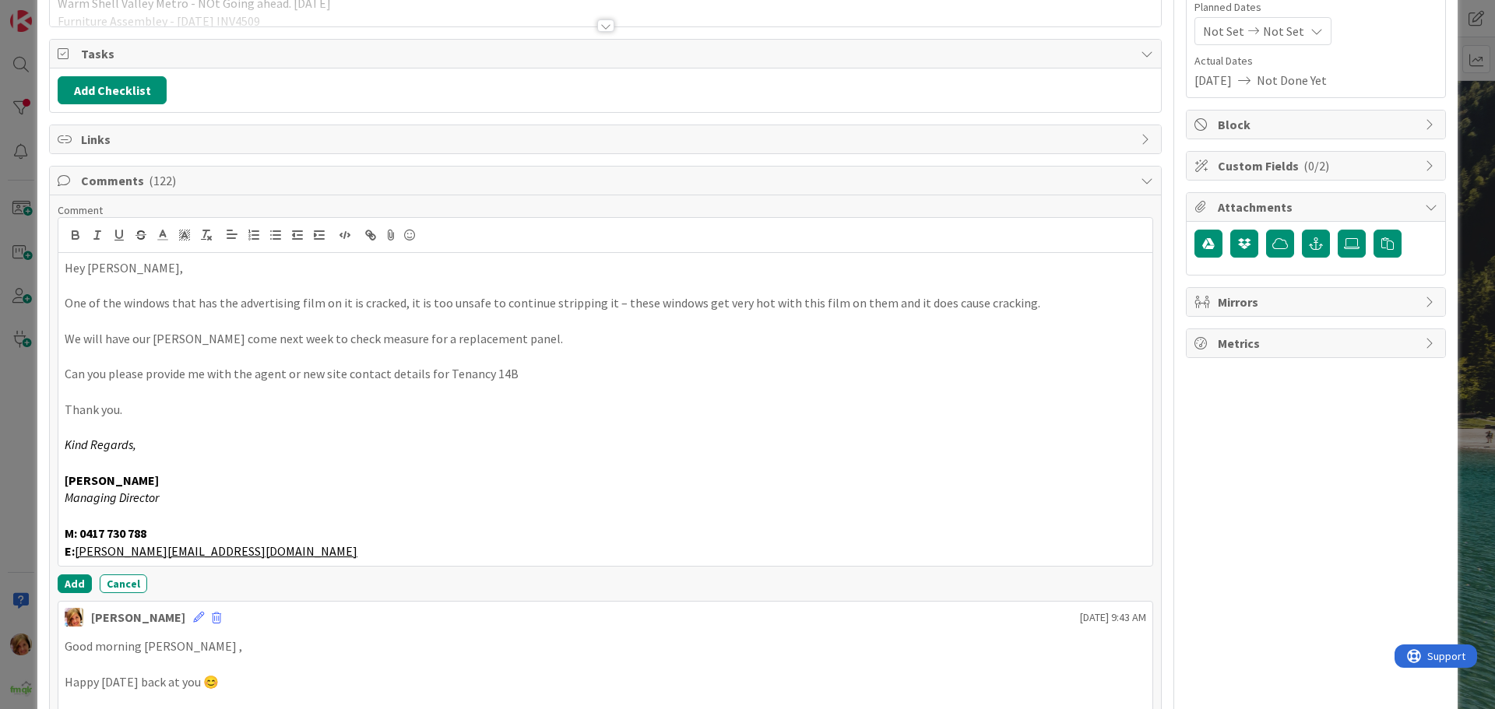
scroll to position [197, 0]
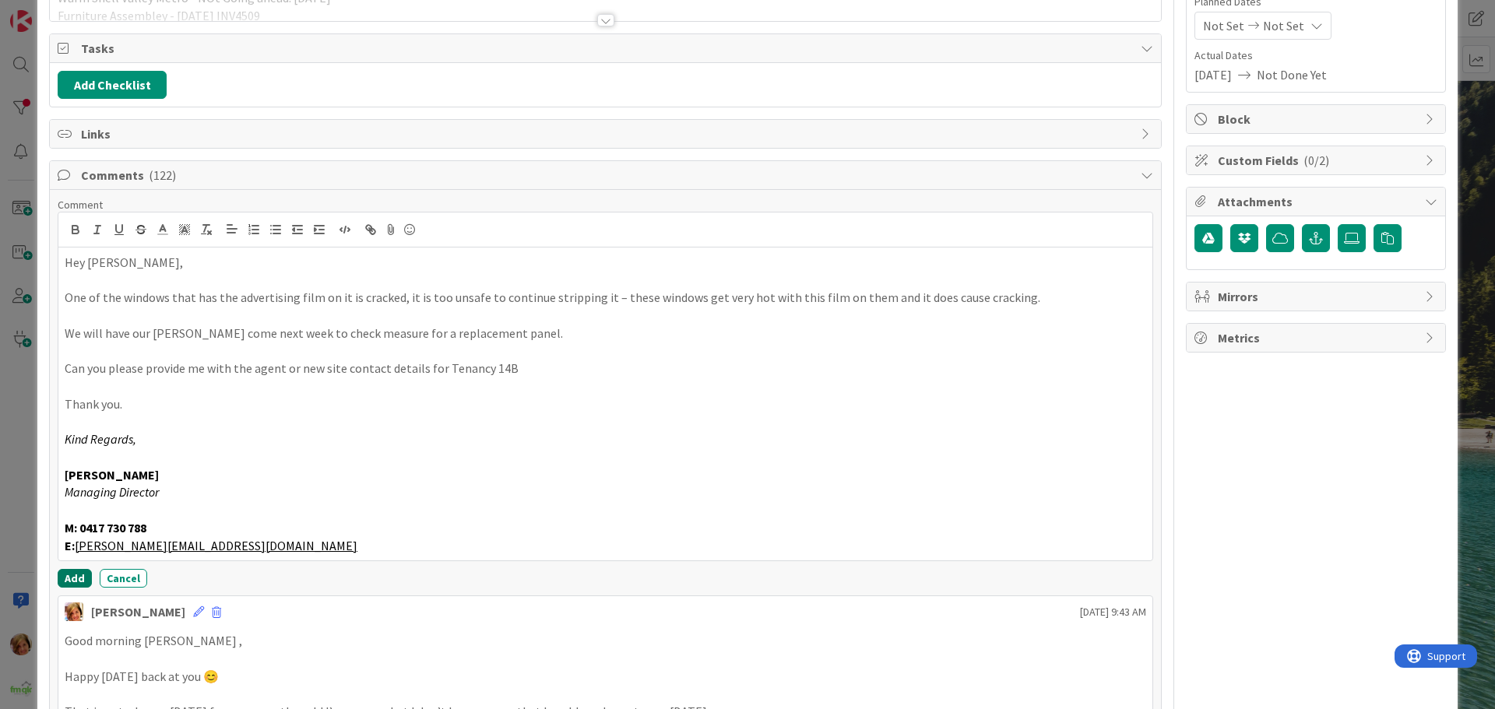
click at [69, 578] on button "Add" at bounding box center [75, 578] width 34 height 19
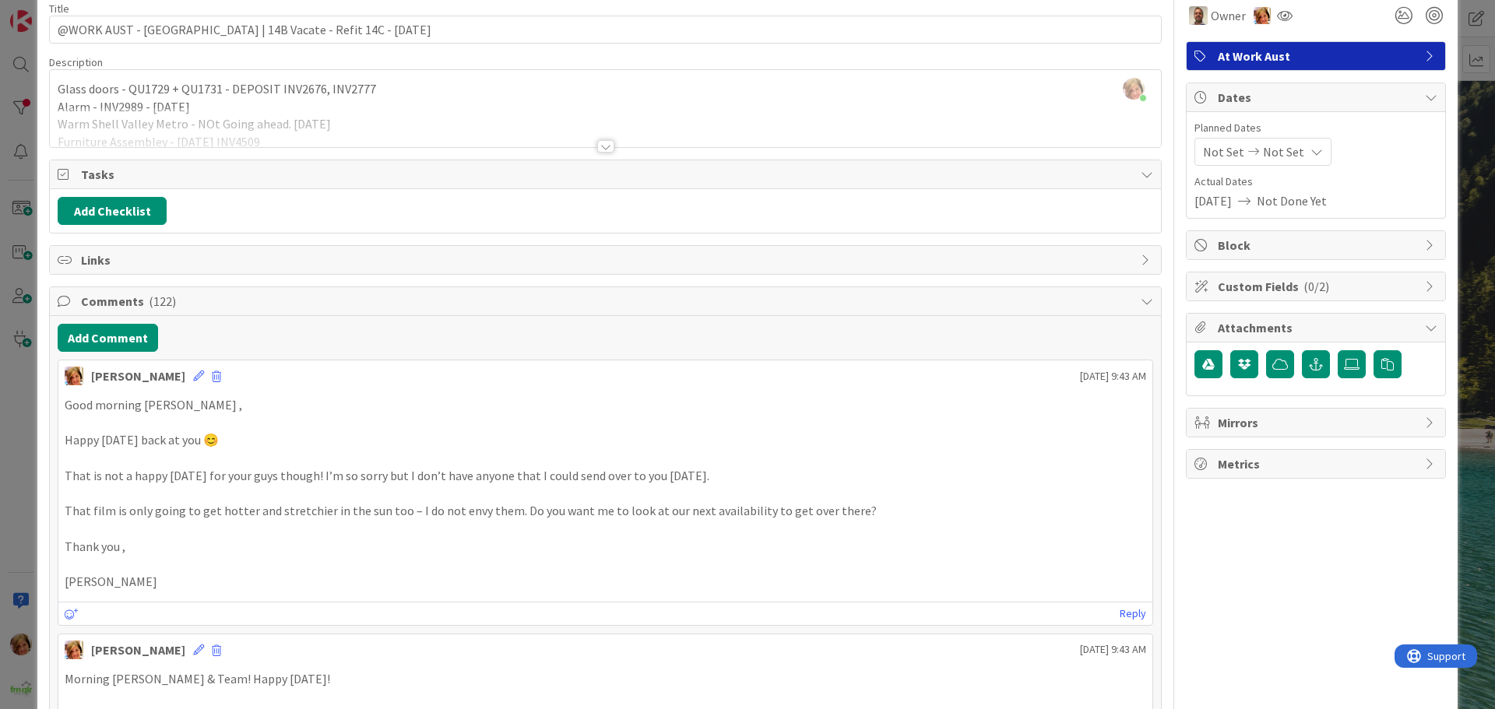
scroll to position [0, 0]
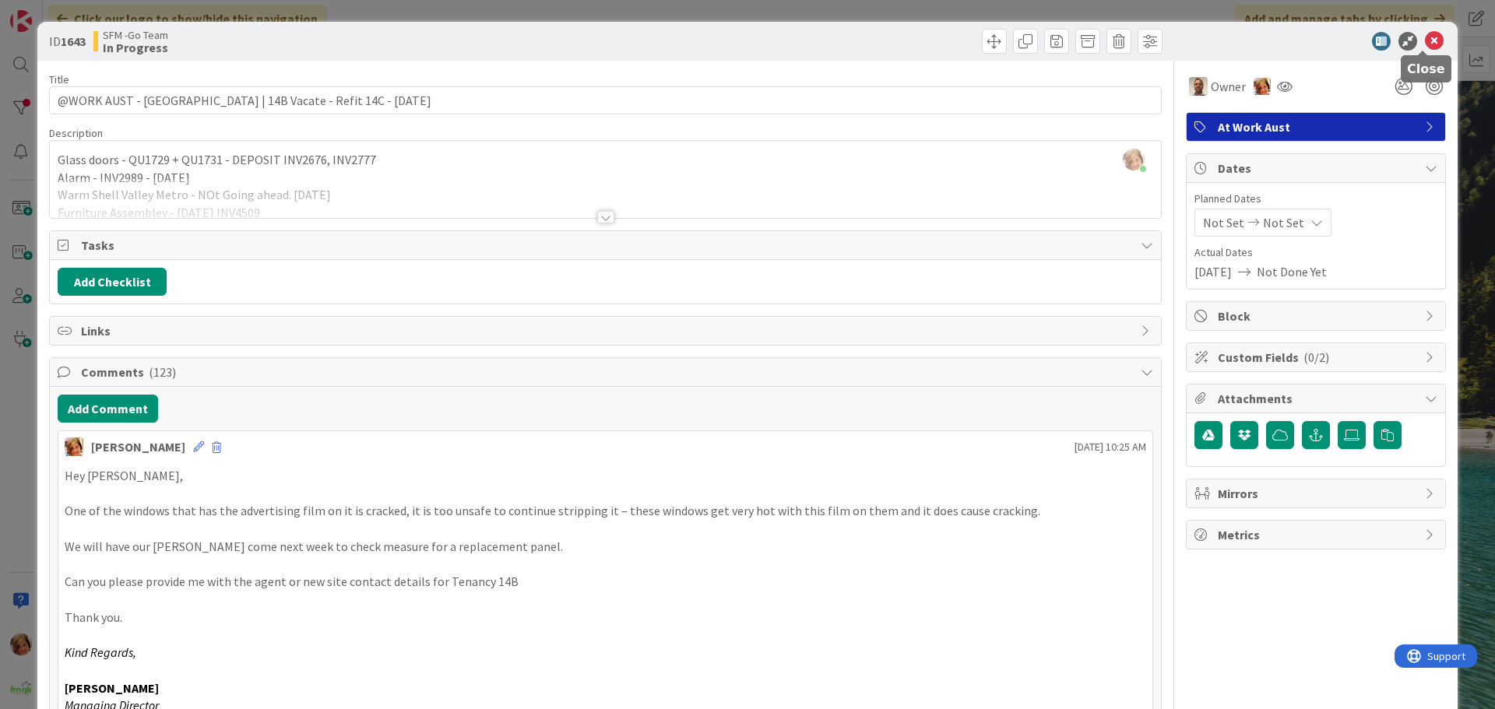
click at [1425, 42] on icon at bounding box center [1434, 41] width 19 height 19
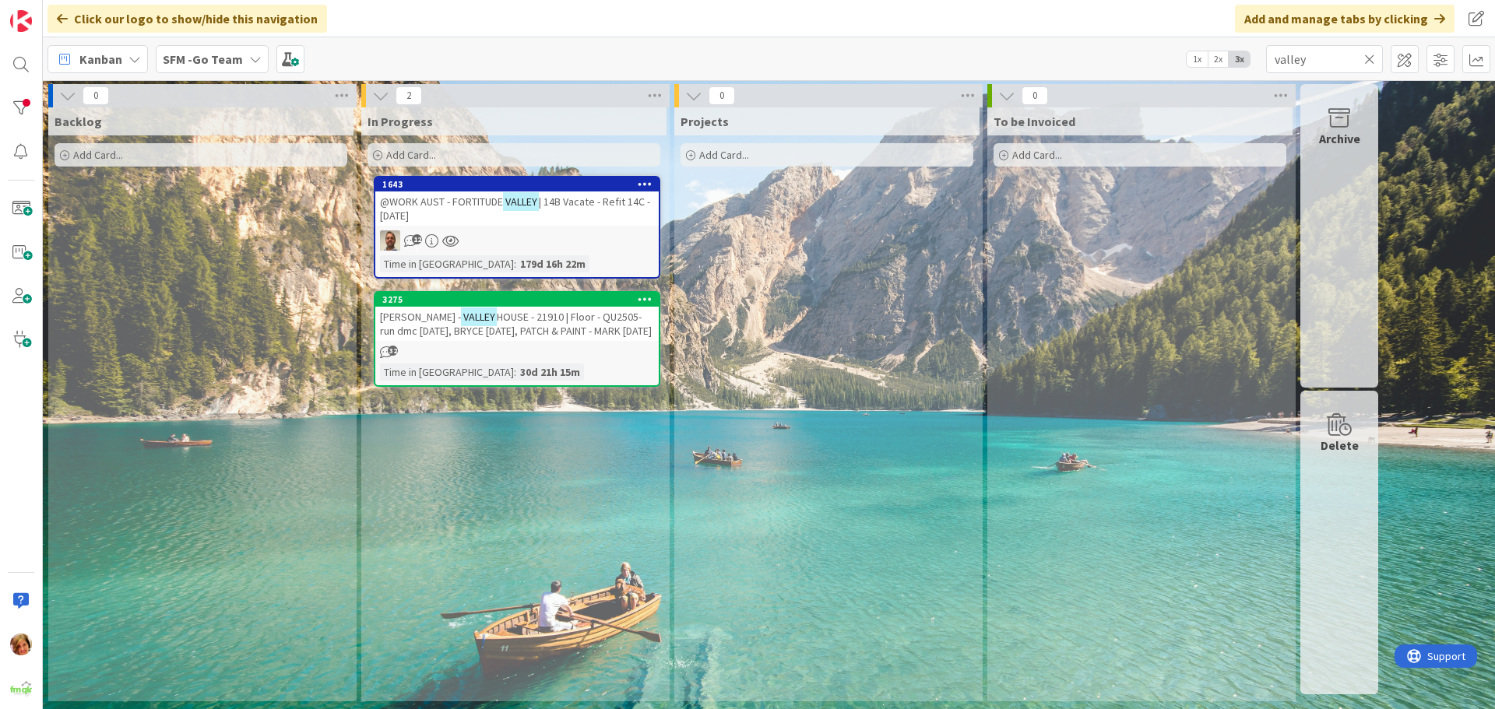
click at [1370, 59] on icon at bounding box center [1369, 59] width 11 height 14
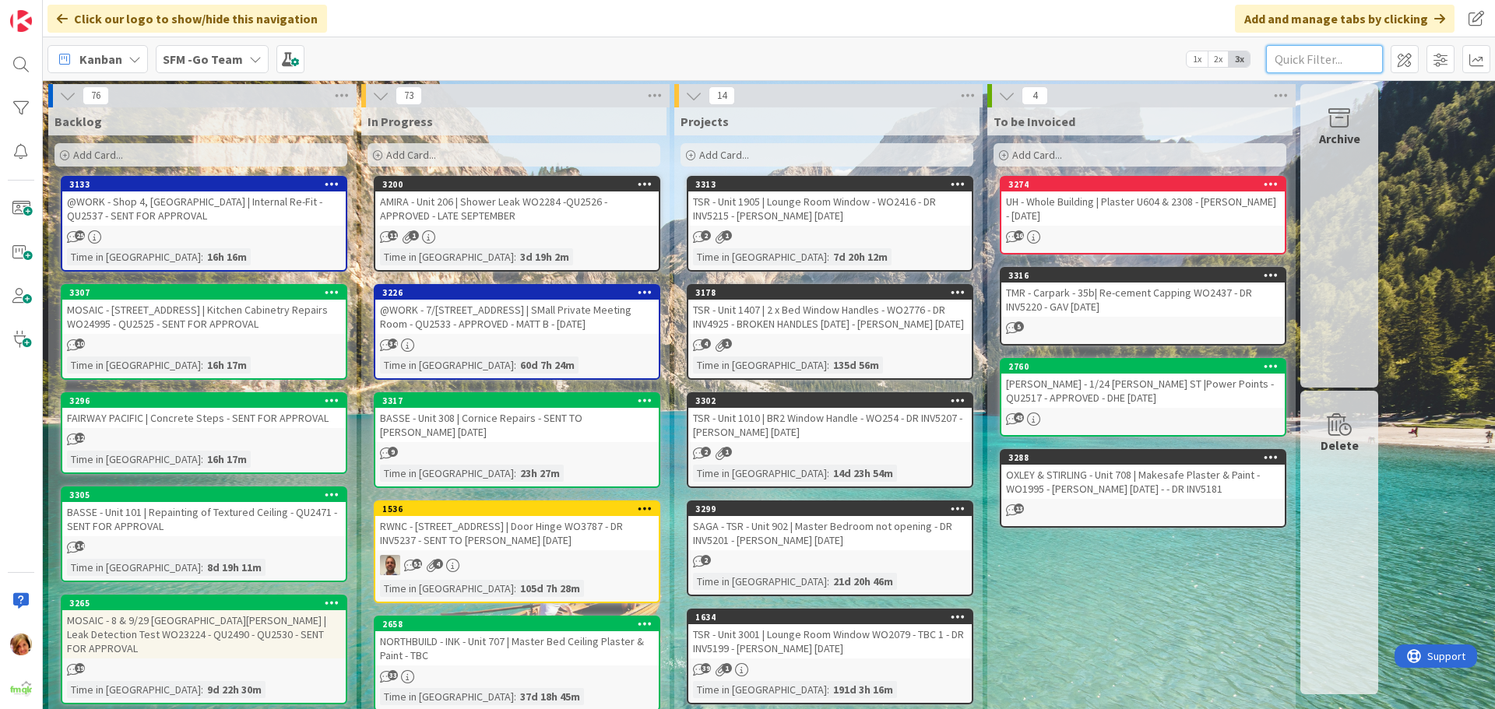
click at [1296, 56] on input "text" at bounding box center [1324, 59] width 117 height 28
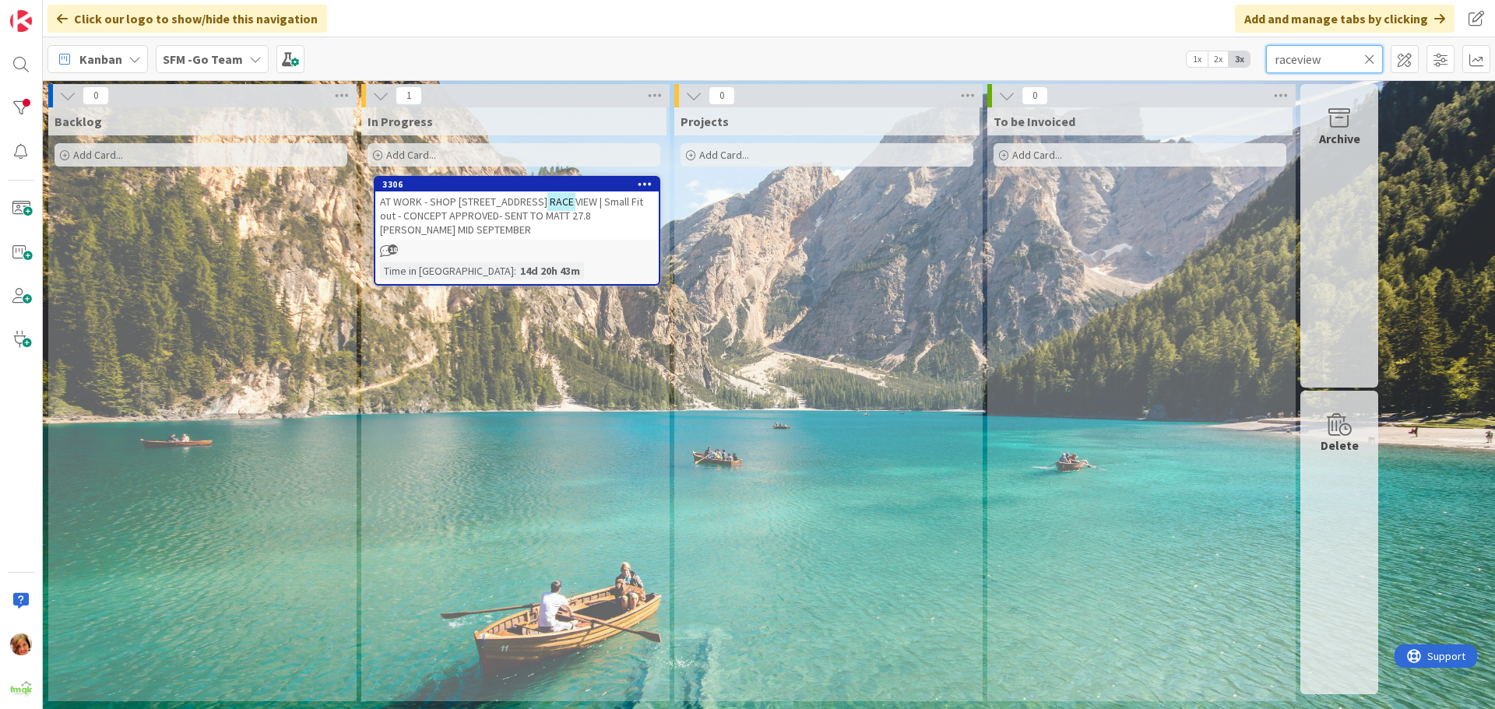
type input "raceview"
click at [484, 206] on span "AT WORK - SHOP [STREET_ADDRESS]" at bounding box center [463, 202] width 167 height 14
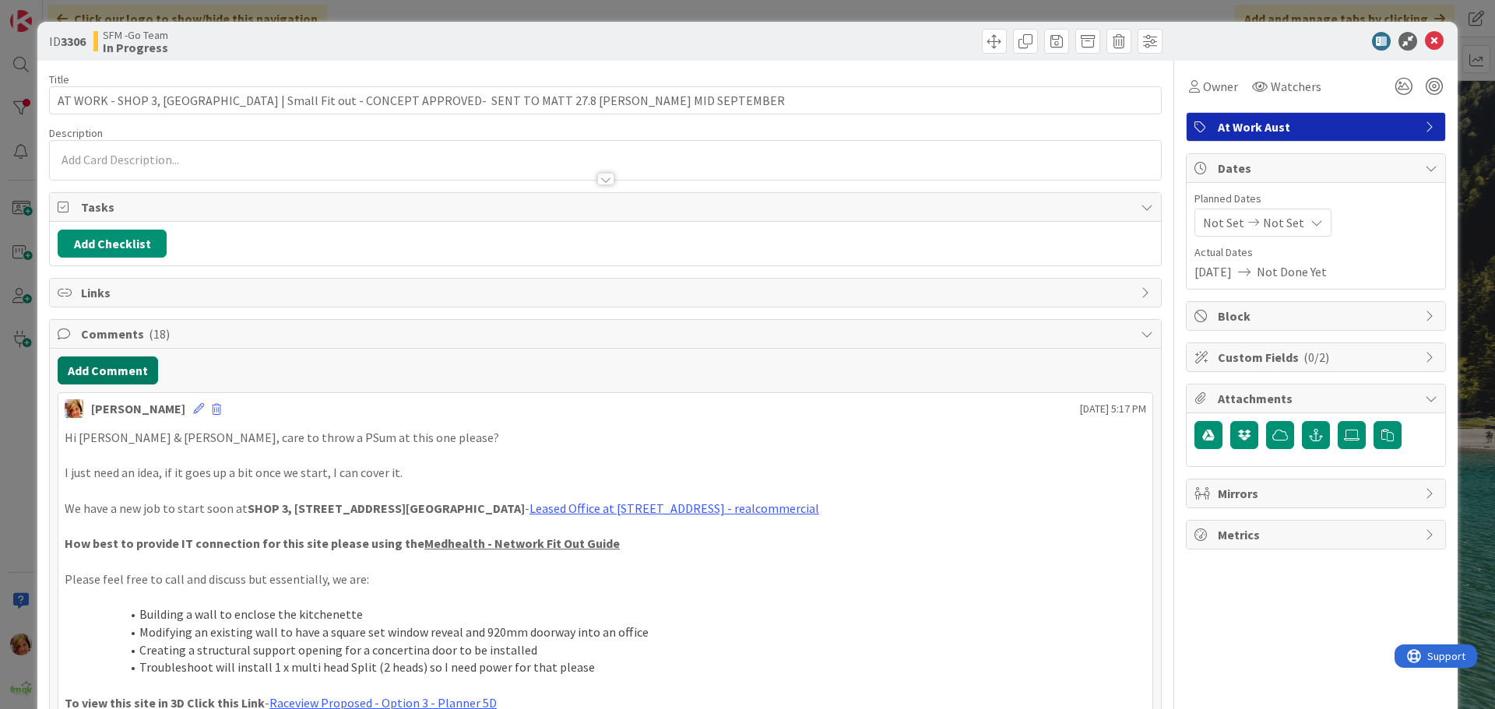
click at [106, 372] on button "Add Comment" at bounding box center [108, 371] width 100 height 28
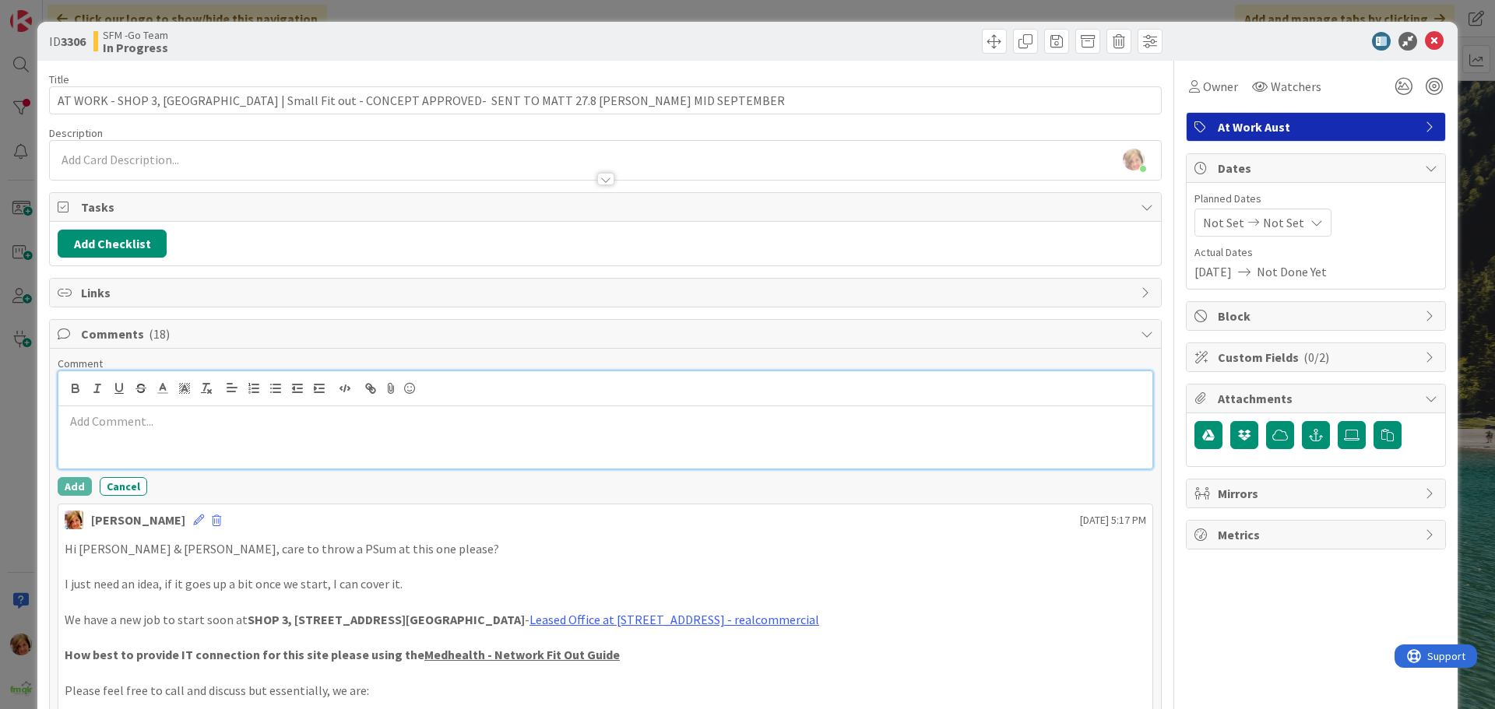
click at [178, 427] on p at bounding box center [606, 422] width 1082 height 18
paste div
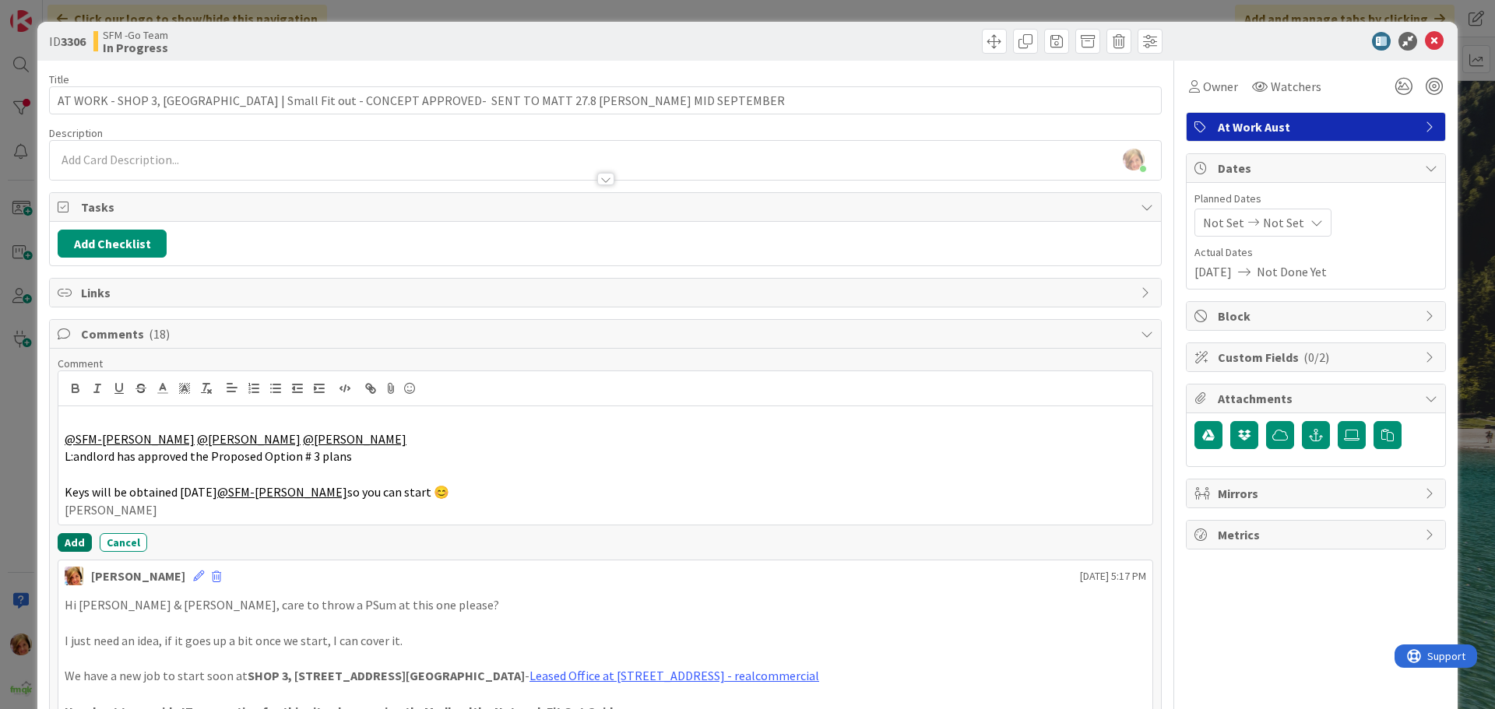
click at [72, 538] on button "Add" at bounding box center [75, 542] width 34 height 19
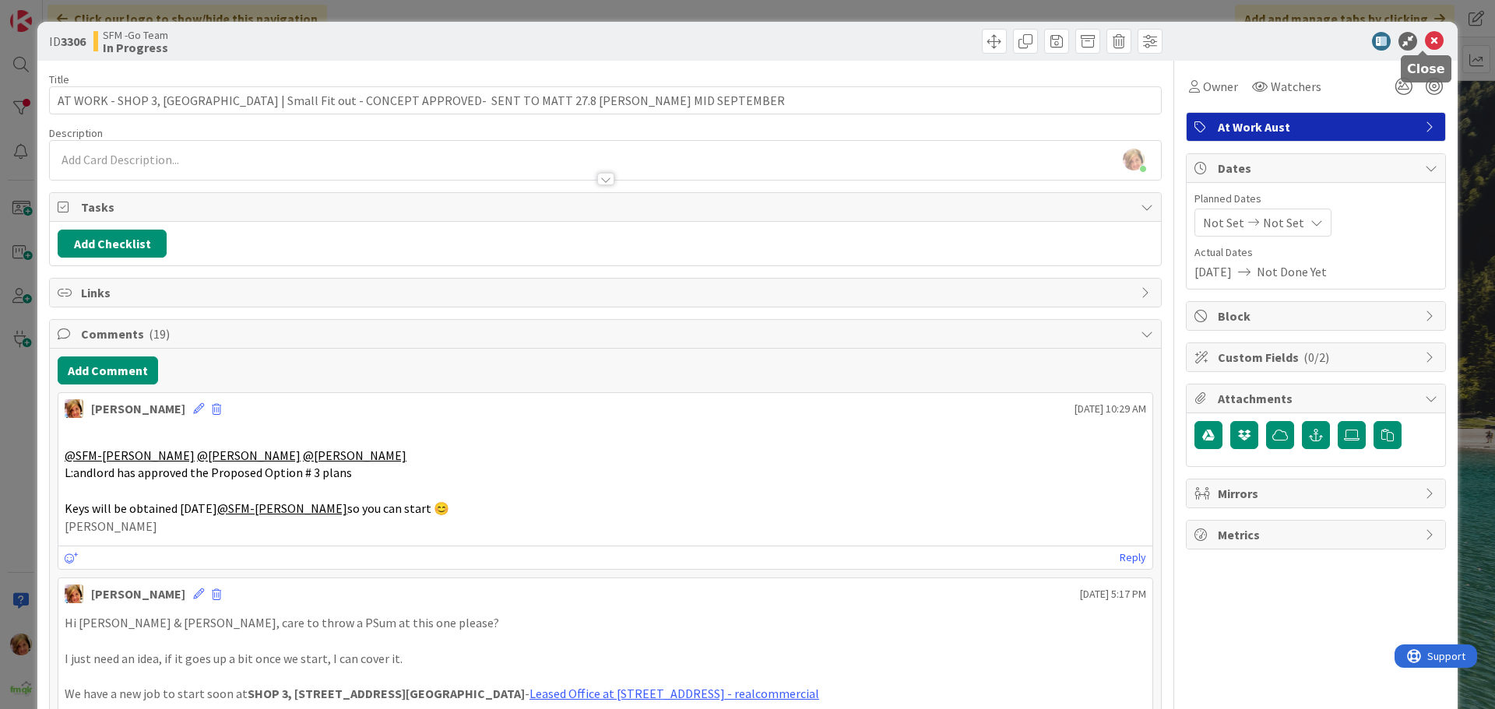
click at [1426, 37] on icon at bounding box center [1434, 41] width 19 height 19
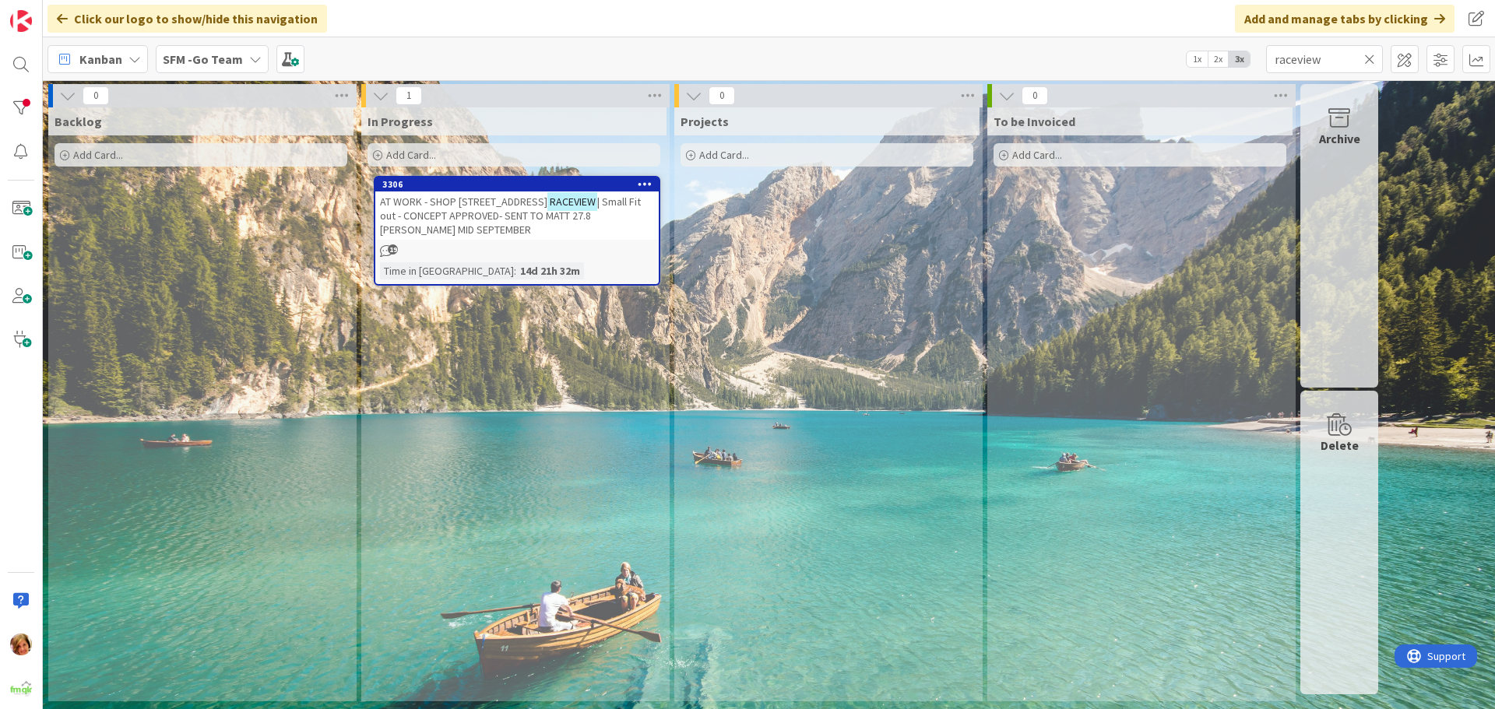
click at [1370, 58] on icon at bounding box center [1369, 59] width 11 height 14
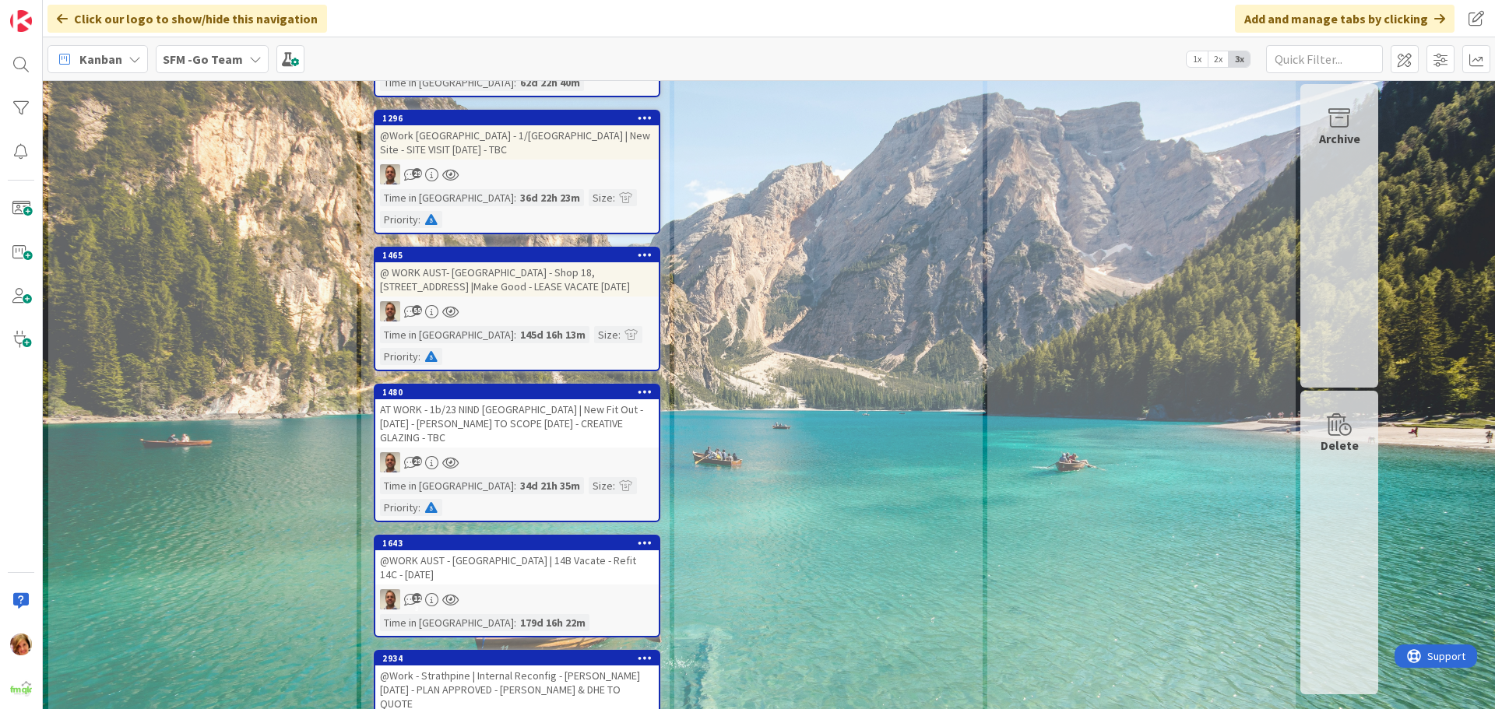
scroll to position [2095, 0]
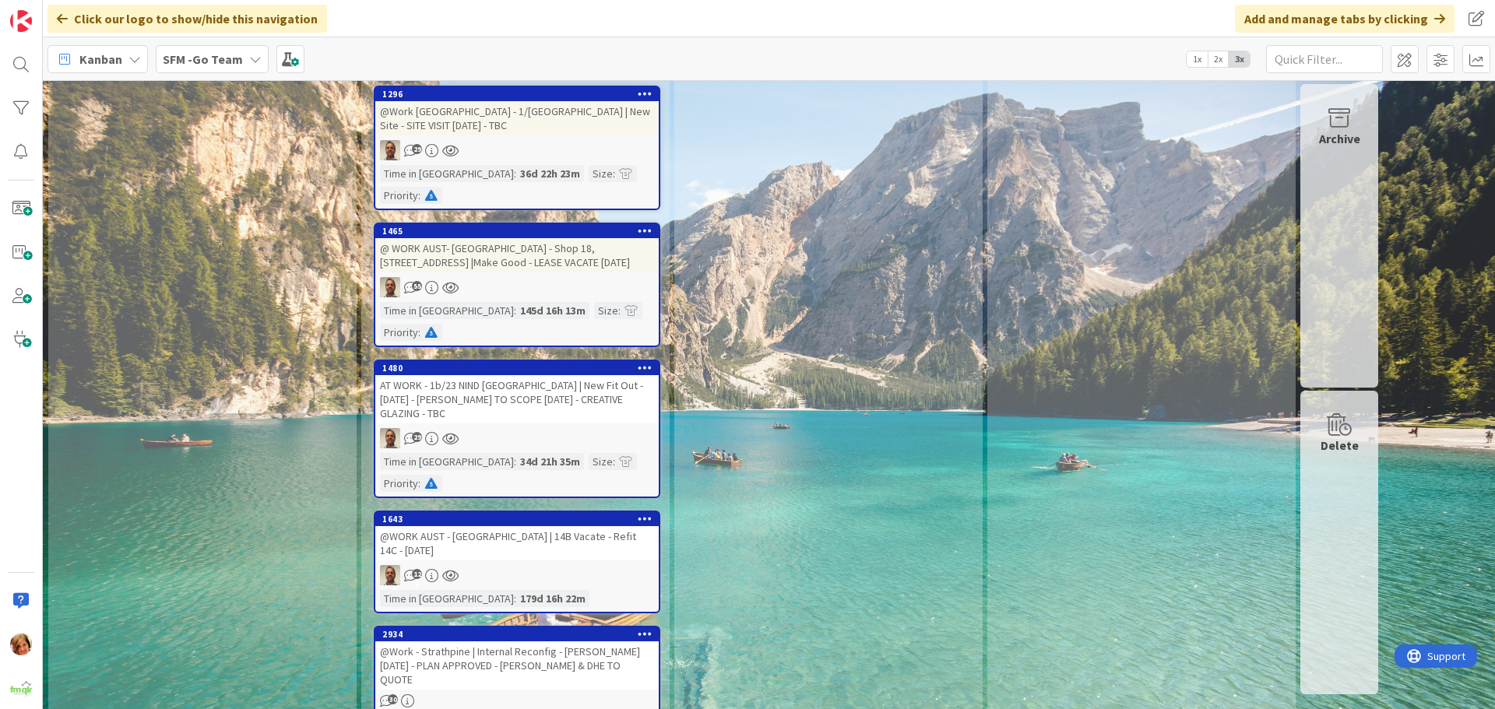
click at [494, 565] on div "123" at bounding box center [516, 575] width 283 height 20
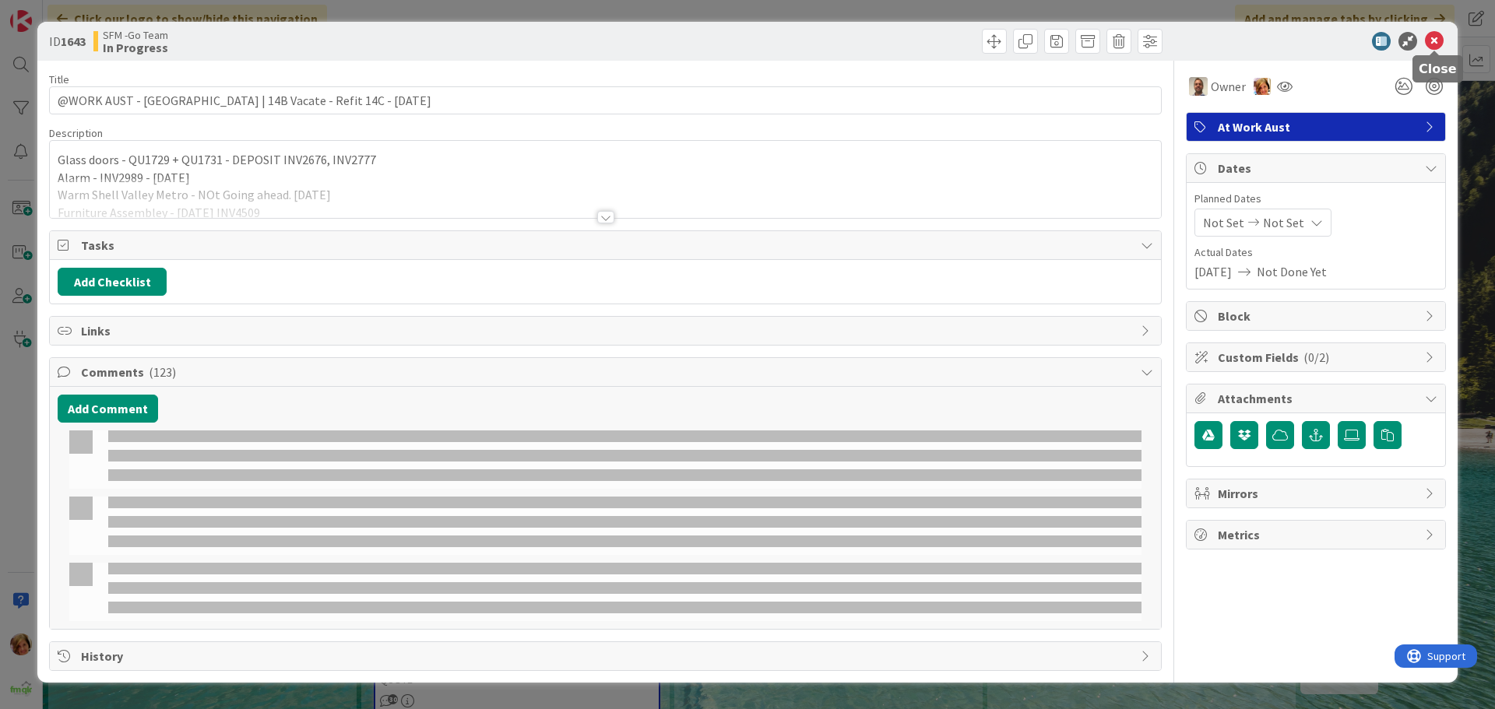
click at [1431, 45] on icon at bounding box center [1434, 41] width 19 height 19
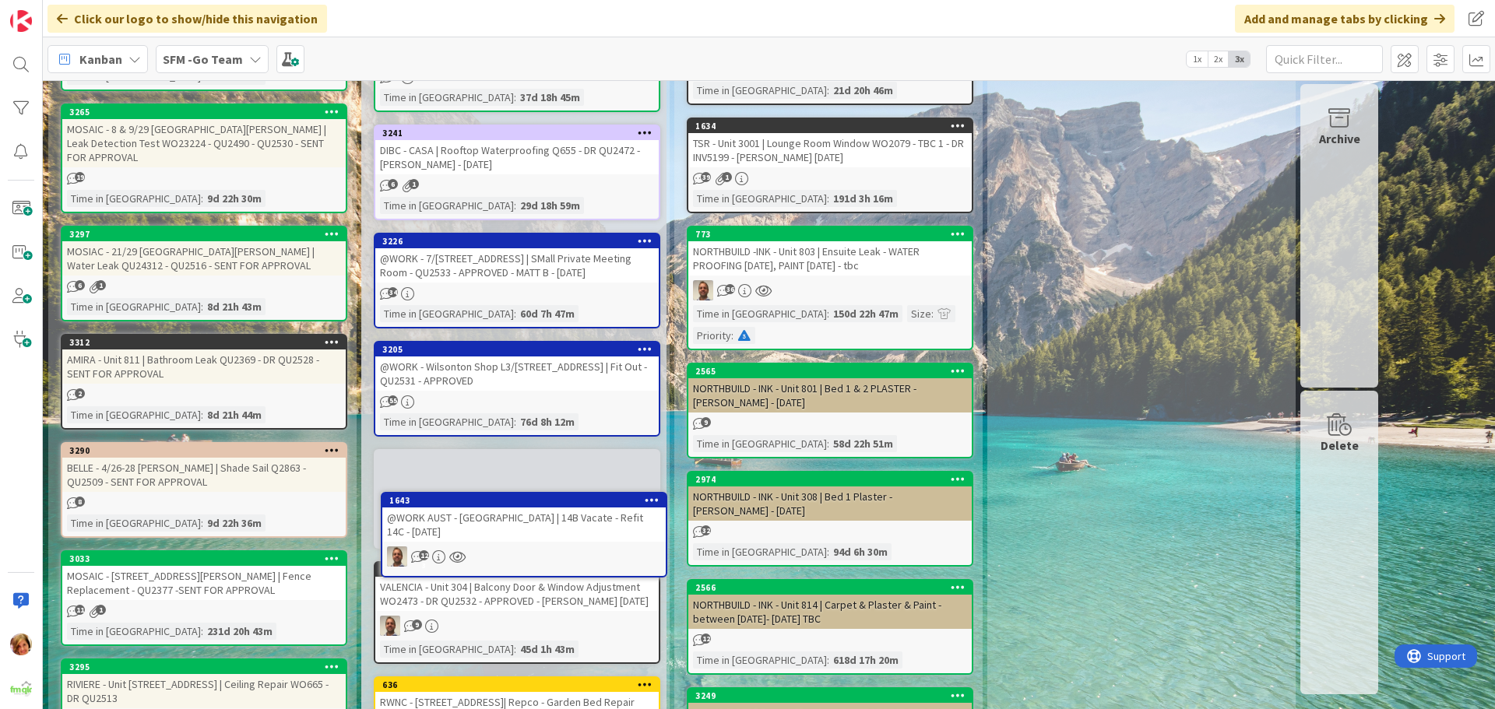
scroll to position [512, 0]
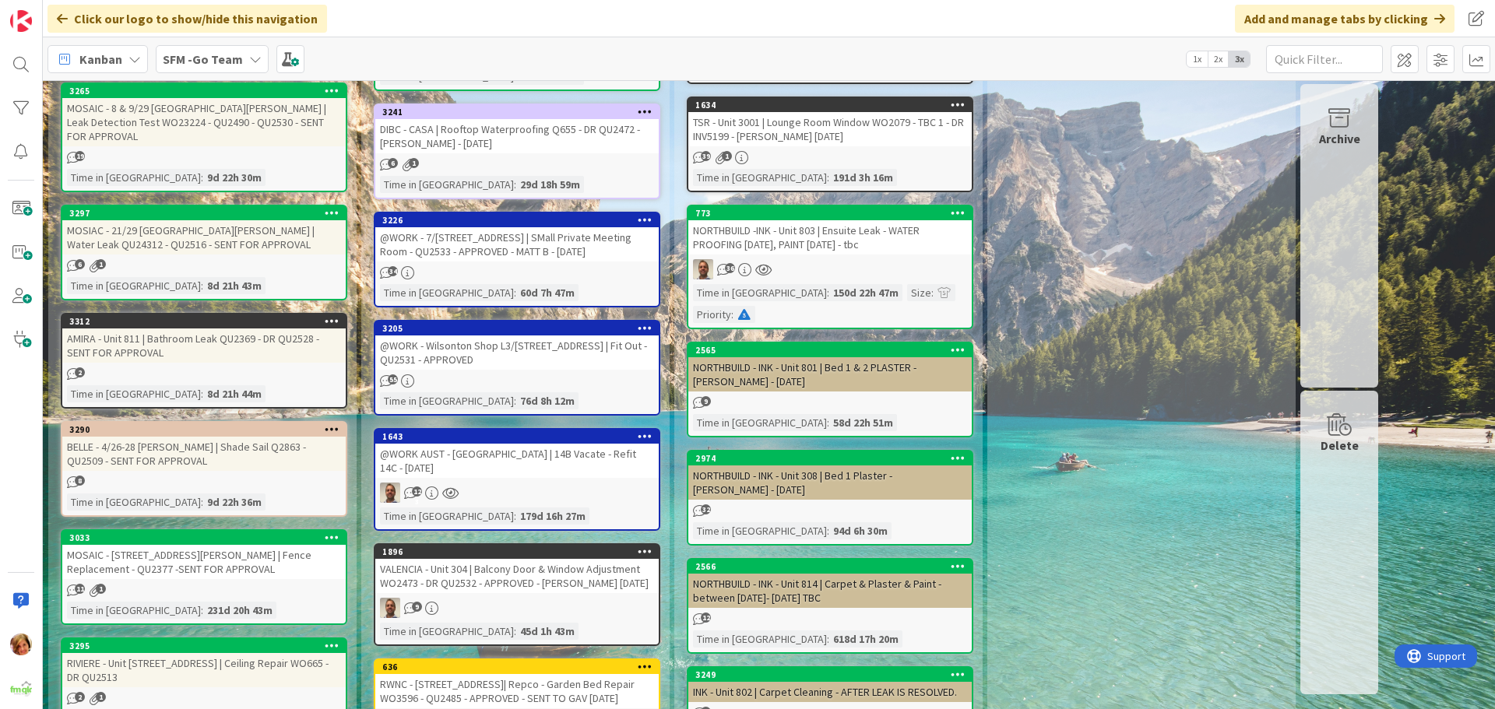
click at [480, 460] on div "@WORK AUST - [GEOGRAPHIC_DATA] | 14B Vacate - Refit 14C - [DATE]" at bounding box center [516, 461] width 283 height 34
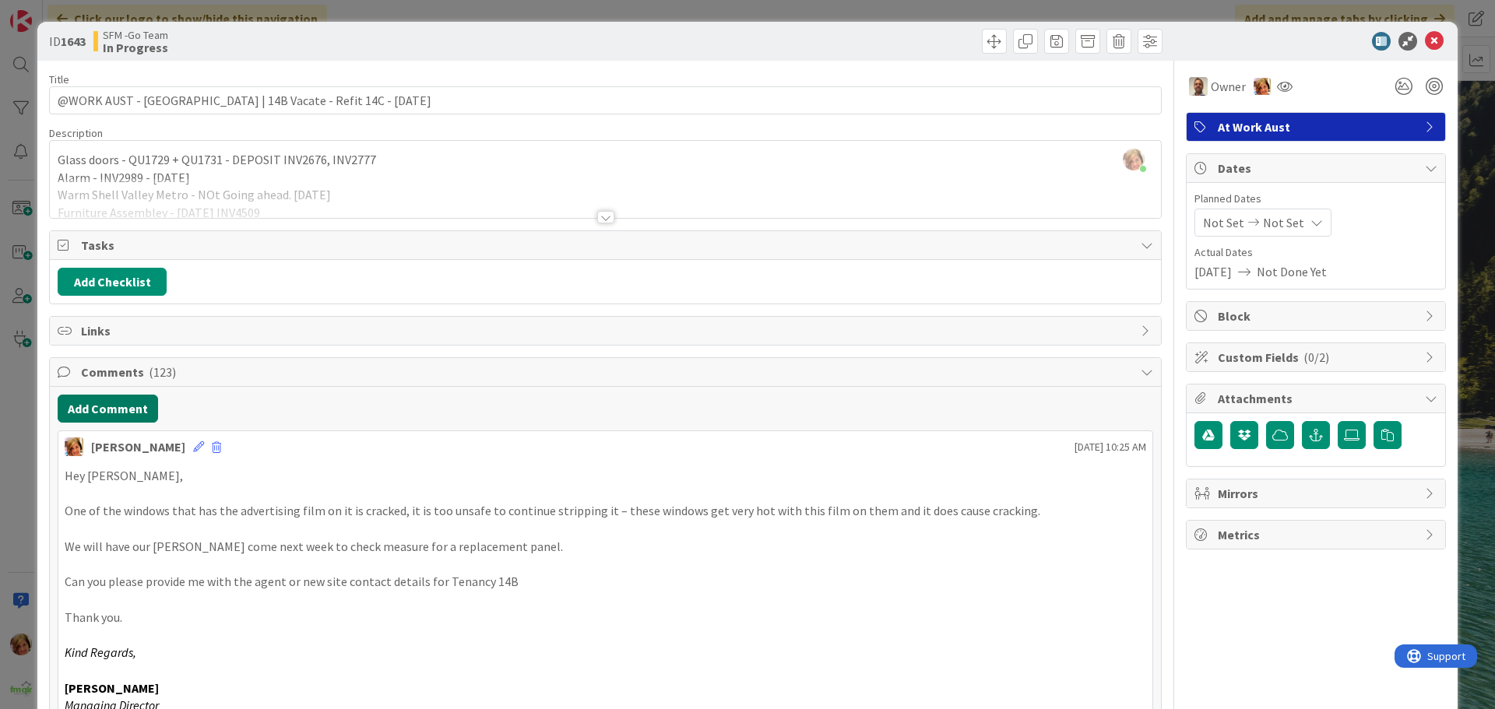
click at [136, 405] on button "Add Comment" at bounding box center [108, 409] width 100 height 28
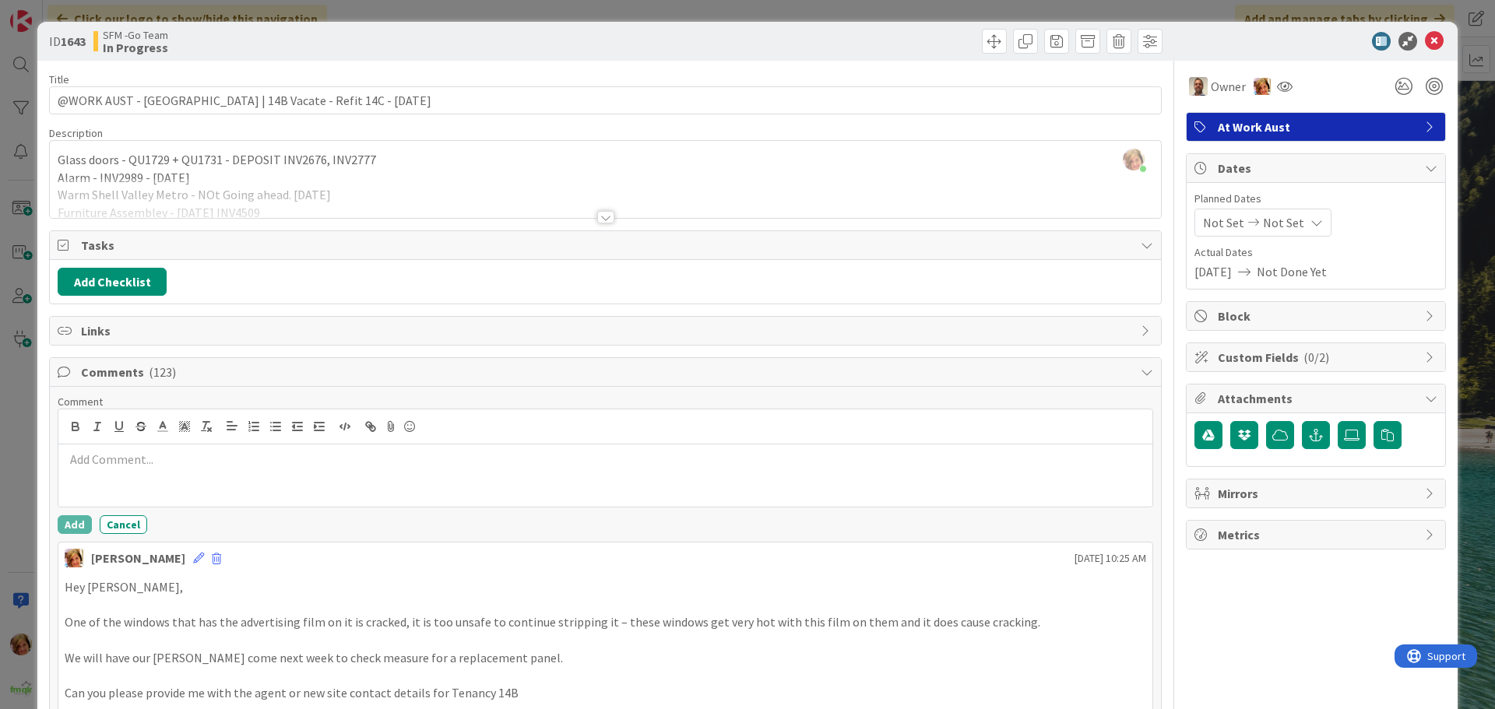
click at [159, 463] on p at bounding box center [606, 460] width 1082 height 18
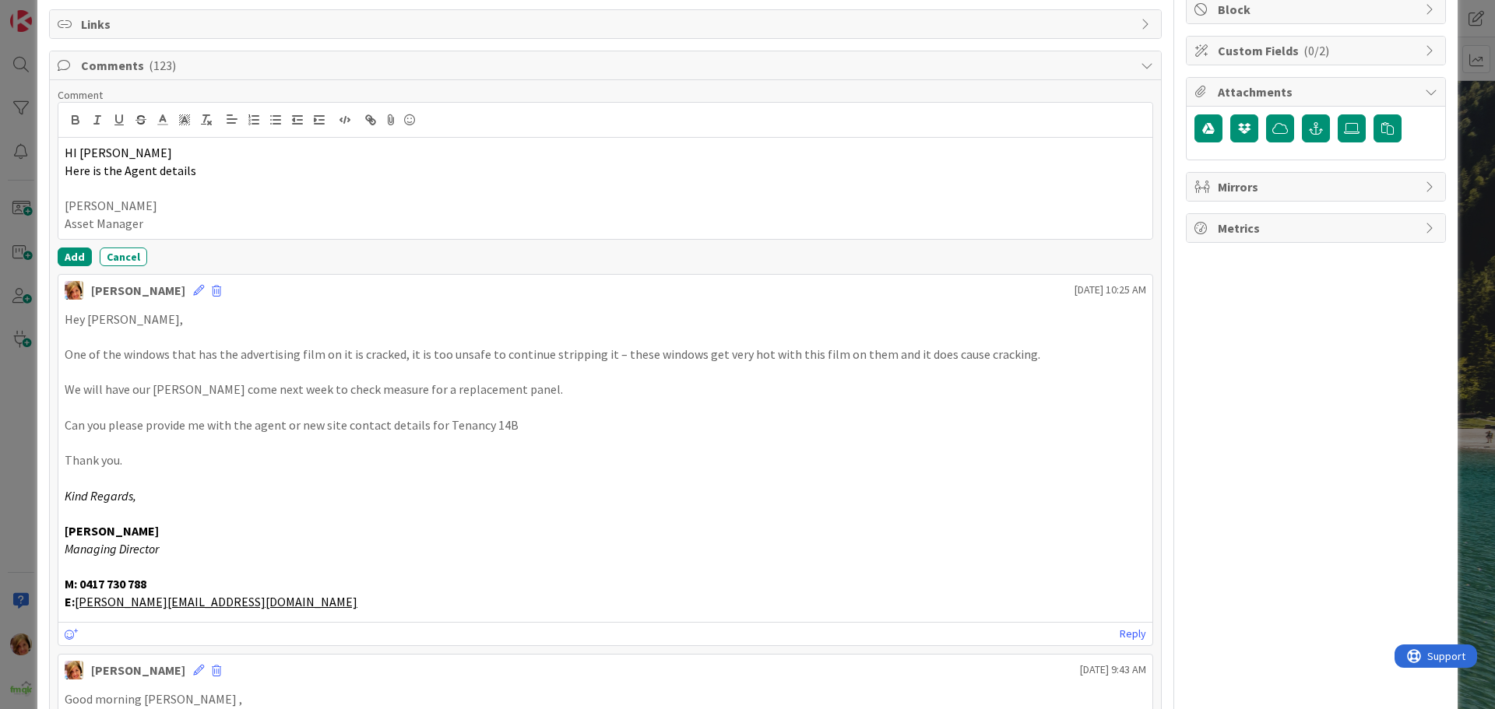
scroll to position [311, 0]
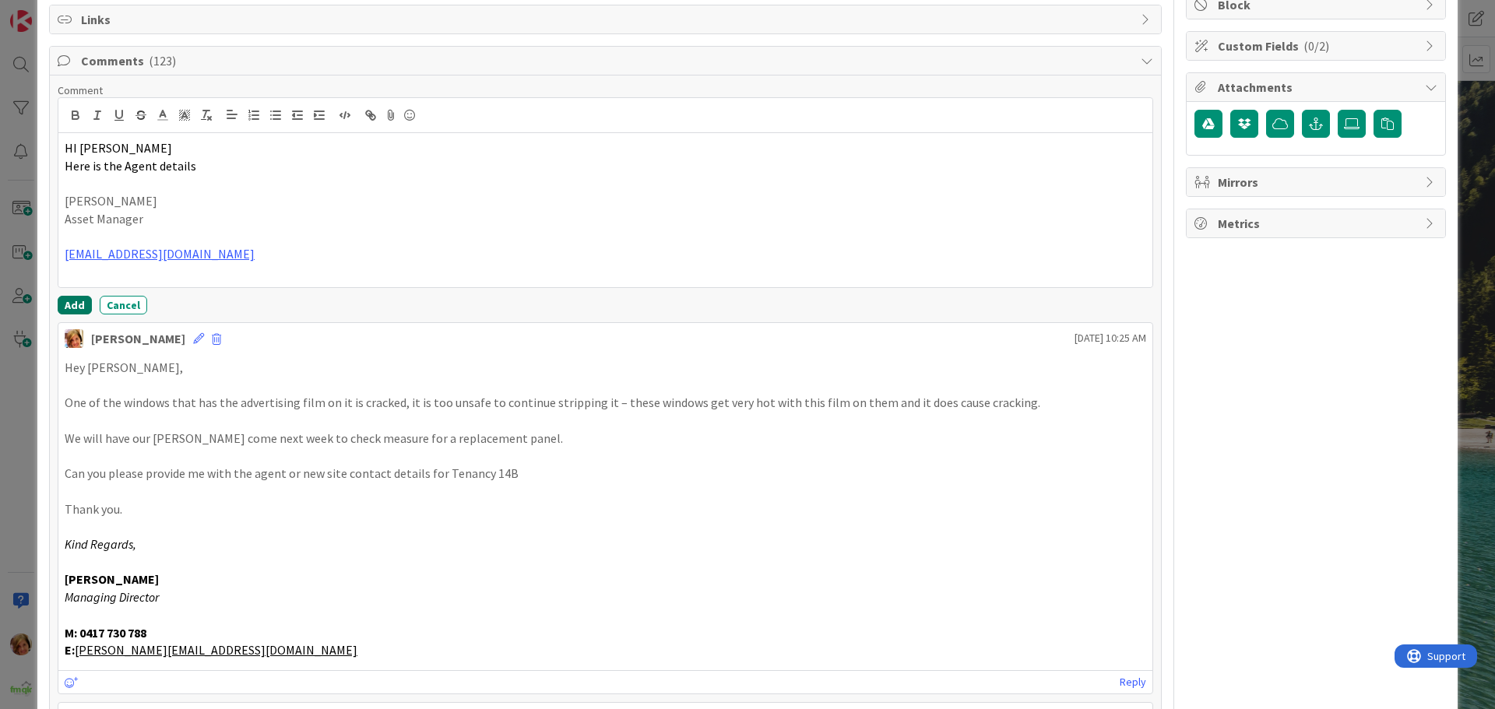
click at [64, 300] on button "Add" at bounding box center [75, 305] width 34 height 19
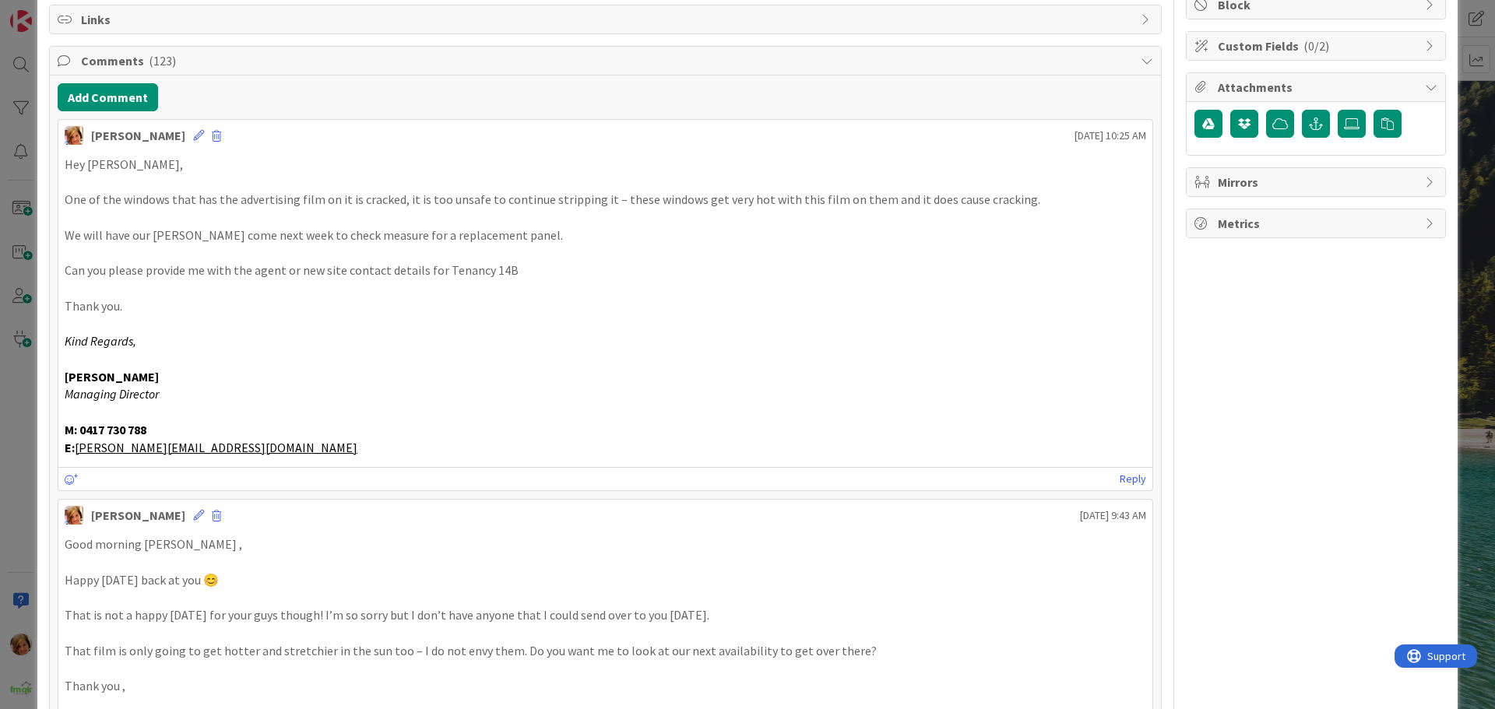
scroll to position [0, 0]
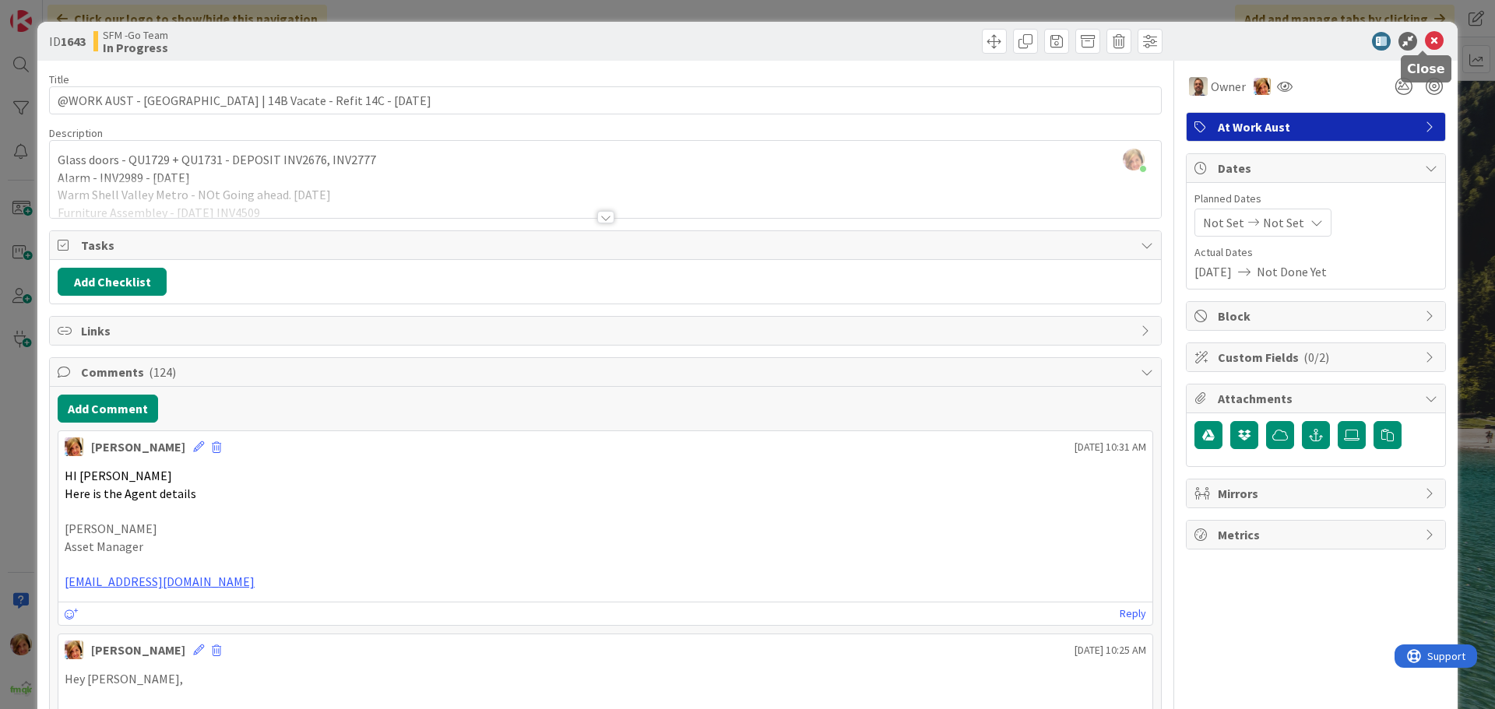
click at [1425, 40] on icon at bounding box center [1434, 41] width 19 height 19
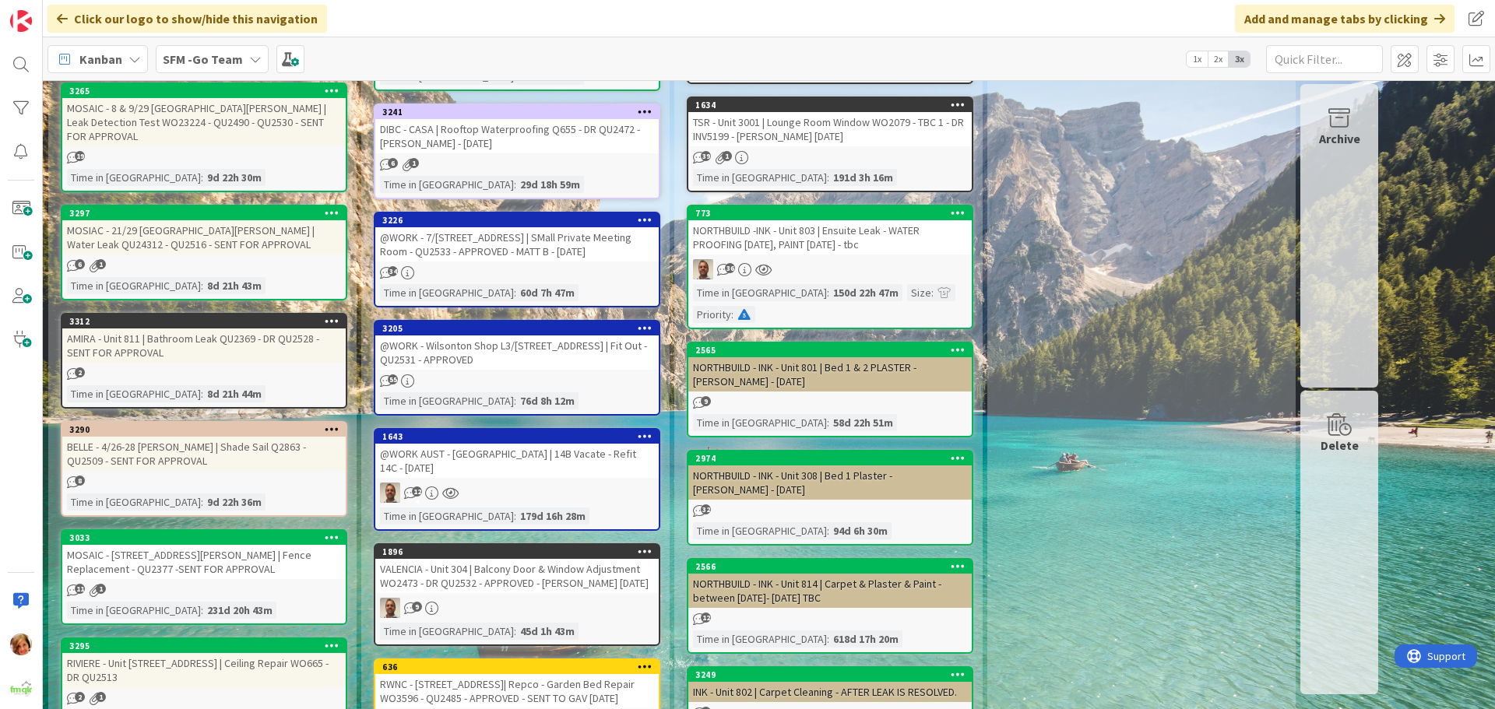
click at [484, 460] on div "@WORK AUST - [GEOGRAPHIC_DATA] | 14B Vacate - Refit 14C - [DATE]" at bounding box center [516, 461] width 283 height 34
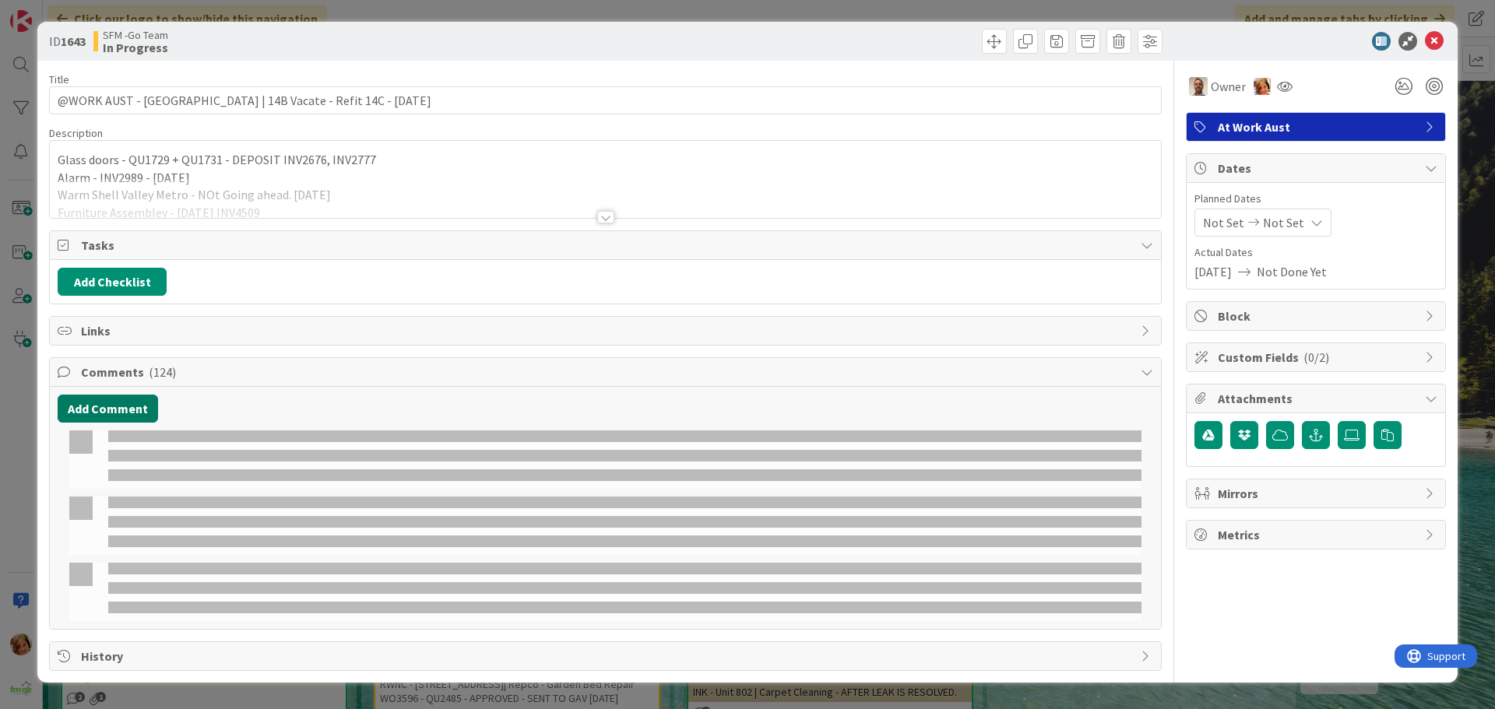
click at [114, 409] on button "Add Comment" at bounding box center [108, 409] width 100 height 28
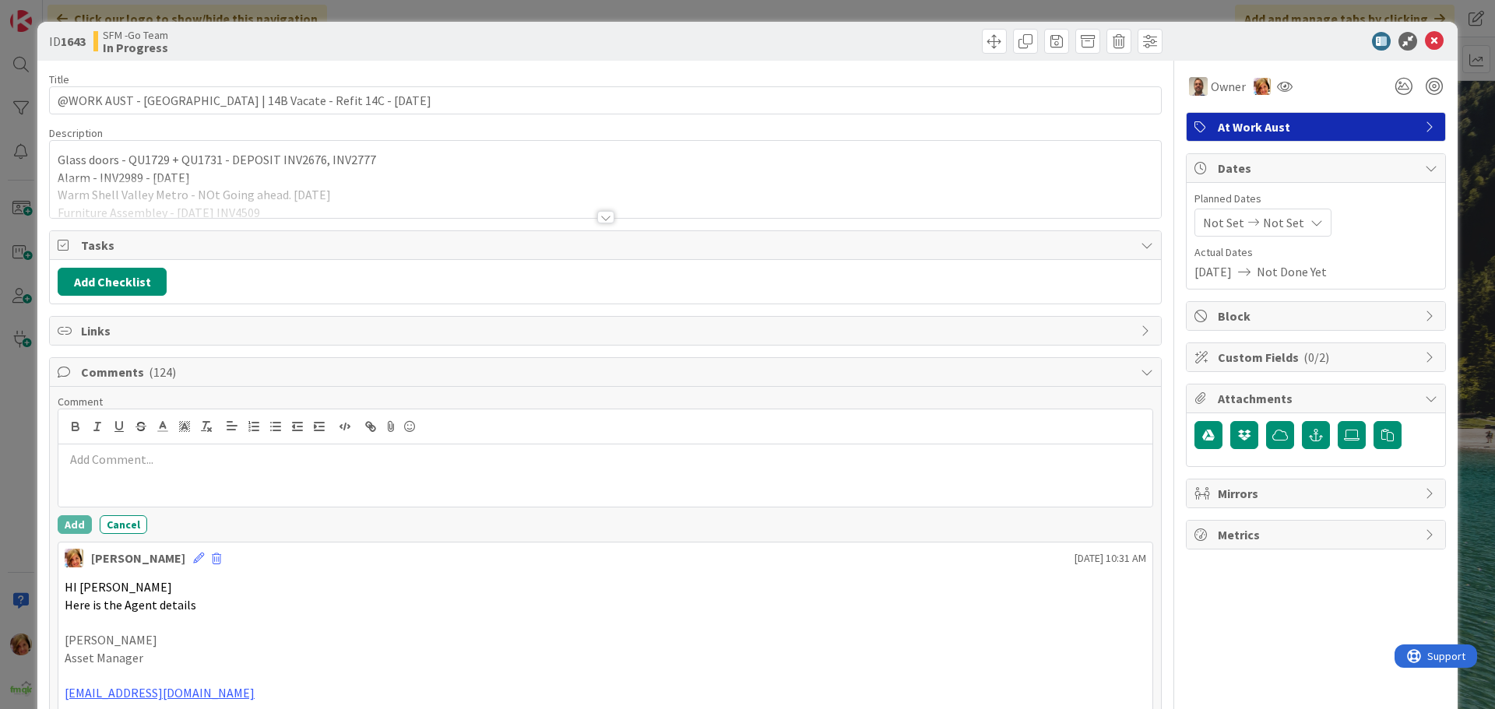
click at [154, 477] on div at bounding box center [605, 476] width 1094 height 62
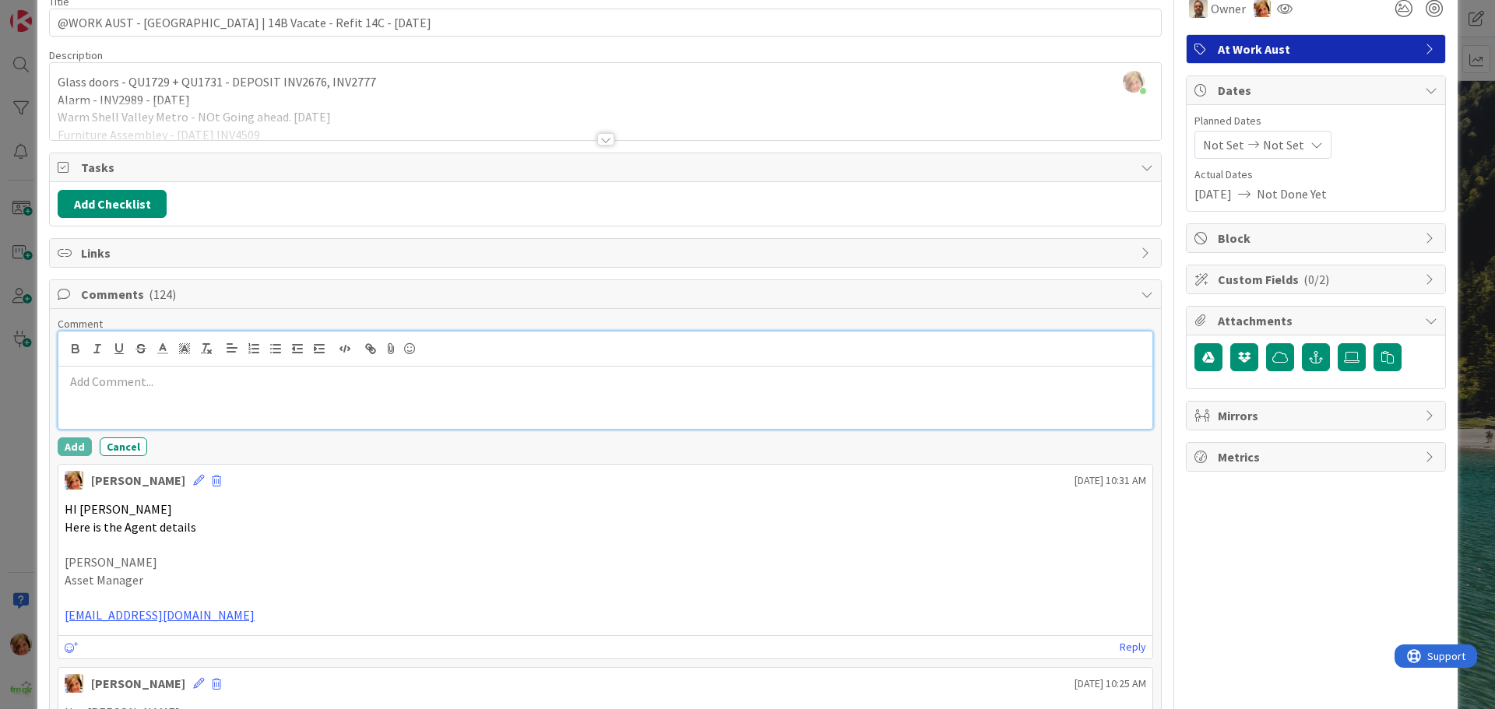
click at [171, 416] on div at bounding box center [605, 398] width 1094 height 62
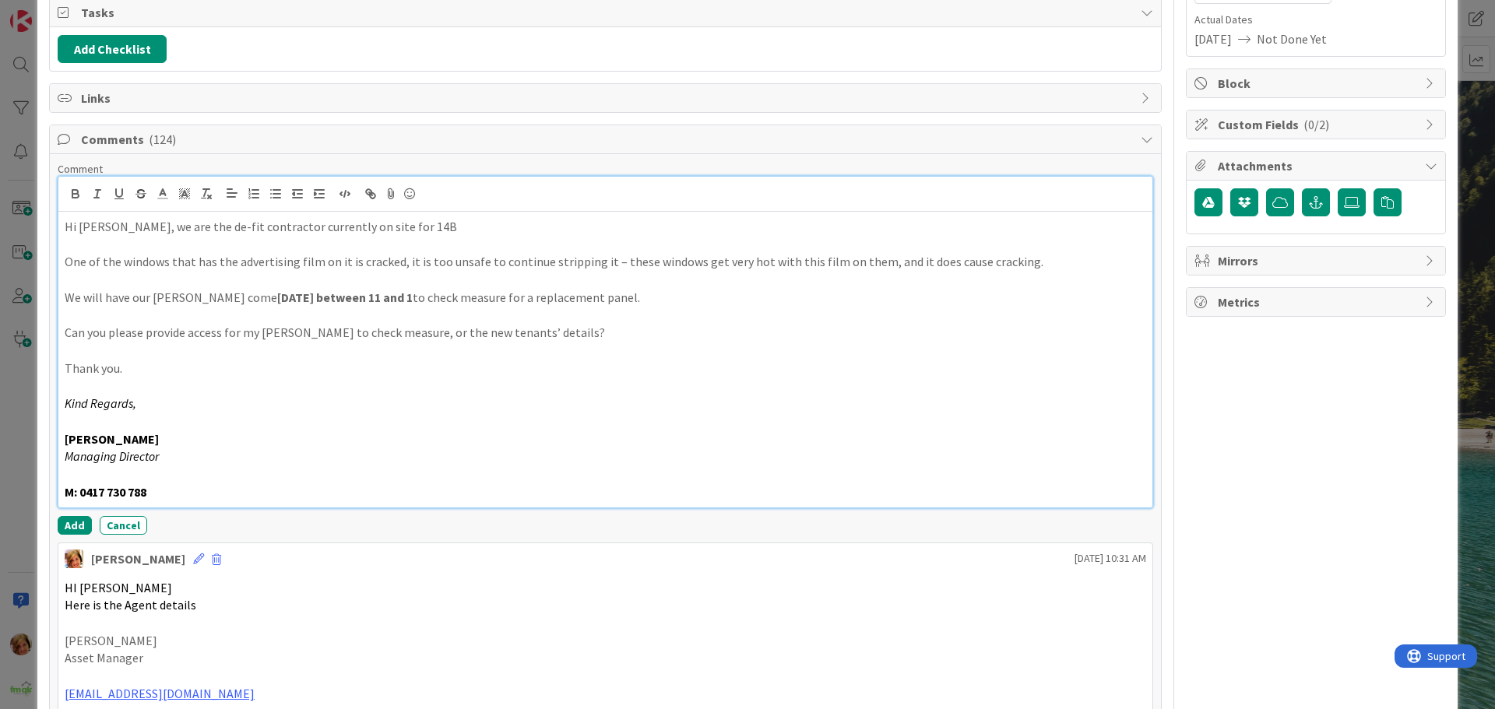
scroll to position [234, 0]
click at [64, 522] on button "Add" at bounding box center [75, 524] width 34 height 19
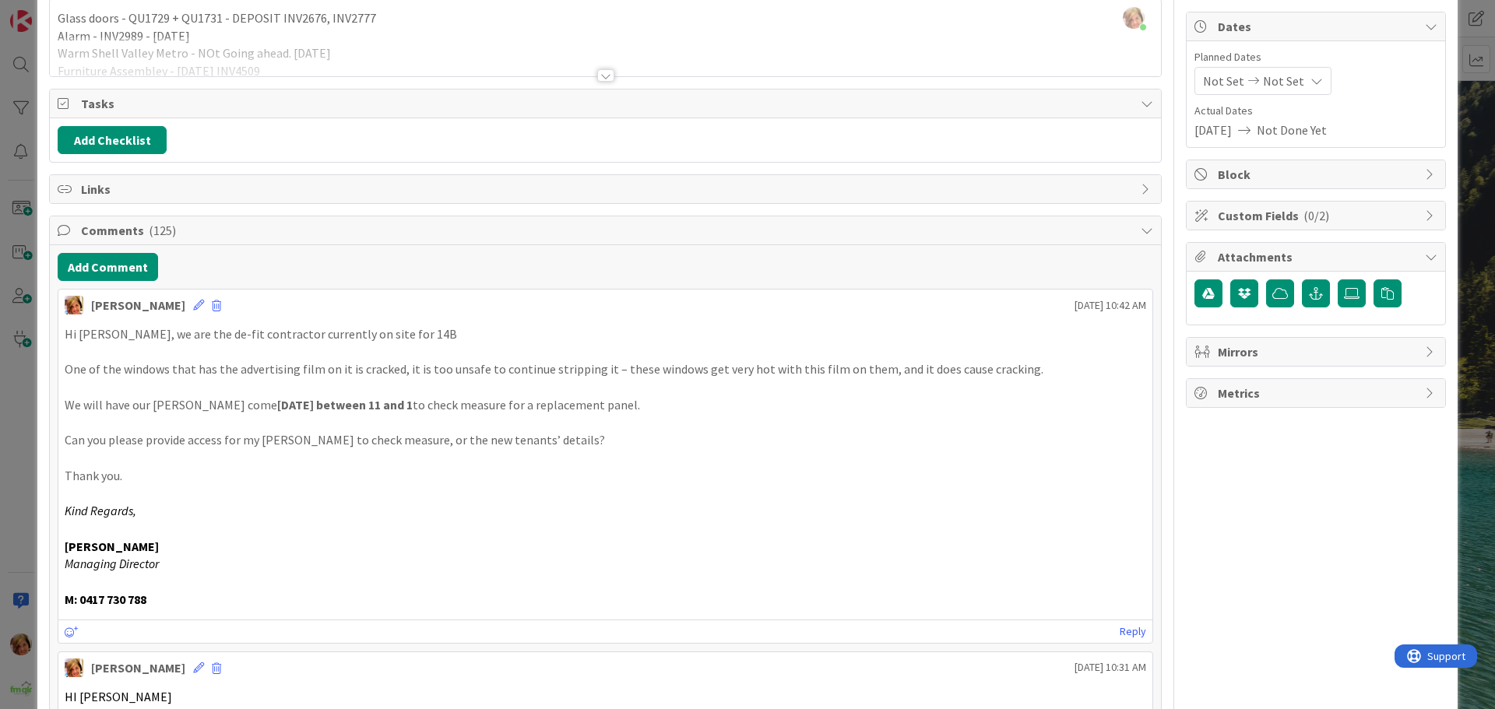
scroll to position [0, 0]
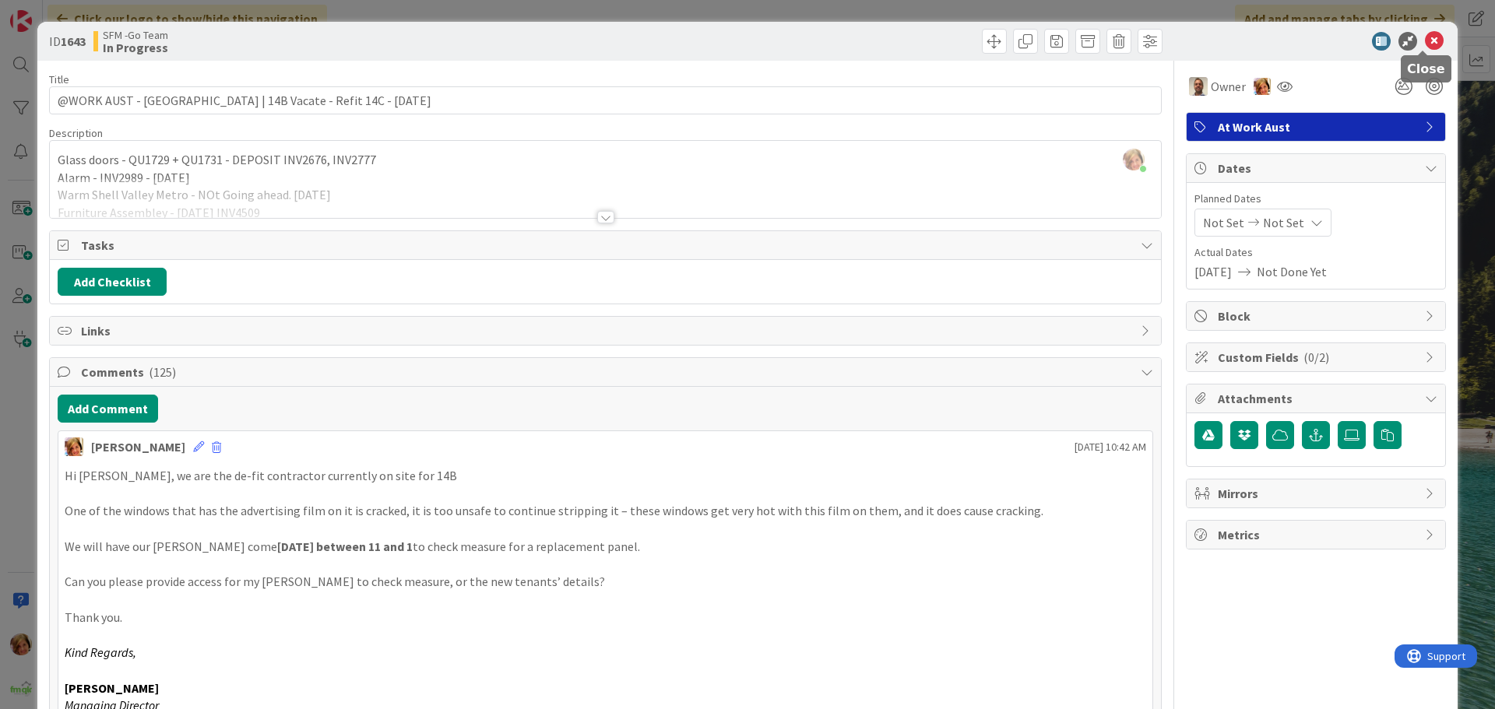
click at [1425, 40] on icon at bounding box center [1434, 41] width 19 height 19
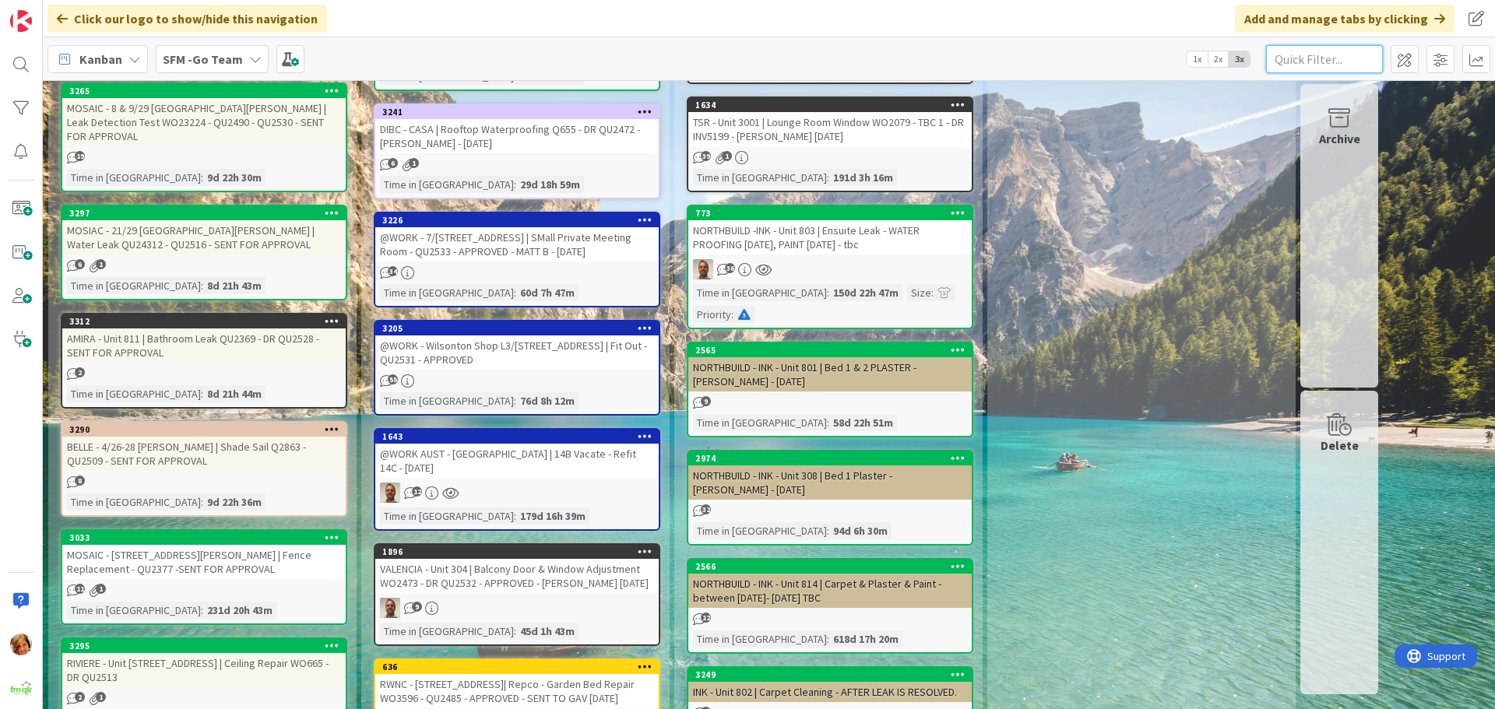
click at [1319, 50] on input "text" at bounding box center [1324, 59] width 117 height 28
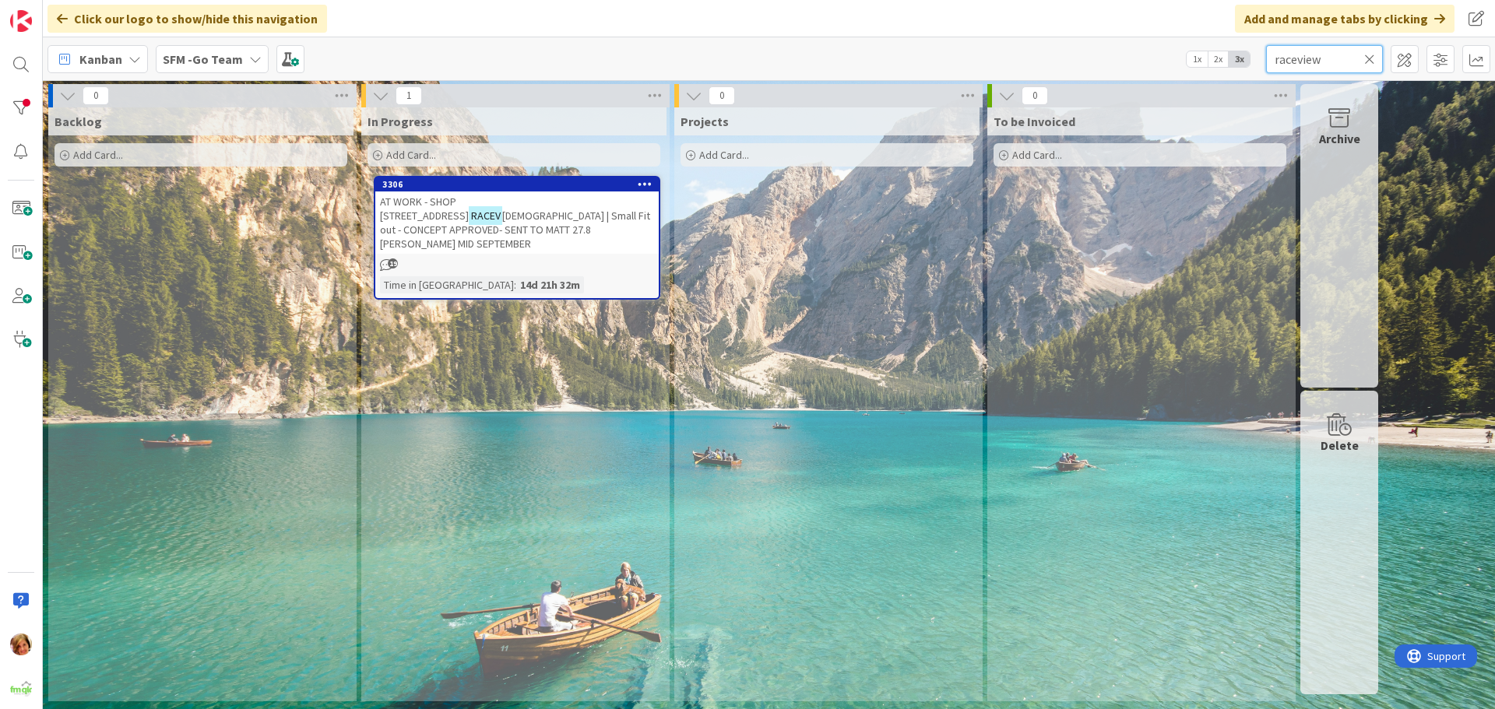
type input "raceview"
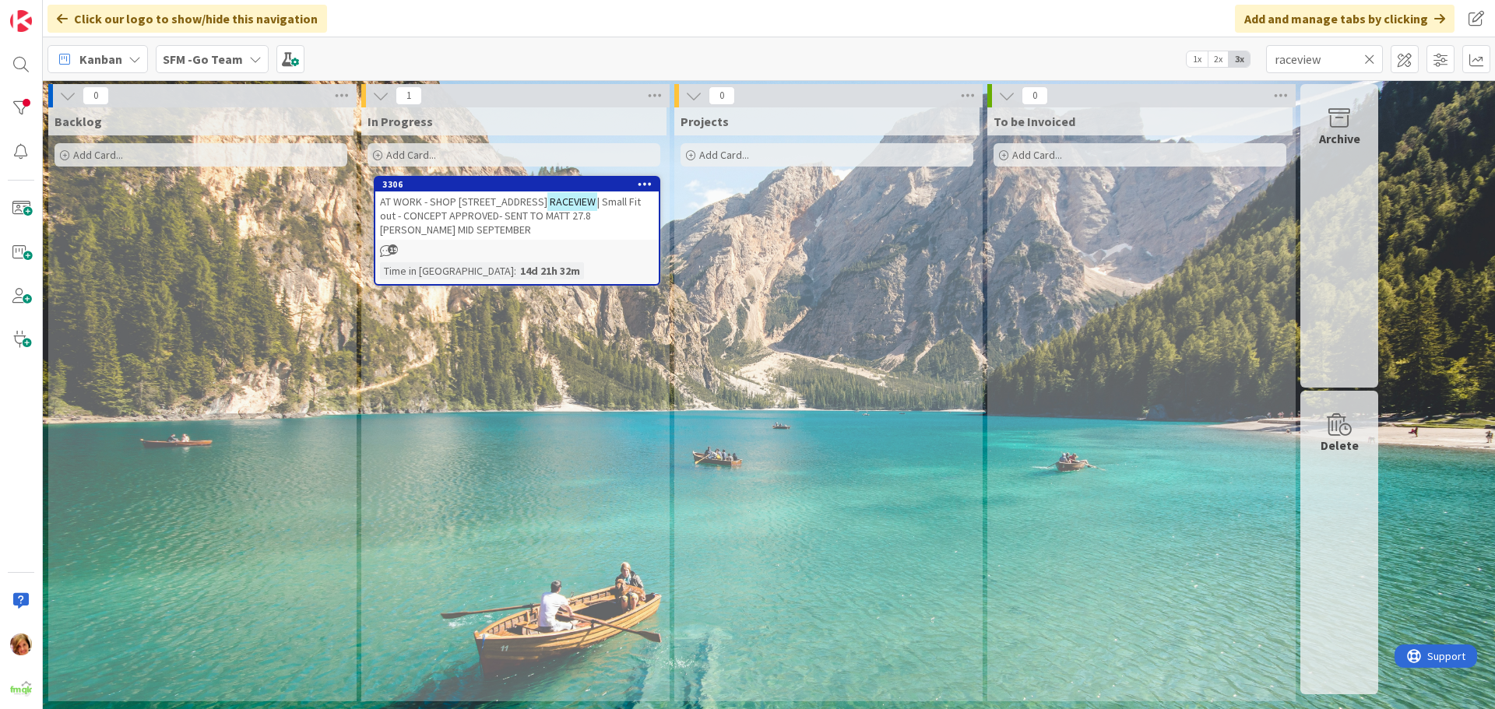
click at [500, 199] on span "AT WORK - SHOP [STREET_ADDRESS]" at bounding box center [463, 202] width 167 height 14
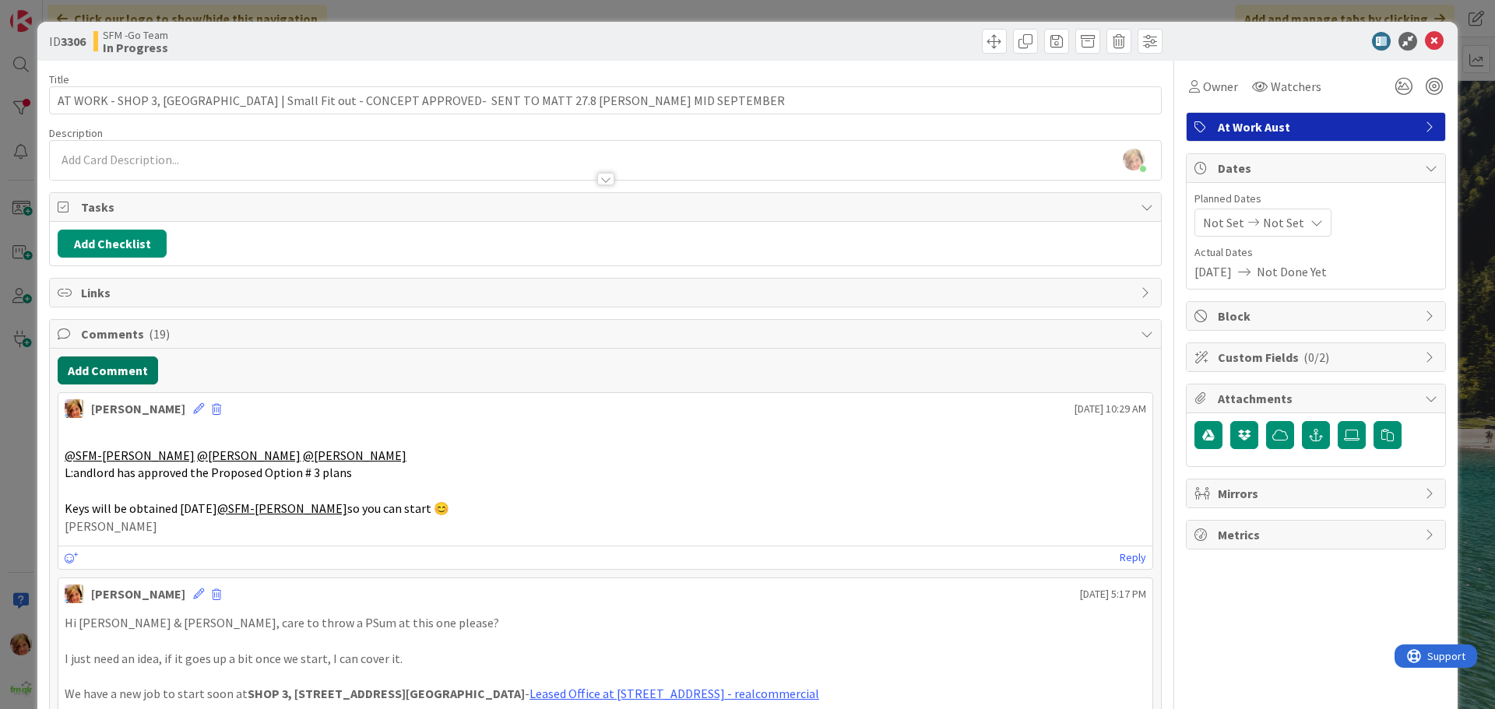
click at [118, 372] on button "Add Comment" at bounding box center [108, 371] width 100 height 28
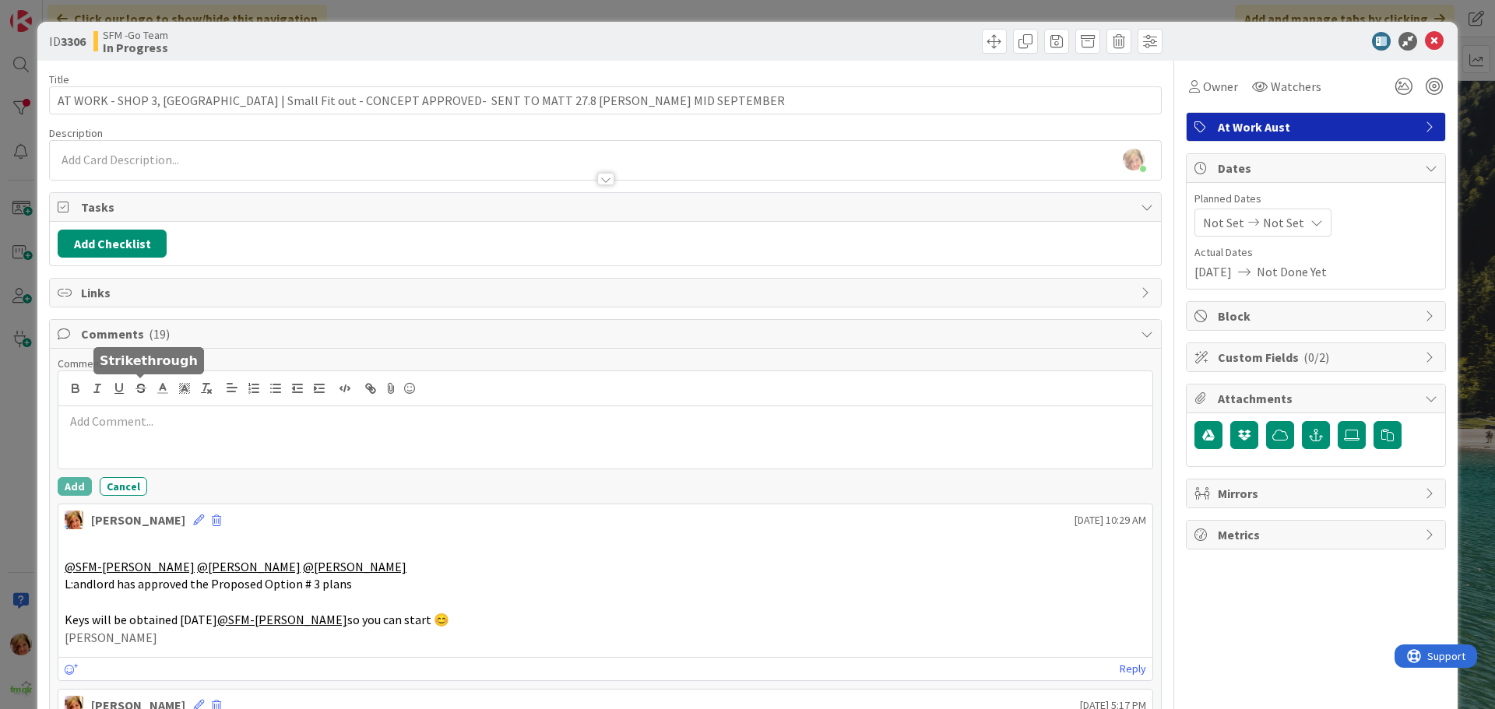
click at [153, 406] on div at bounding box center [605, 388] width 1094 height 35
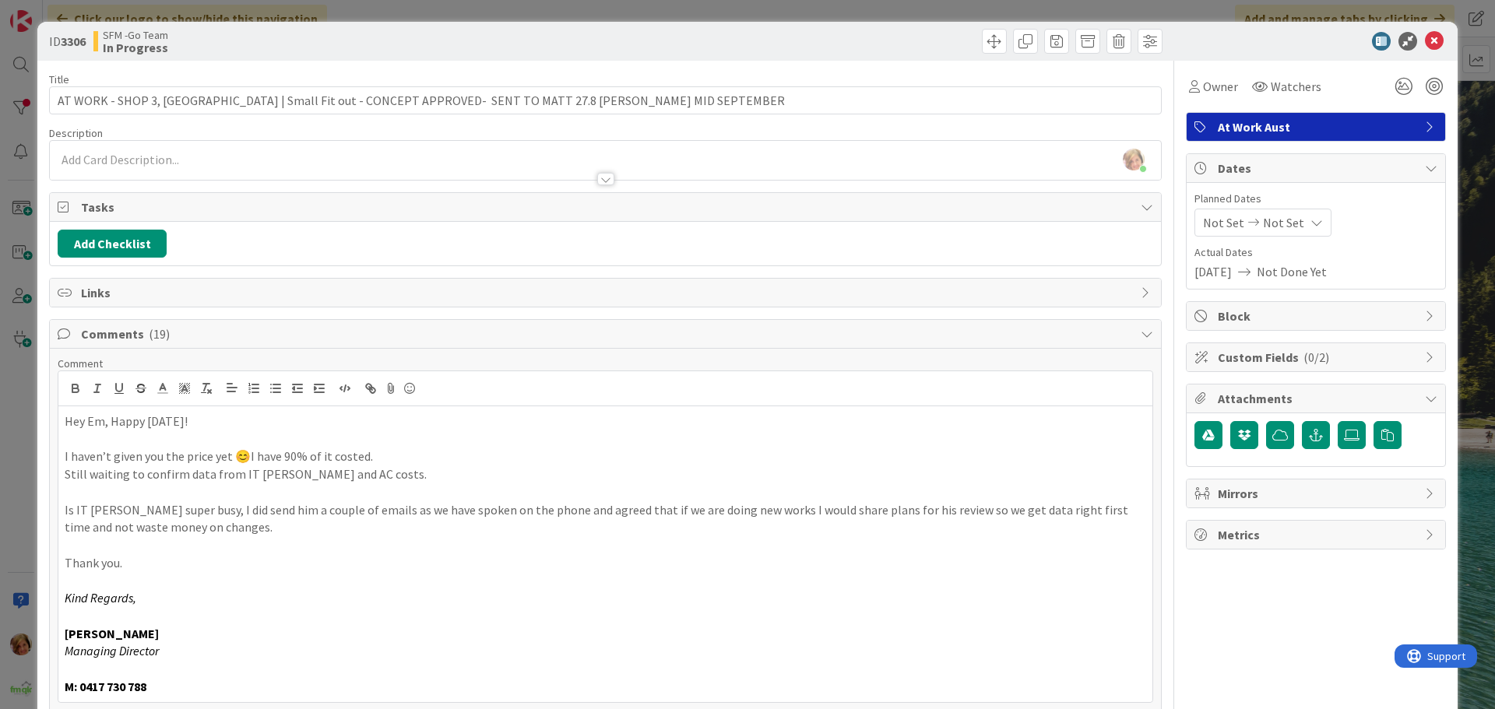
scroll to position [78, 0]
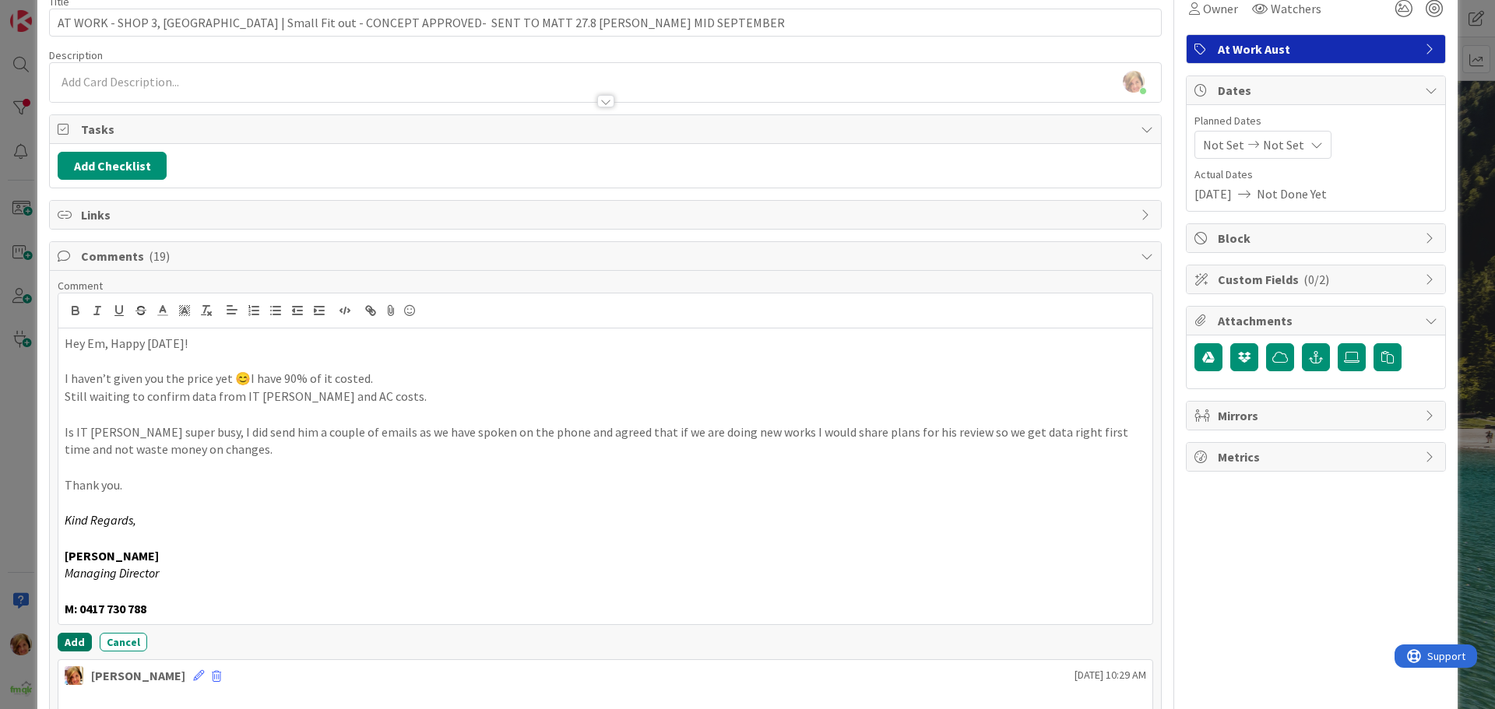
click at [76, 638] on button "Add" at bounding box center [75, 642] width 34 height 19
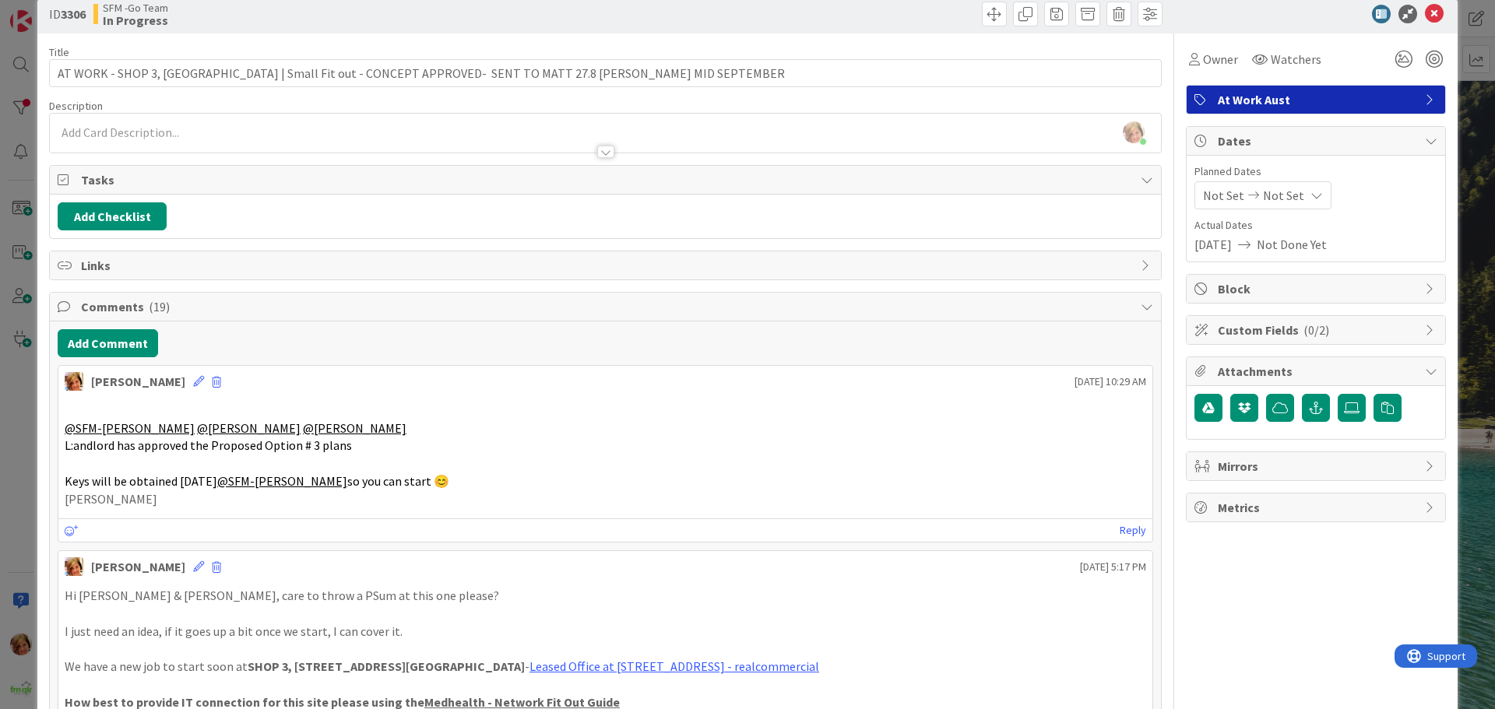
scroll to position [0, 0]
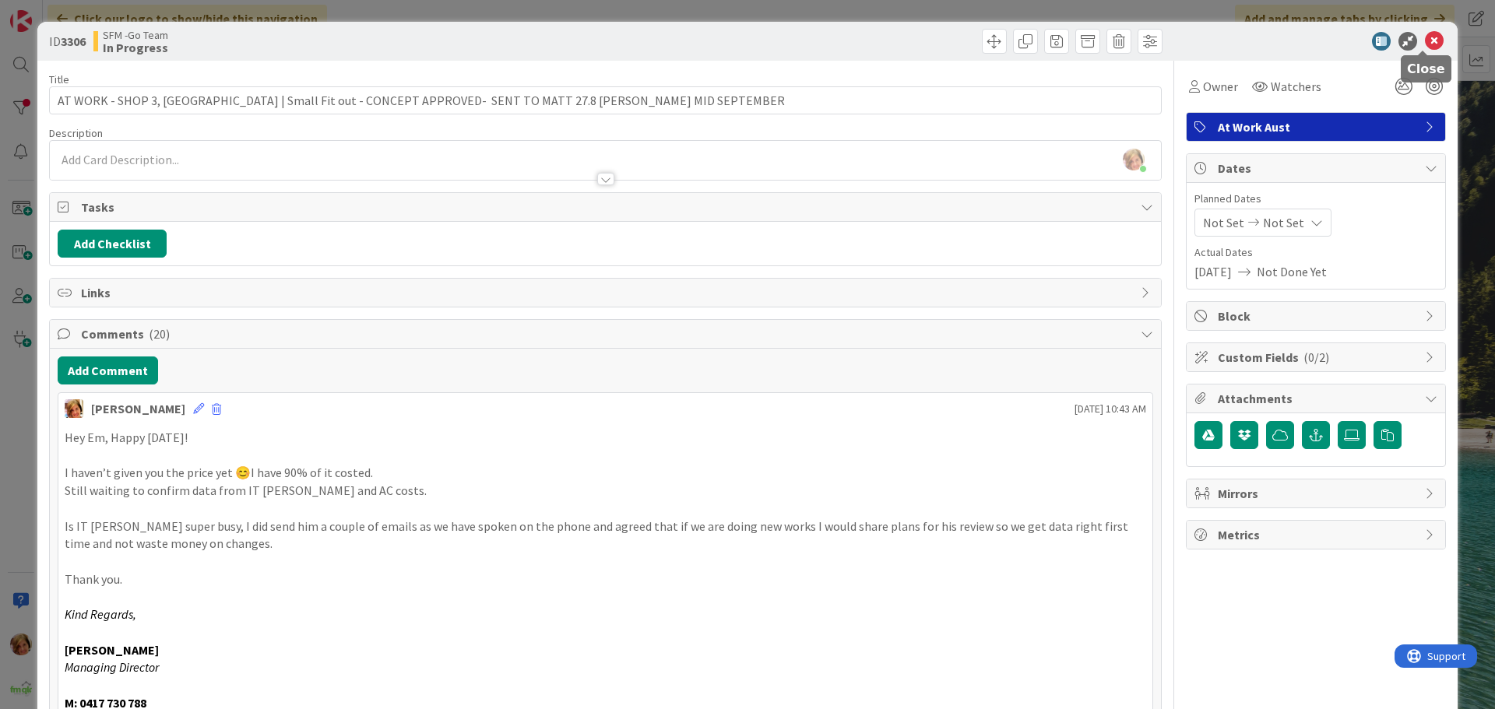
click at [1425, 40] on icon at bounding box center [1434, 41] width 19 height 19
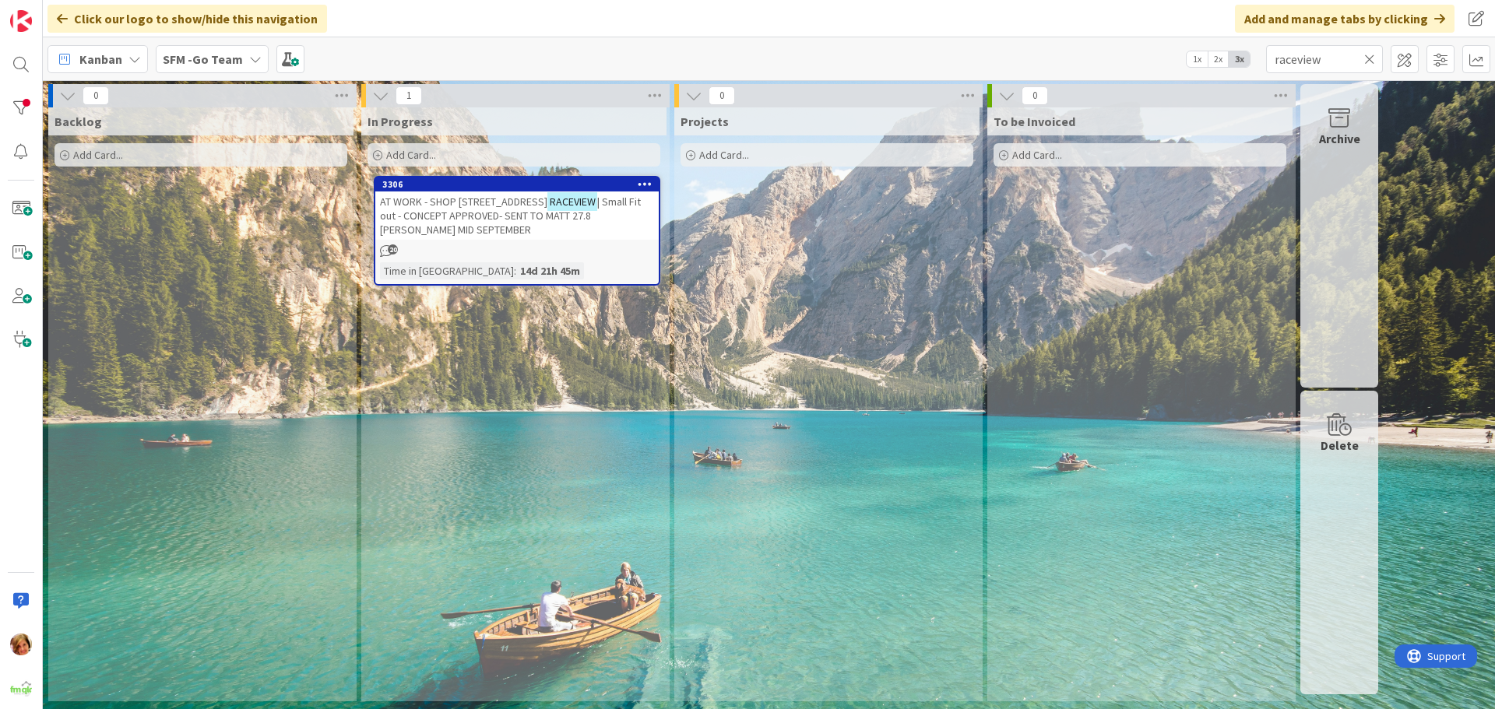
click at [1370, 57] on icon at bounding box center [1369, 59] width 11 height 14
